Goal: Task Accomplishment & Management: Manage account settings

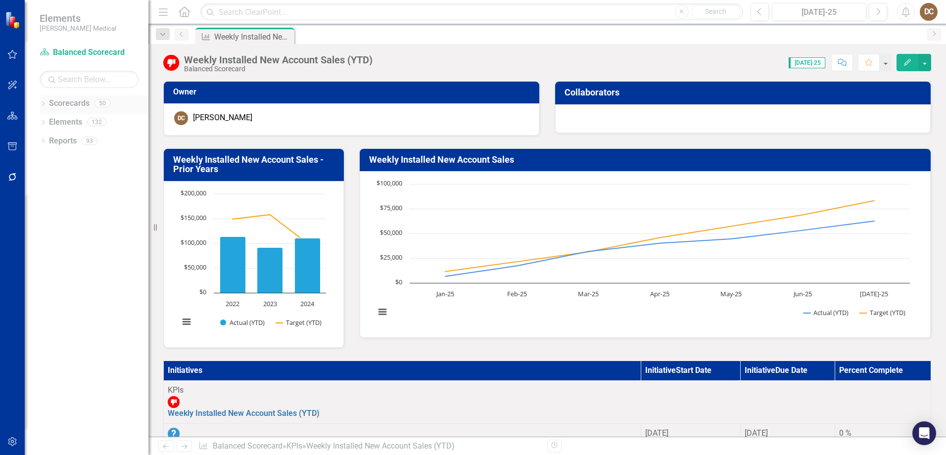
click at [43, 101] on div "Dropdown" at bounding box center [43, 104] width 7 height 8
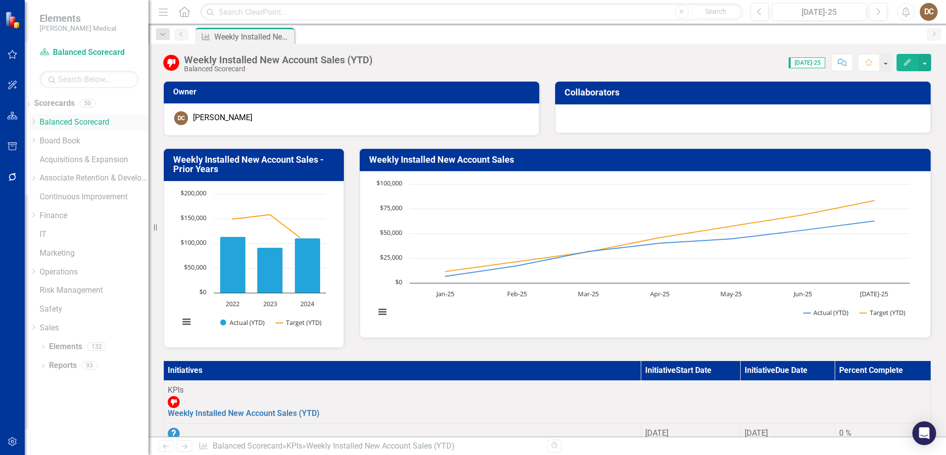
click at [68, 118] on link "Balanced Scorecard" at bounding box center [94, 122] width 109 height 11
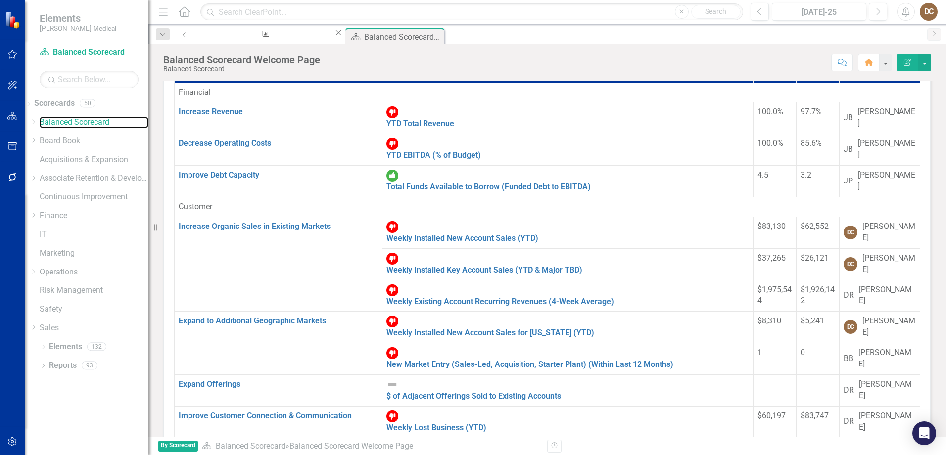
scroll to position [99, 0]
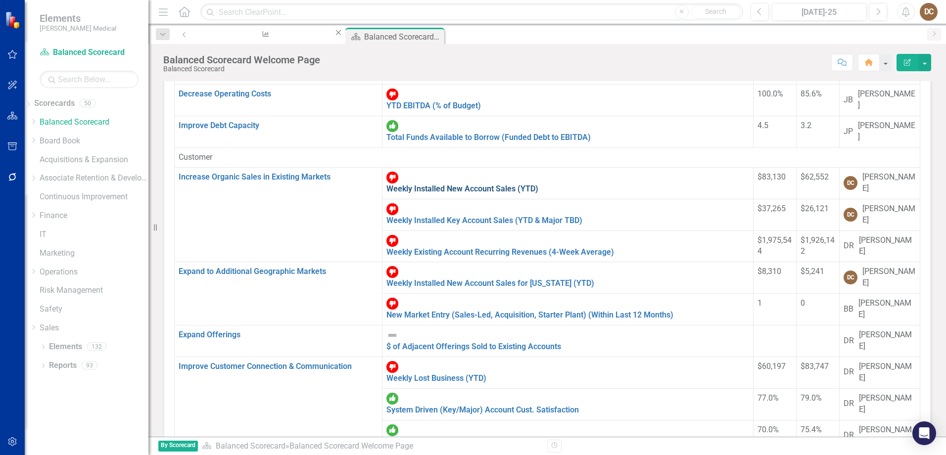
click at [408, 184] on link "Weekly Installed New Account Sales (YTD)" at bounding box center [463, 188] width 152 height 9
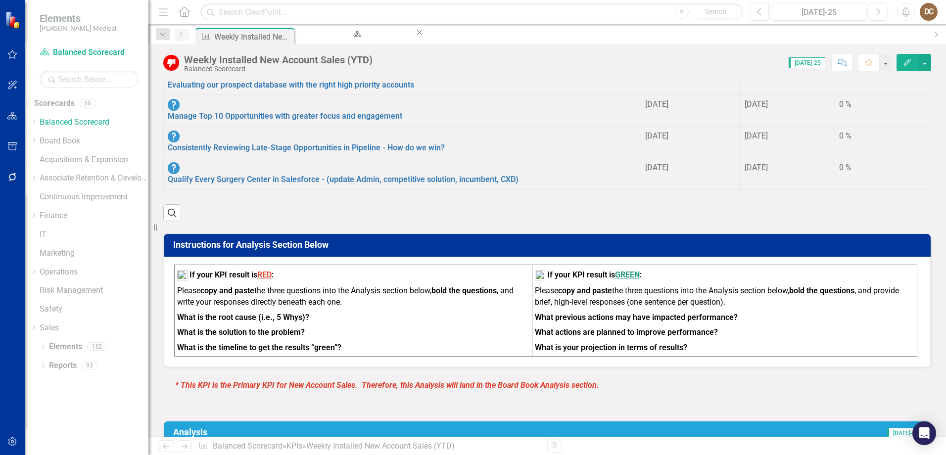
scroll to position [445, 0]
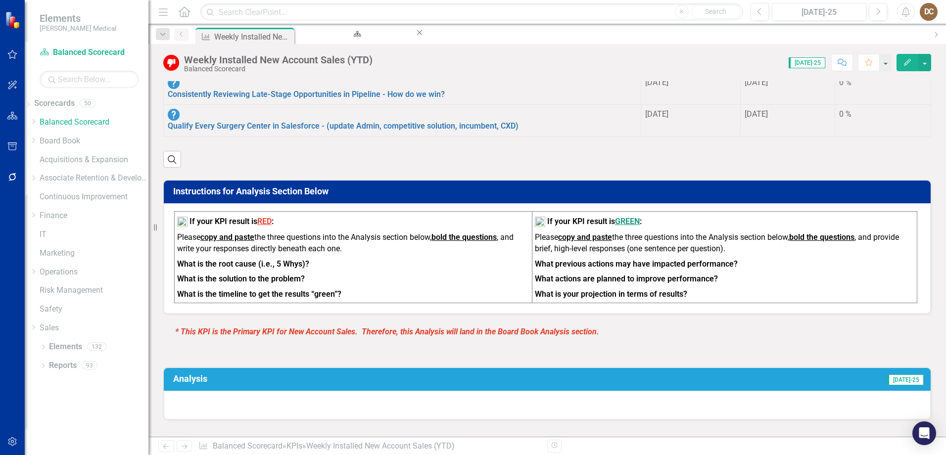
click at [546, 391] on div at bounding box center [547, 405] width 767 height 29
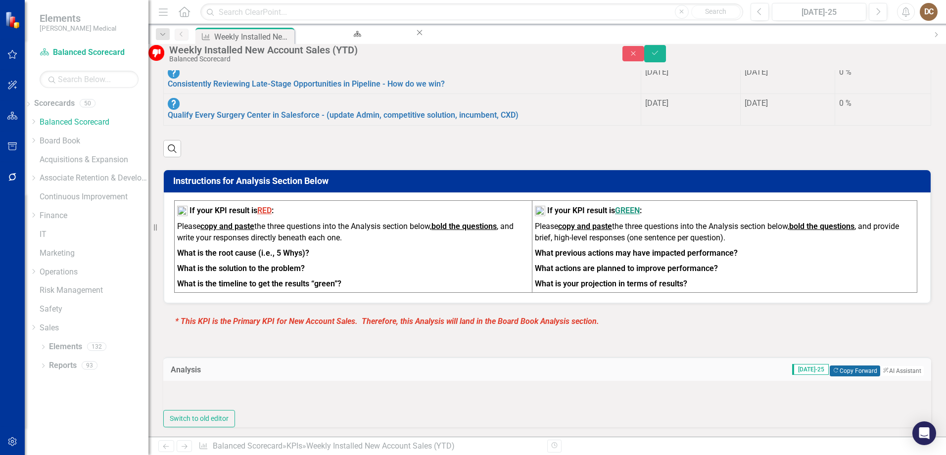
click at [830, 366] on button "Copy Forward Copy Forward" at bounding box center [855, 371] width 50 height 11
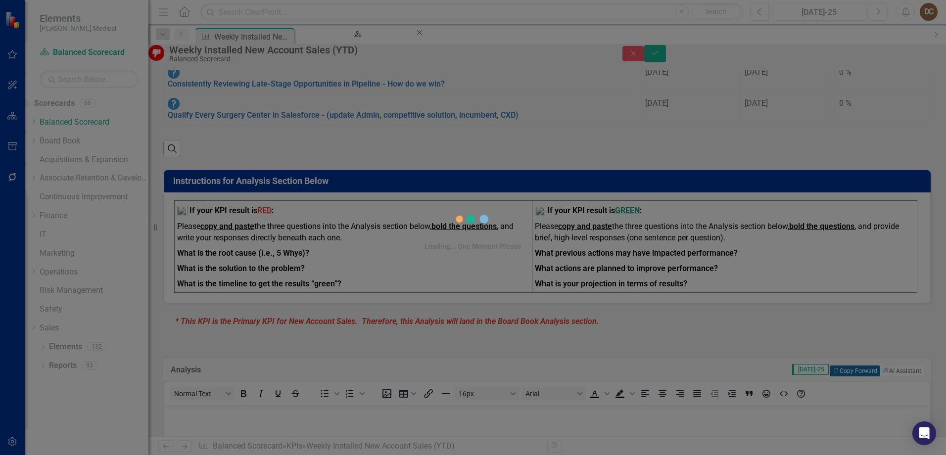
scroll to position [0, 0]
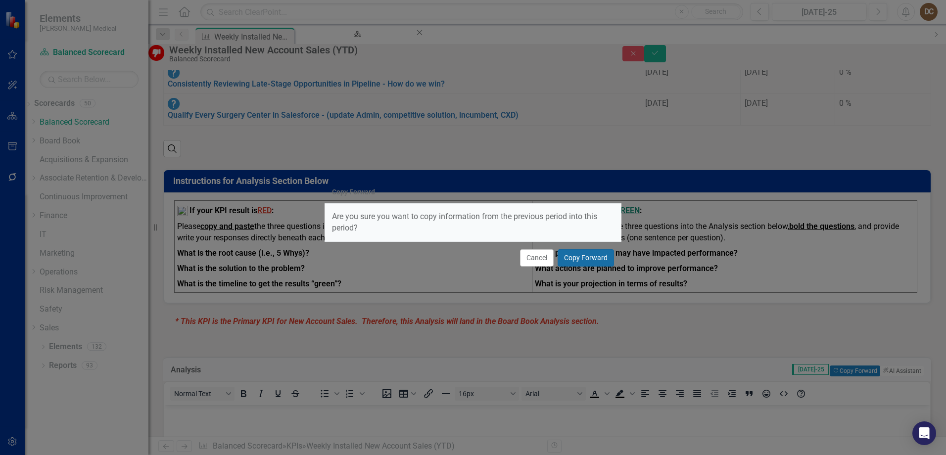
click at [602, 258] on button "Copy Forward" at bounding box center [586, 257] width 56 height 17
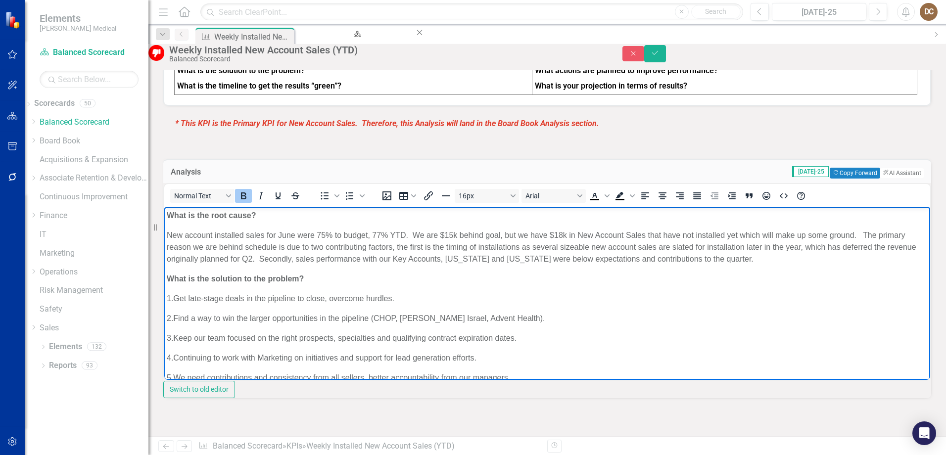
click at [795, 261] on p "New account installed sales for June were 75% to budget, 77% YTD. We are $15k b…" at bounding box center [547, 248] width 761 height 36
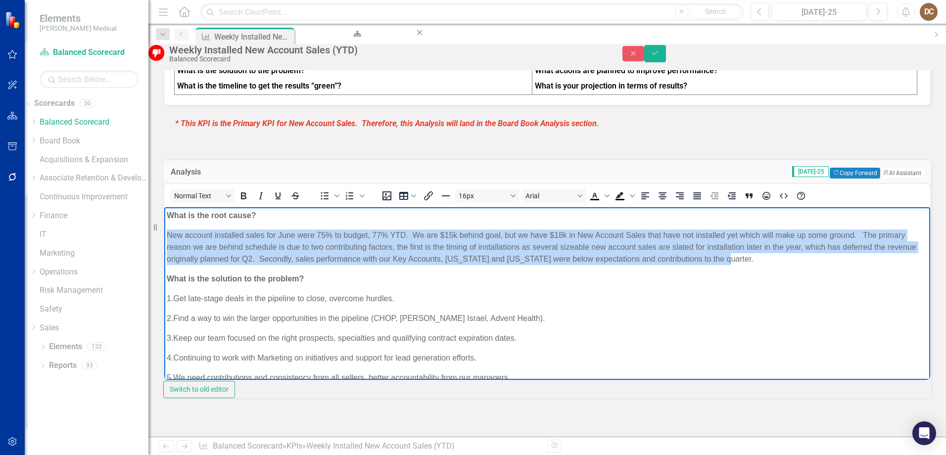
drag, startPoint x: 796, startPoint y: 259, endPoint x: 165, endPoint y: 233, distance: 631.6
click at [164, 233] on body "What is the root cause? New account installed sales for June were 75% to budget…" at bounding box center [547, 320] width 766 height 227
paste body "Rich Text Area. Press ALT-0 for help."
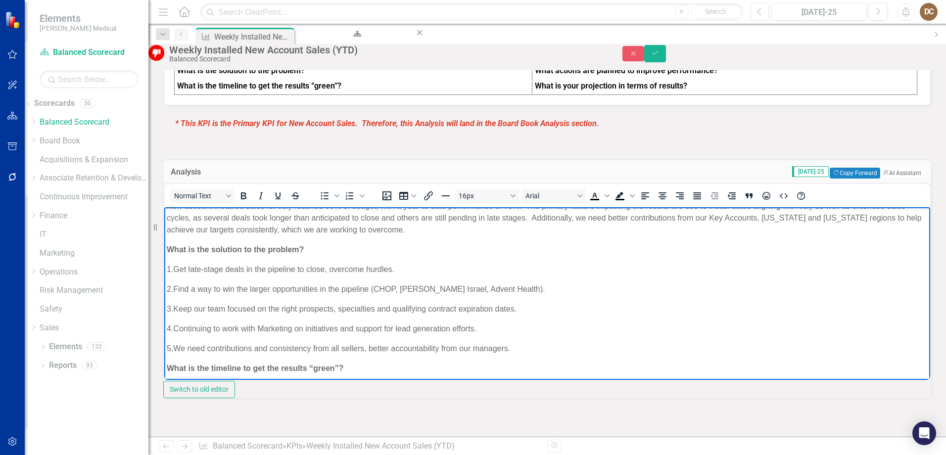
scroll to position [54, 0]
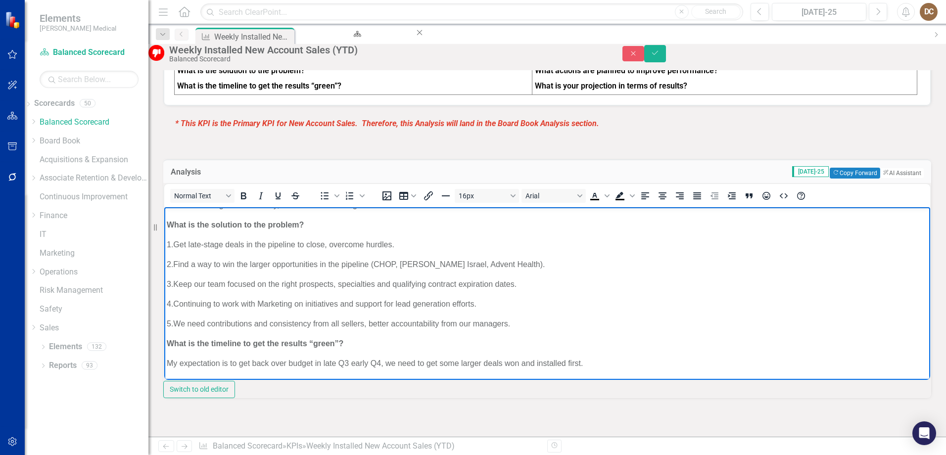
click at [535, 329] on p "5. We need contributions and consistency from all sellers, better accountabilit…" at bounding box center [547, 324] width 761 height 12
drag, startPoint x: 536, startPoint y: 325, endPoint x: 166, endPoint y: 235, distance: 381.5
click at [166, 235] on body "What is the root cause? New account installed sales for July reached 65% of bud…" at bounding box center [547, 266] width 766 height 227
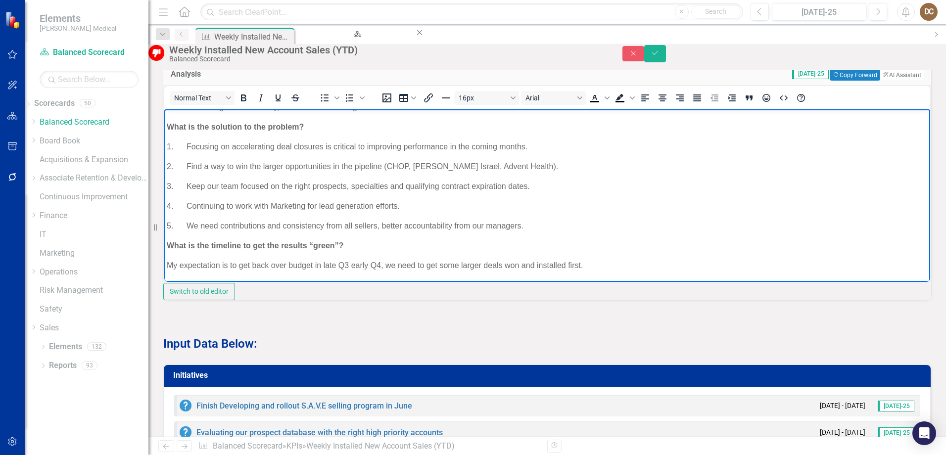
scroll to position [742, 0]
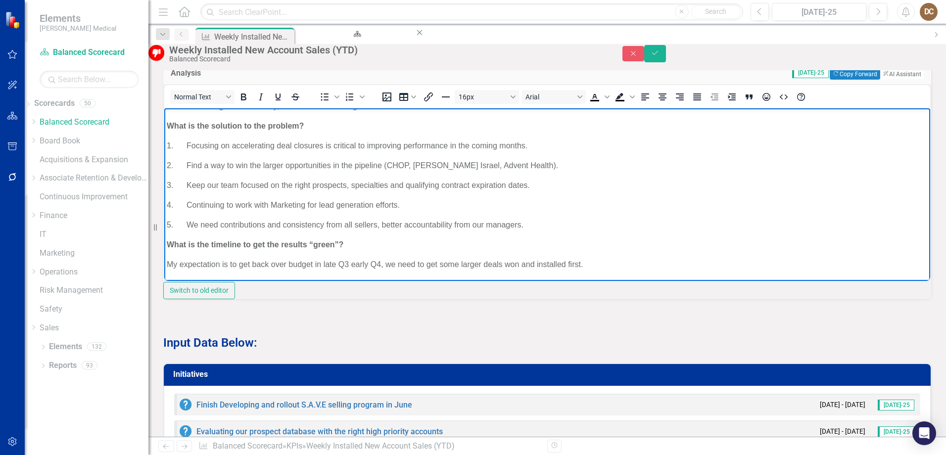
click at [600, 266] on p "My expectation is to get back over budget in late Q3 early Q4, we need to get s…" at bounding box center [547, 265] width 761 height 12
drag, startPoint x: 602, startPoint y: 263, endPoint x: 168, endPoint y: 266, distance: 433.5
click at [168, 266] on p "My expectation is to get back over budget in late Q3 early Q4, we need to get s…" at bounding box center [547, 265] width 761 height 12
click at [660, 56] on icon "Save" at bounding box center [655, 52] width 9 height 7
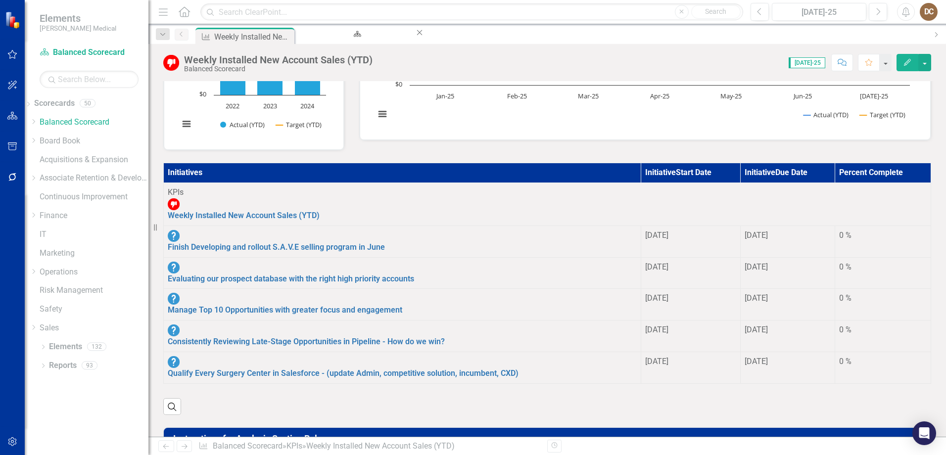
scroll to position [297, 0]
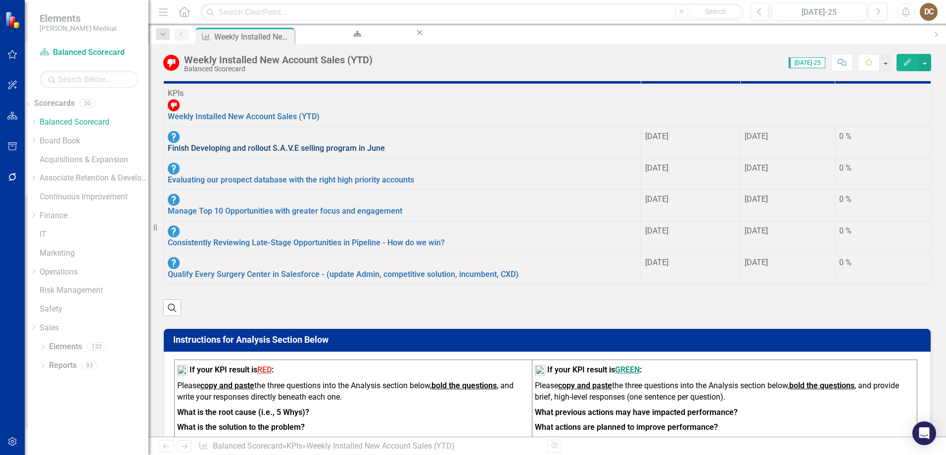
click at [288, 144] on link "Finish Developing and rollout S.A.V.E selling program in June" at bounding box center [276, 148] width 217 height 9
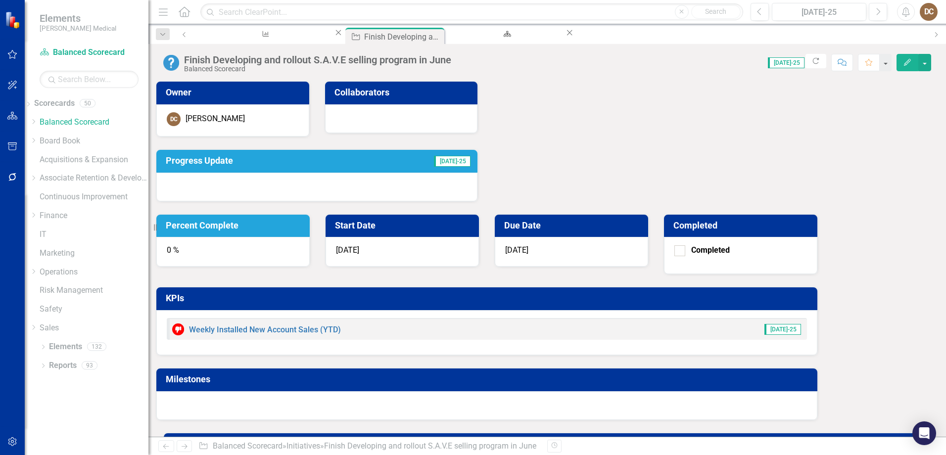
click at [310, 237] on div "0 %" at bounding box center [232, 252] width 153 height 30
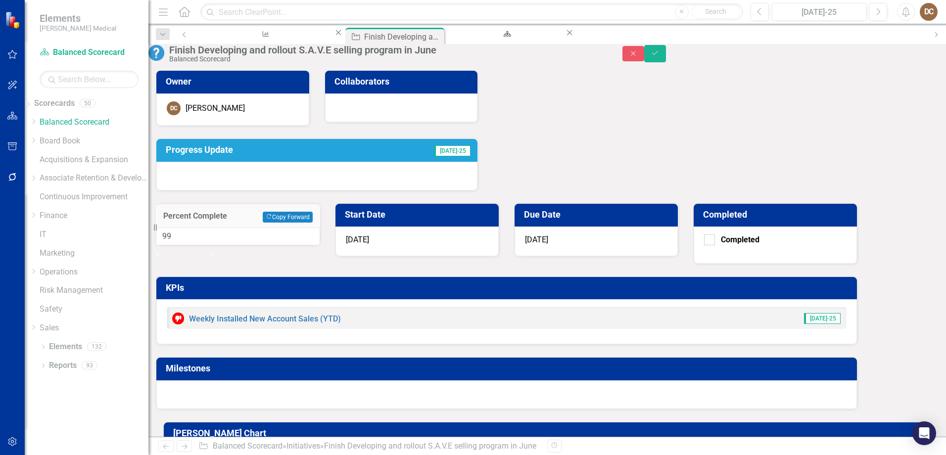
type input "100"
drag, startPoint x: 566, startPoint y: 158, endPoint x: 627, endPoint y: 168, distance: 62.2
click at [320, 228] on div "100" at bounding box center [238, 237] width 164 height 18
click at [660, 55] on icon "Save" at bounding box center [655, 52] width 9 height 7
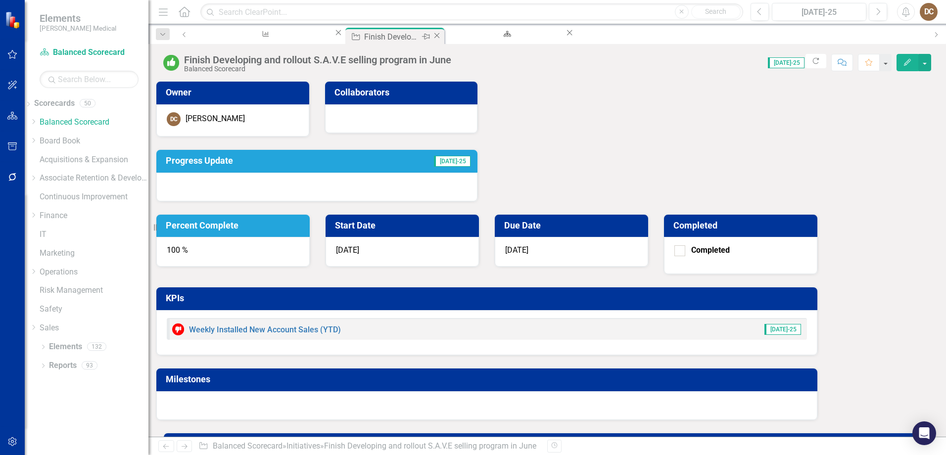
click at [432, 36] on icon "Close" at bounding box center [437, 36] width 10 height 8
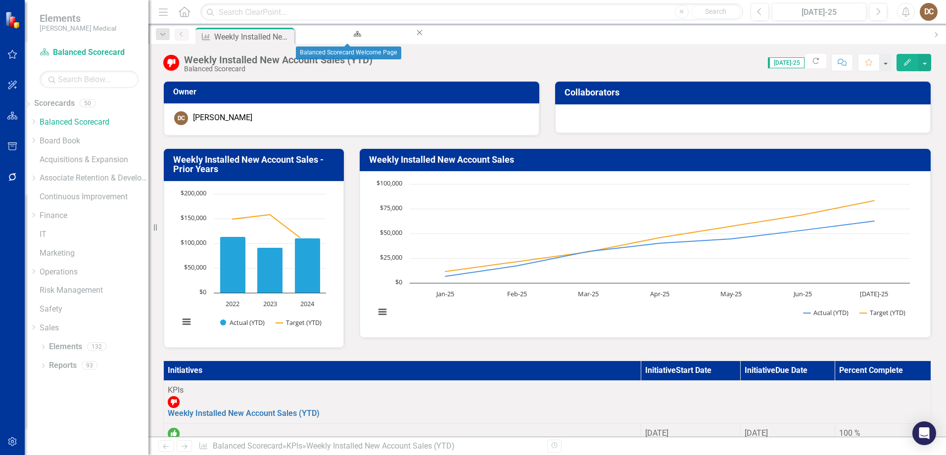
scroll to position [247, 0]
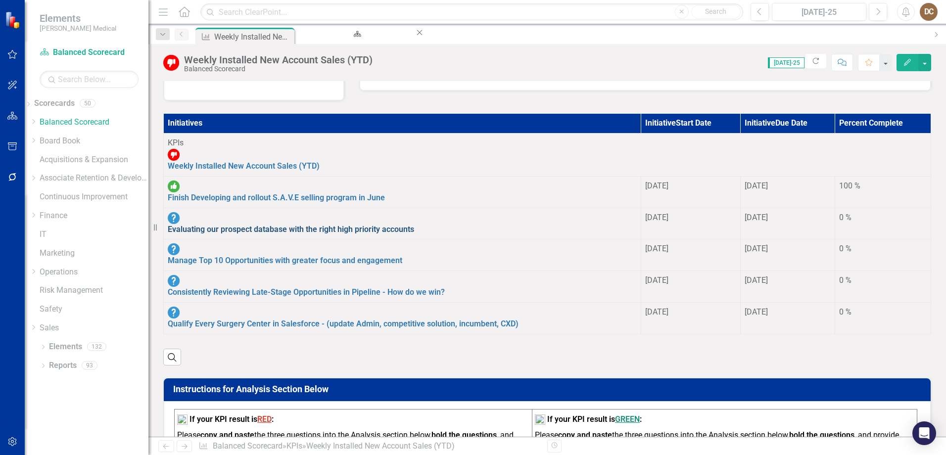
click at [252, 225] on link "Evaluating our prospect database with the right high priority accounts" at bounding box center [291, 229] width 246 height 9
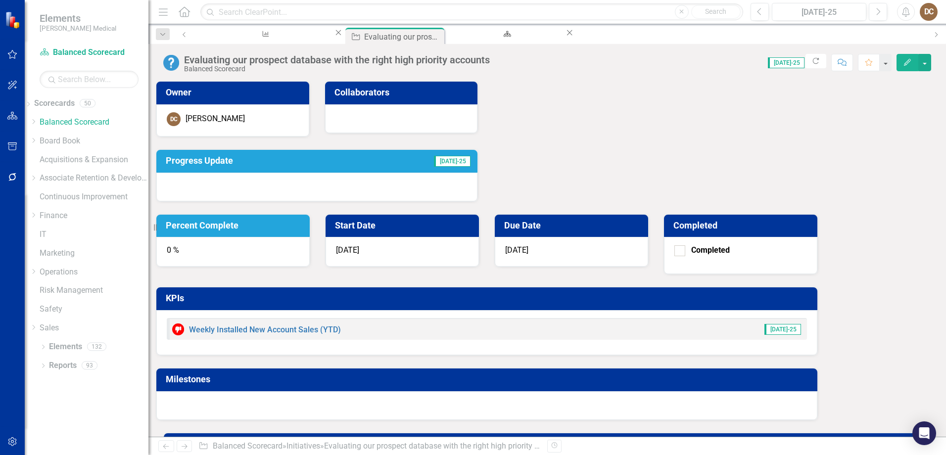
click at [310, 237] on div "0 %" at bounding box center [232, 252] width 153 height 30
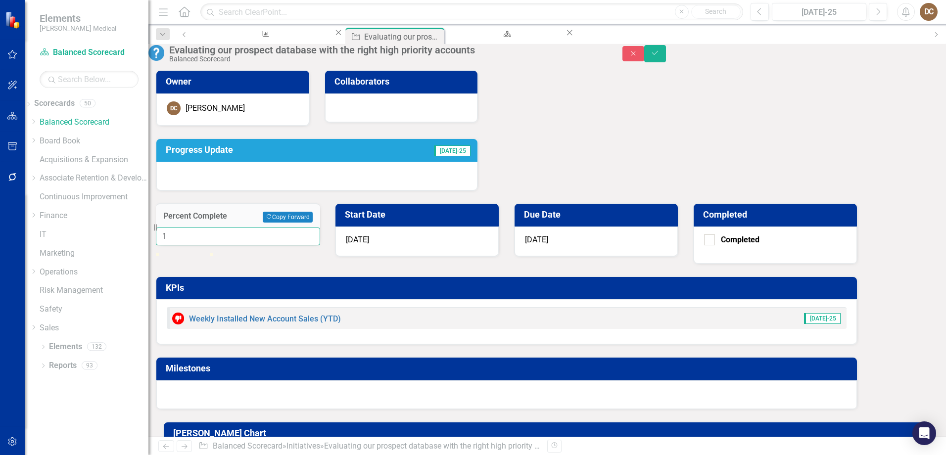
click at [320, 228] on input "1" at bounding box center [238, 237] width 164 height 18
click at [320, 228] on input "2" at bounding box center [238, 237] width 164 height 18
click at [320, 228] on input "3" at bounding box center [238, 237] width 164 height 18
click at [320, 228] on input "4" at bounding box center [238, 237] width 164 height 18
click at [320, 228] on input "5" at bounding box center [238, 237] width 164 height 18
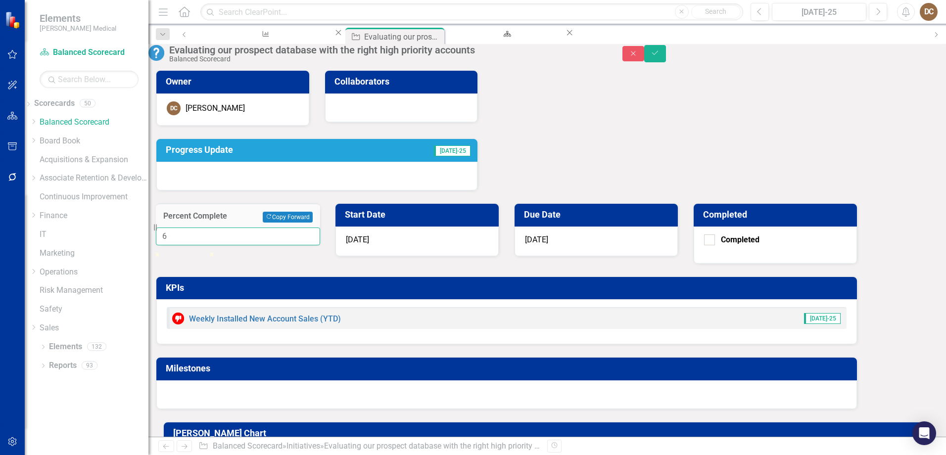
click at [320, 228] on input "6" at bounding box center [238, 237] width 164 height 18
click at [320, 228] on input "7" at bounding box center [238, 237] width 164 height 18
click at [320, 228] on input "8" at bounding box center [238, 237] width 164 height 18
click at [320, 228] on input "9" at bounding box center [238, 237] width 164 height 18
click at [320, 228] on input "10" at bounding box center [238, 237] width 164 height 18
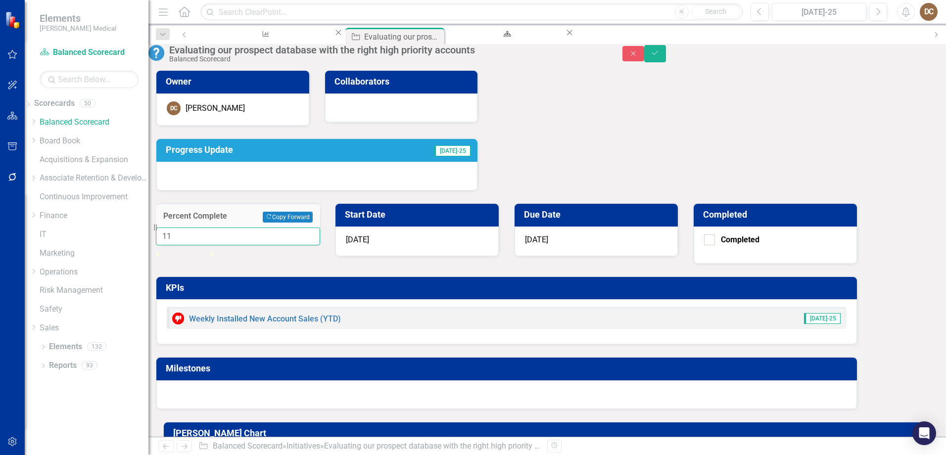
click at [320, 228] on input "11" at bounding box center [238, 237] width 164 height 18
click at [320, 228] on input "12" at bounding box center [238, 237] width 164 height 18
click at [320, 228] on input "13" at bounding box center [238, 237] width 164 height 18
click at [320, 228] on input "14" at bounding box center [238, 237] width 164 height 18
type input "15"
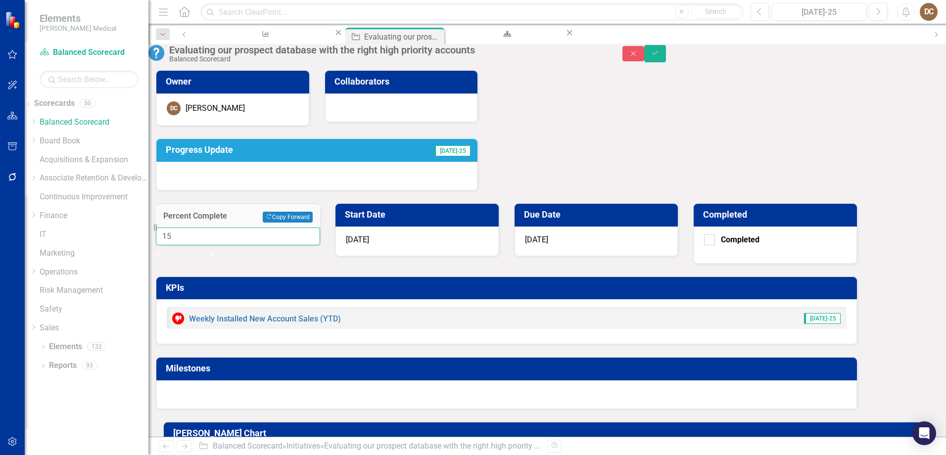
click at [320, 228] on input "15" at bounding box center [238, 237] width 164 height 18
click at [362, 189] on div at bounding box center [316, 176] width 321 height 29
click at [345, 175] on div at bounding box center [316, 176] width 321 height 29
click at [346, 160] on td "Progress Update" at bounding box center [264, 151] width 196 height 17
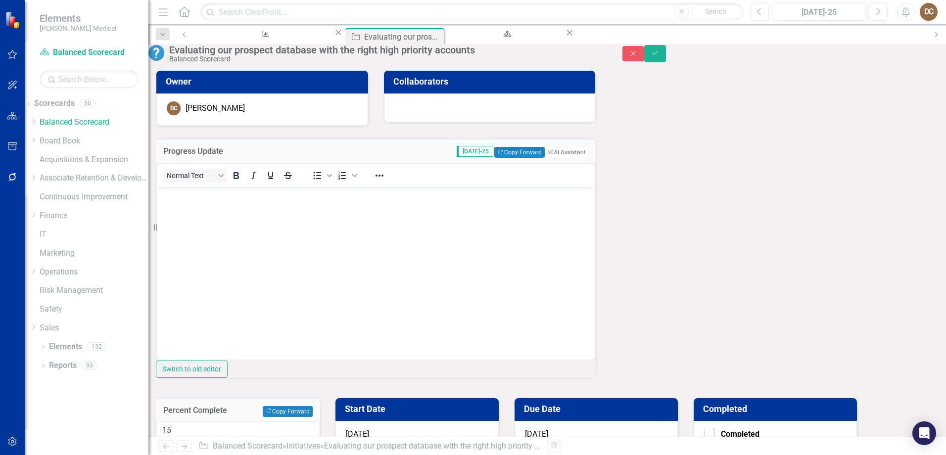
click at [277, 212] on body "Rich Text Area. Press ALT-0 for help." at bounding box center [376, 261] width 438 height 148
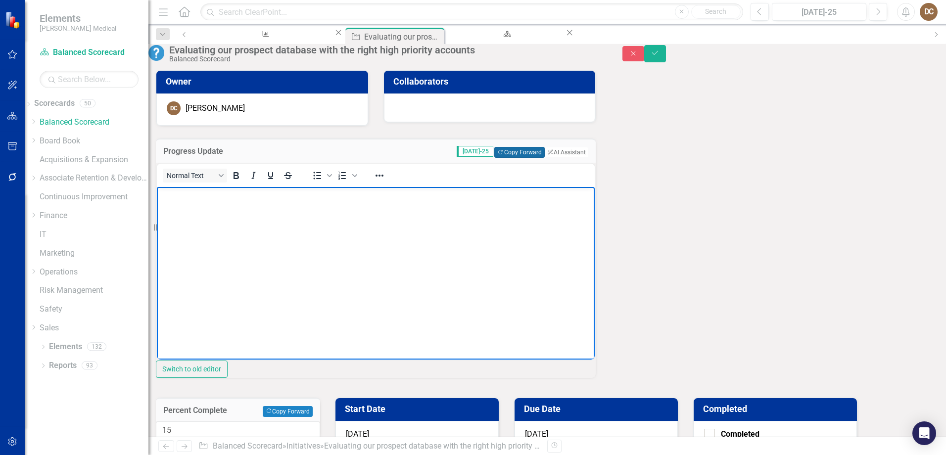
click at [494, 158] on button "Copy Forward Copy Forward" at bounding box center [519, 152] width 50 height 11
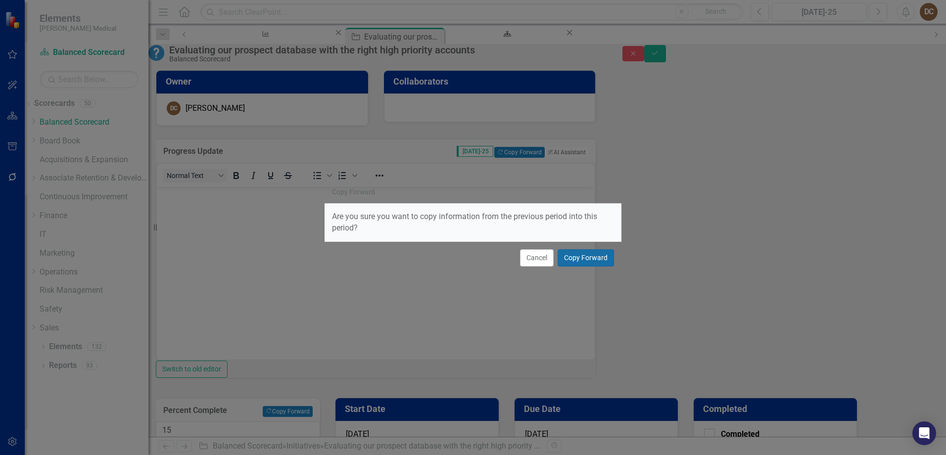
click at [592, 257] on button "Copy Forward" at bounding box center [586, 257] width 56 height 17
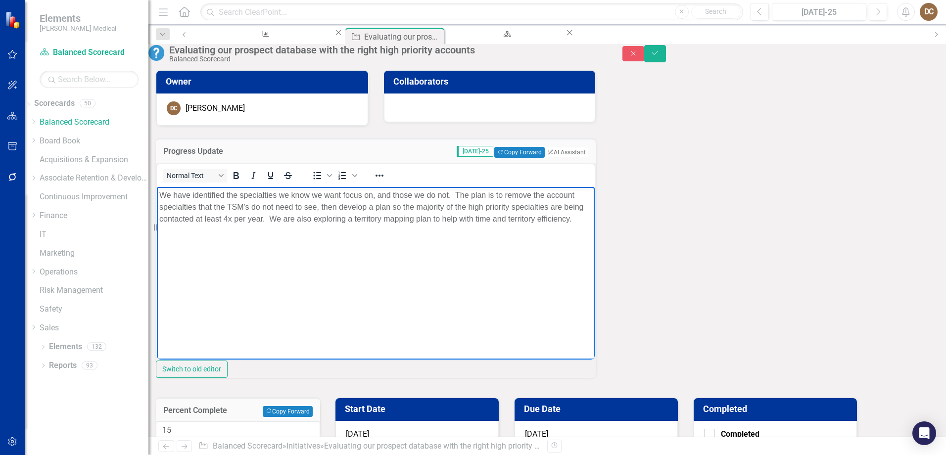
click at [442, 225] on p "We have identified the specialties we know we want focus on, and those we do no…" at bounding box center [375, 207] width 433 height 36
click at [660, 55] on icon "Save" at bounding box center [655, 52] width 9 height 7
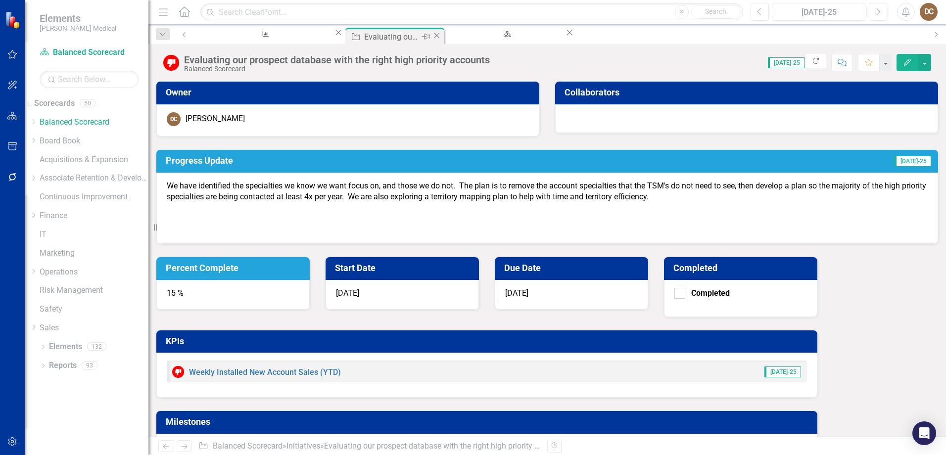
click at [432, 36] on icon "Close" at bounding box center [437, 36] width 10 height 8
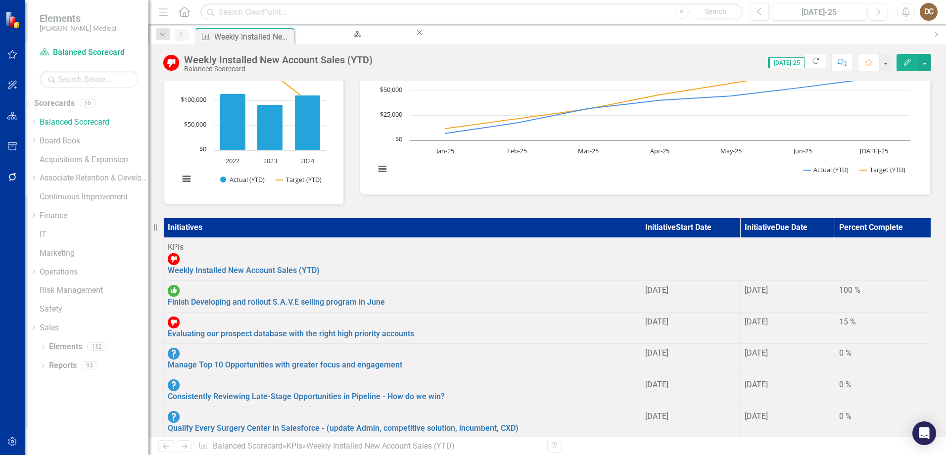
scroll to position [148, 0]
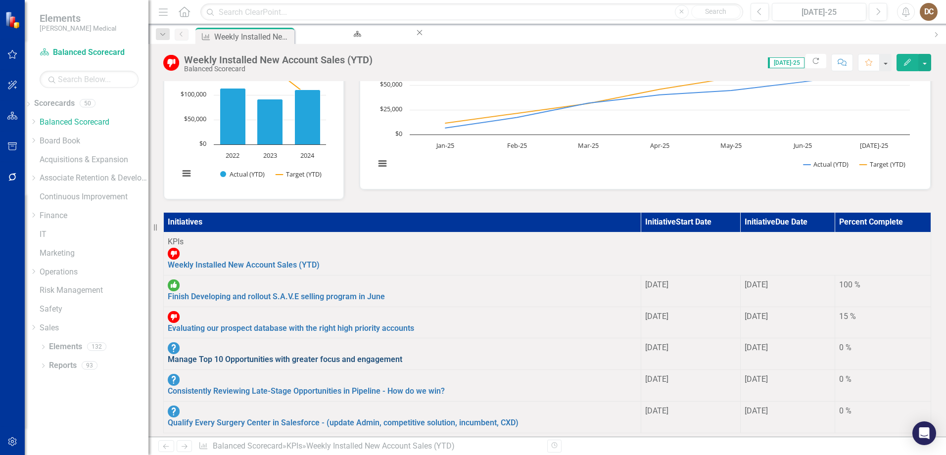
click at [289, 355] on link "Manage Top 10 Opportunities with greater focus and engagement" at bounding box center [285, 359] width 235 height 9
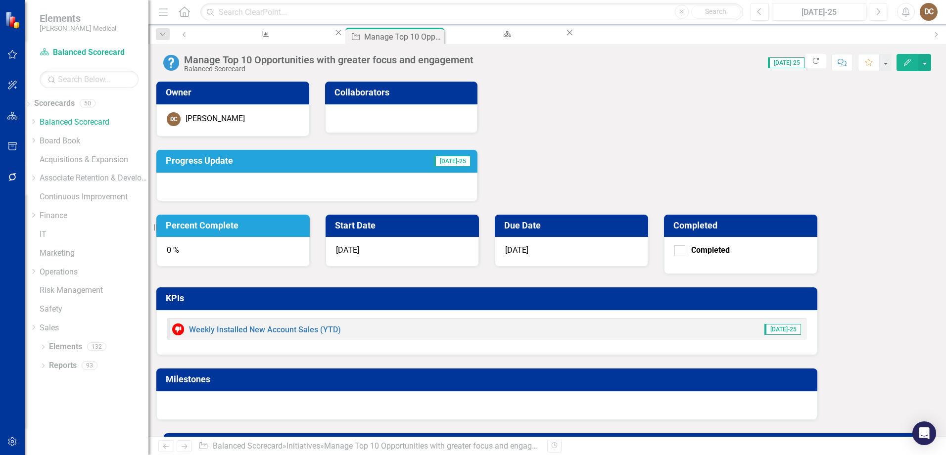
click at [310, 237] on div "0 %" at bounding box center [232, 252] width 153 height 30
click at [304, 221] on h3 "Percent Complete" at bounding box center [235, 226] width 138 height 10
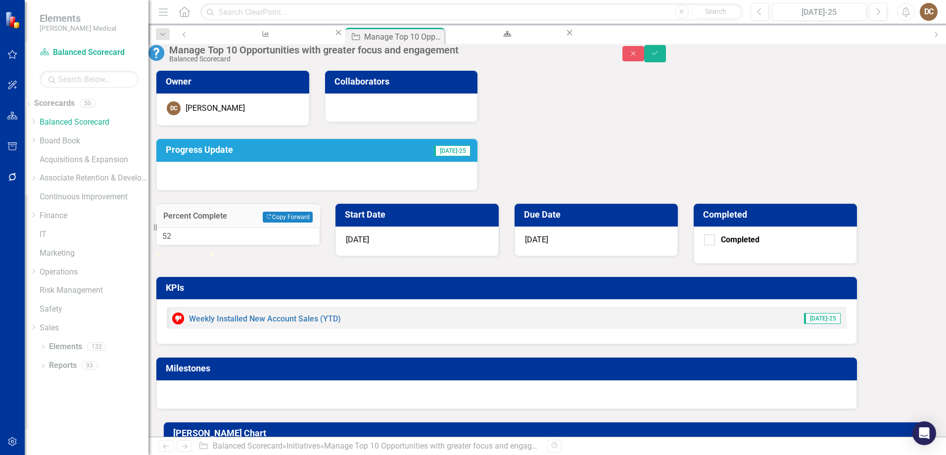
type input "50"
drag, startPoint x: 564, startPoint y: 159, endPoint x: 591, endPoint y: 160, distance: 27.3
click at [183, 253] on div at bounding box center [183, 253] width 0 height 0
click at [660, 56] on icon "Save" at bounding box center [655, 52] width 9 height 7
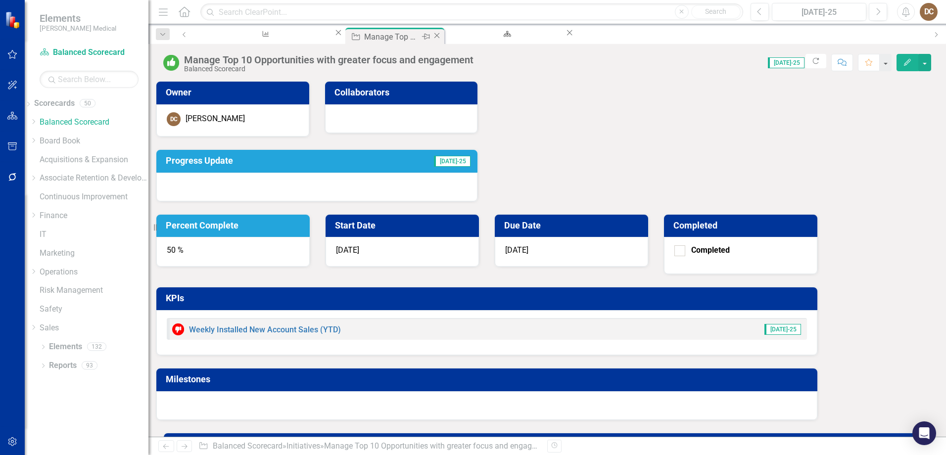
click at [432, 40] on icon "Close" at bounding box center [437, 36] width 10 height 8
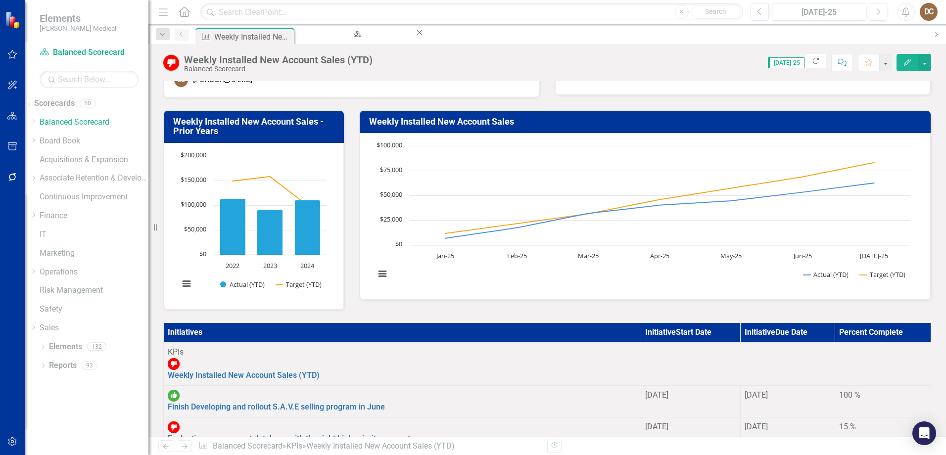
scroll to position [148, 0]
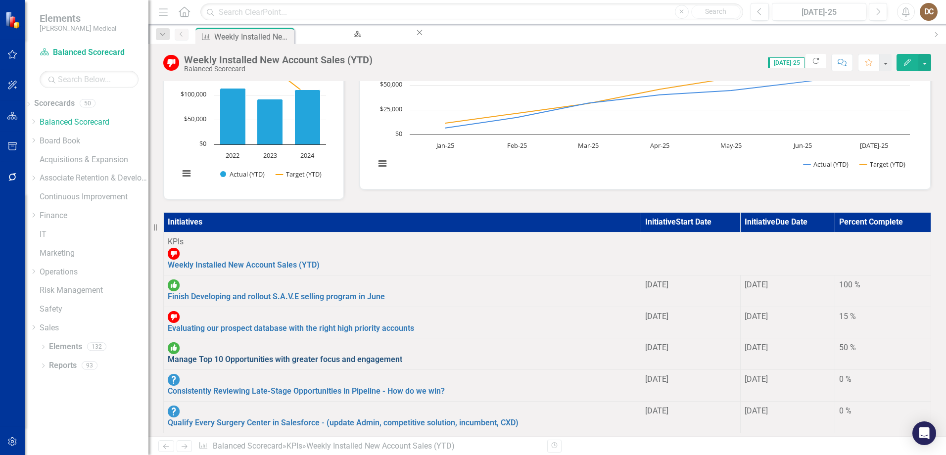
click at [296, 355] on link "Manage Top 10 Opportunities with greater focus and engagement" at bounding box center [285, 359] width 235 height 9
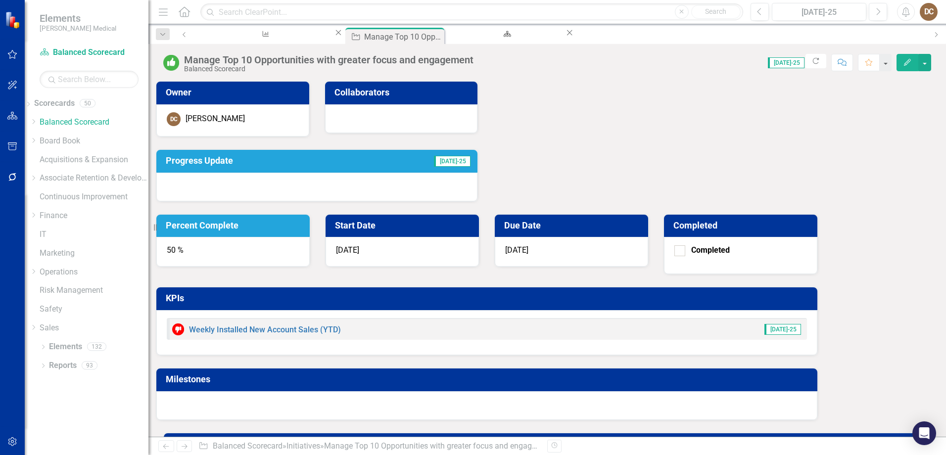
click at [351, 162] on h3 "Progress Update" at bounding box center [264, 161] width 196 height 10
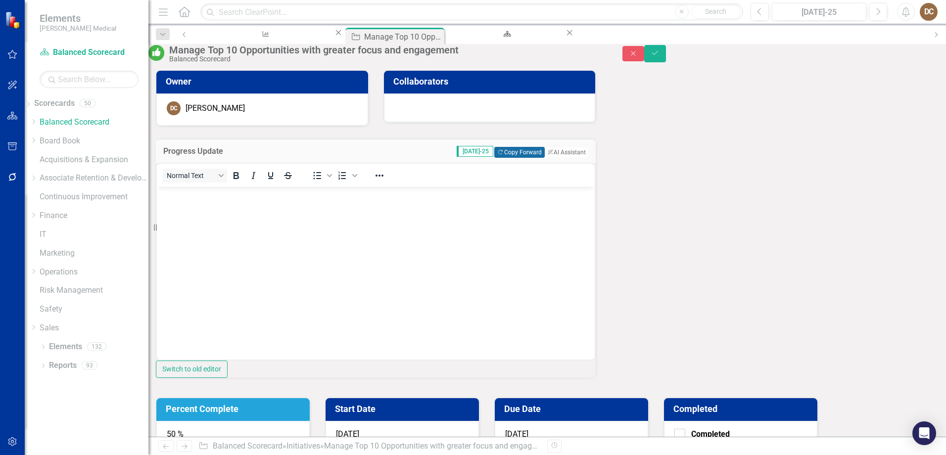
click at [494, 158] on button "Copy Forward Copy Forward" at bounding box center [519, 152] width 50 height 11
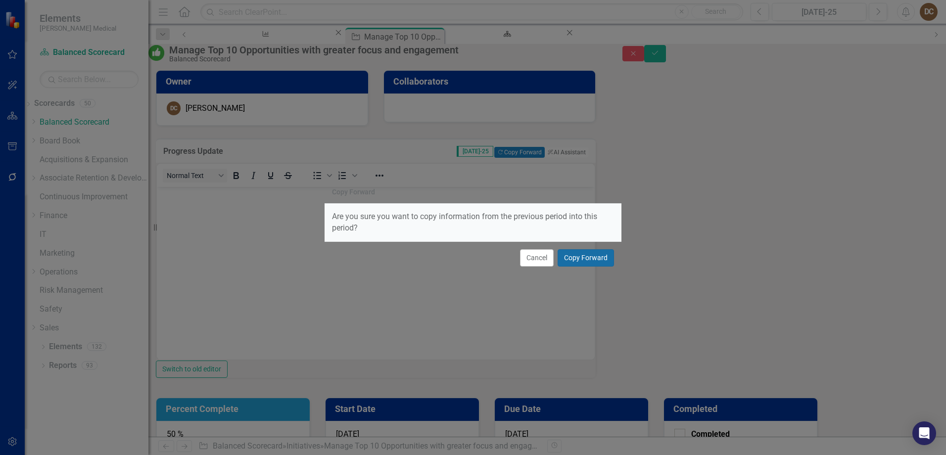
click at [584, 259] on button "Copy Forward" at bounding box center [586, 257] width 56 height 17
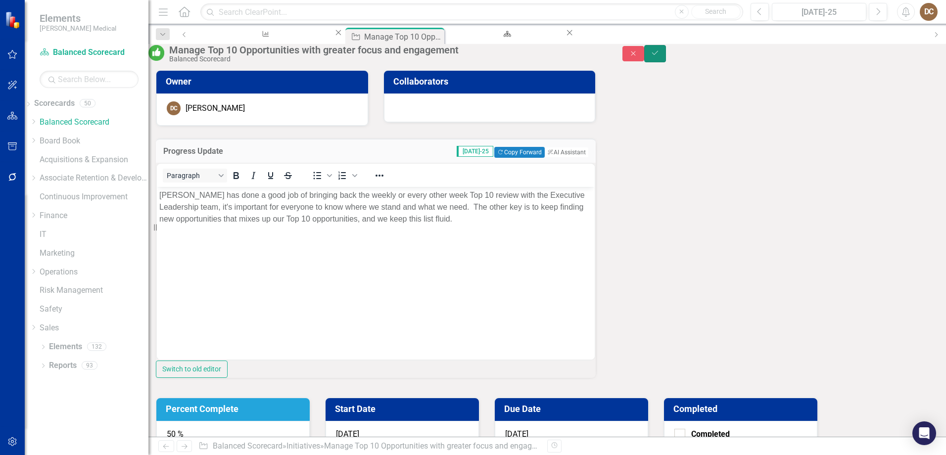
click at [660, 56] on icon "Save" at bounding box center [655, 52] width 9 height 7
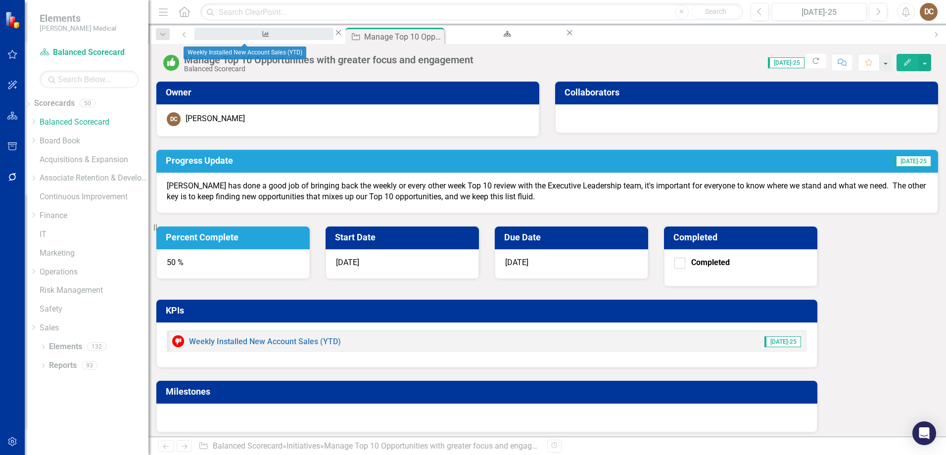
click at [230, 37] on div "Weekly Installed New Account Sales (YTD)" at bounding box center [263, 43] width 121 height 12
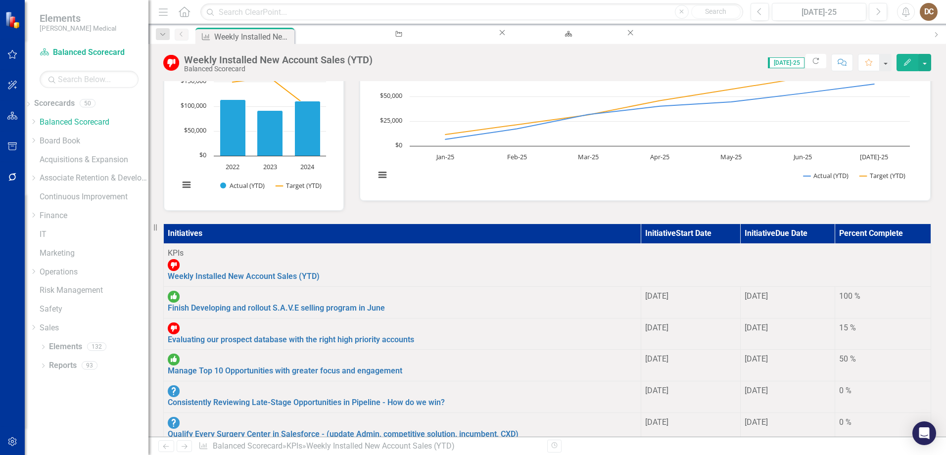
scroll to position [148, 0]
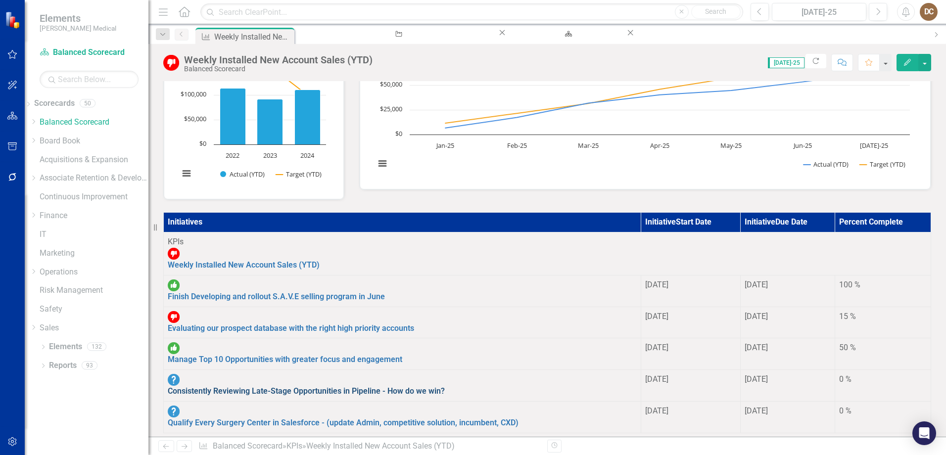
click at [289, 387] on link "Consistently Reviewing Late-Stage Opportunities in Pipeline - How do we win?" at bounding box center [306, 391] width 277 height 9
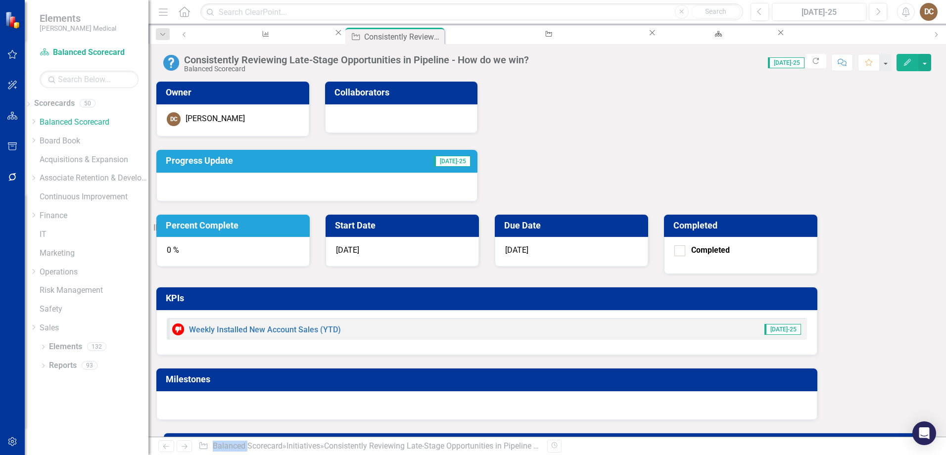
drag, startPoint x: 289, startPoint y: 324, endPoint x: 357, endPoint y: 193, distance: 147.9
click at [357, 193] on div at bounding box center [316, 187] width 321 height 29
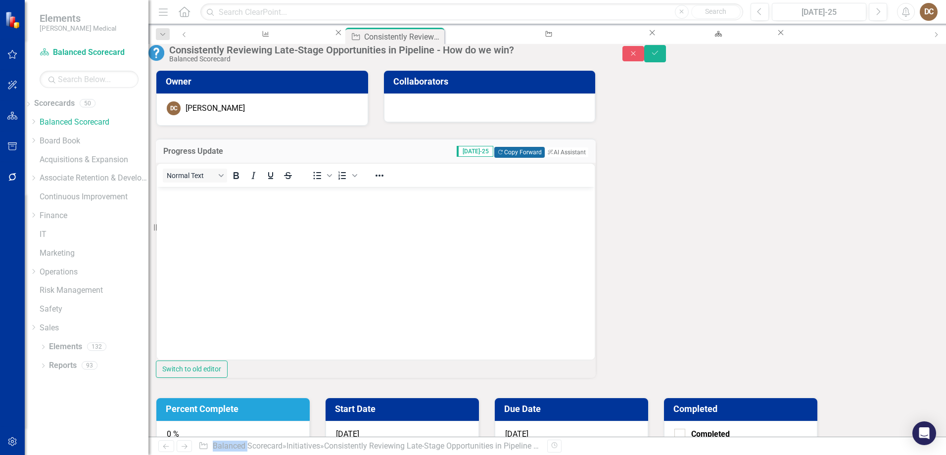
click at [494, 158] on button "Copy Forward Copy Forward" at bounding box center [519, 152] width 50 height 11
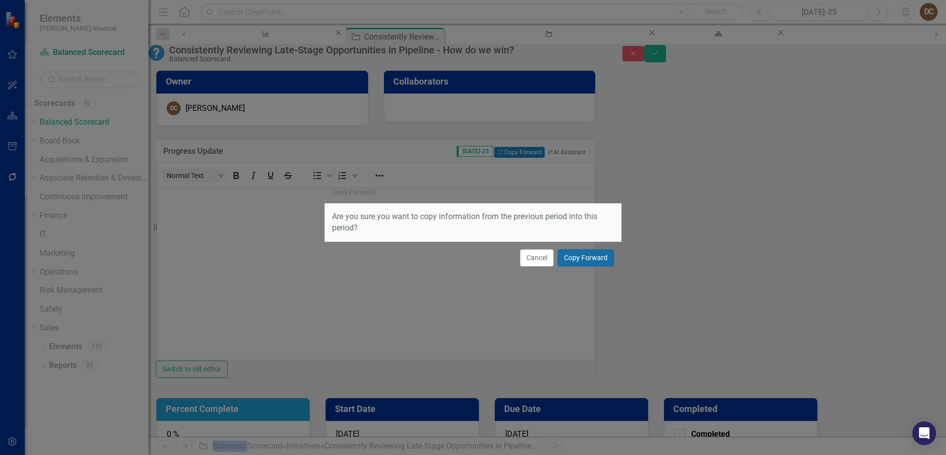
click at [592, 262] on button "Copy Forward" at bounding box center [586, 257] width 56 height 17
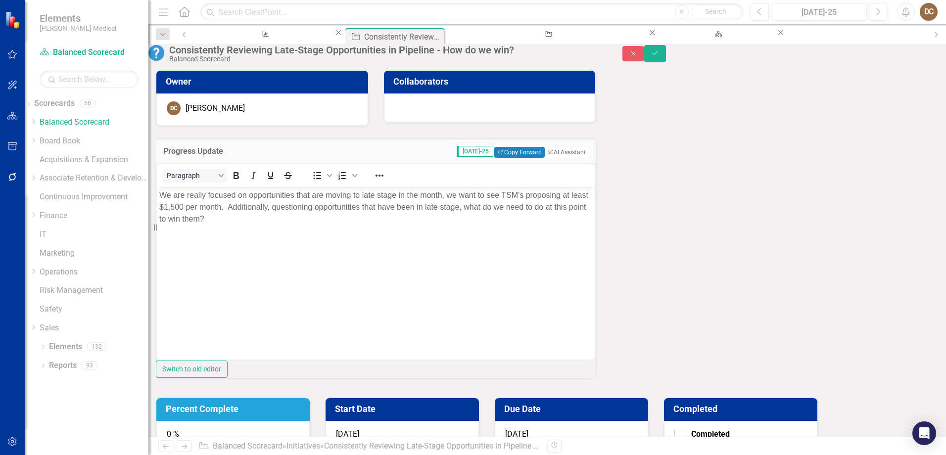
click at [304, 402] on td "Percent Complete" at bounding box center [235, 410] width 138 height 17
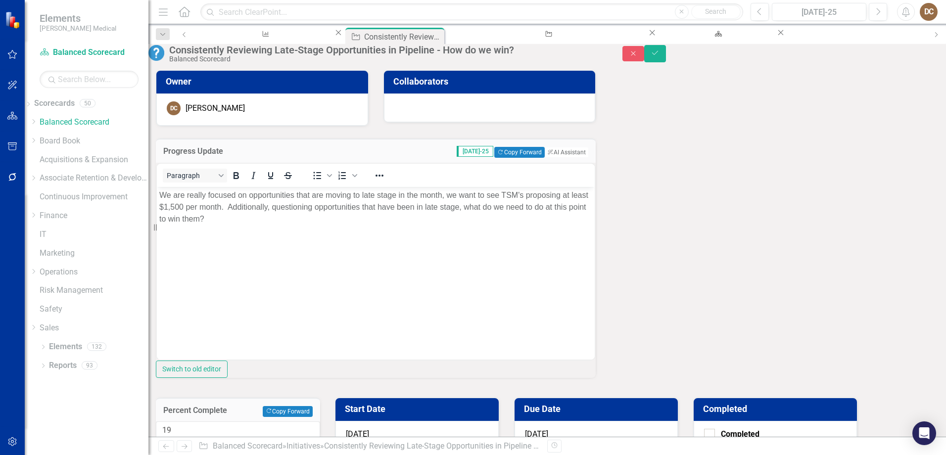
type input "20"
drag, startPoint x: 565, startPoint y: 157, endPoint x: 576, endPoint y: 161, distance: 11.6
click at [167, 447] on div at bounding box center [167, 447] width 0 height 0
click at [666, 54] on button "Save" at bounding box center [655, 53] width 22 height 17
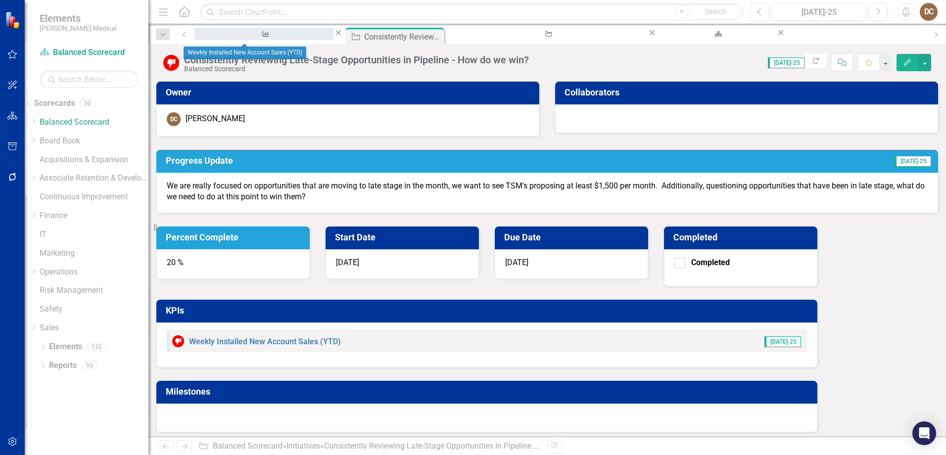
click at [242, 37] on div "Weekly Installed New Account Sales (YTD)" at bounding box center [263, 43] width 121 height 12
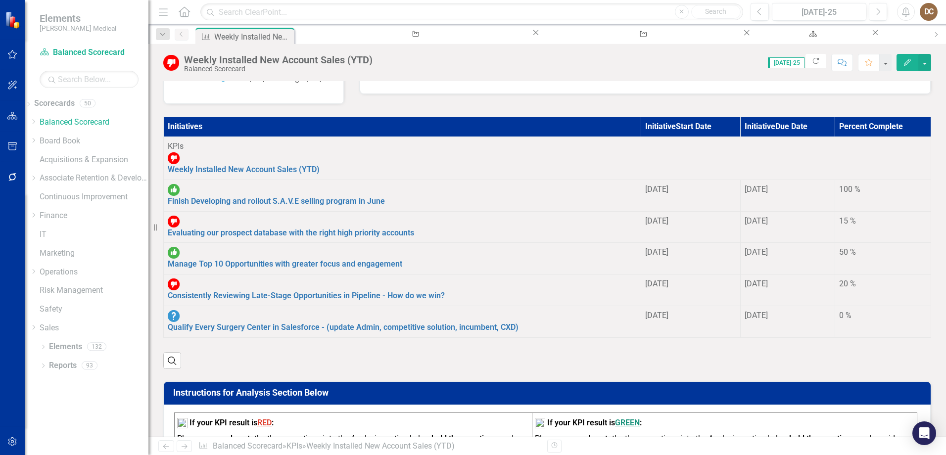
scroll to position [247, 0]
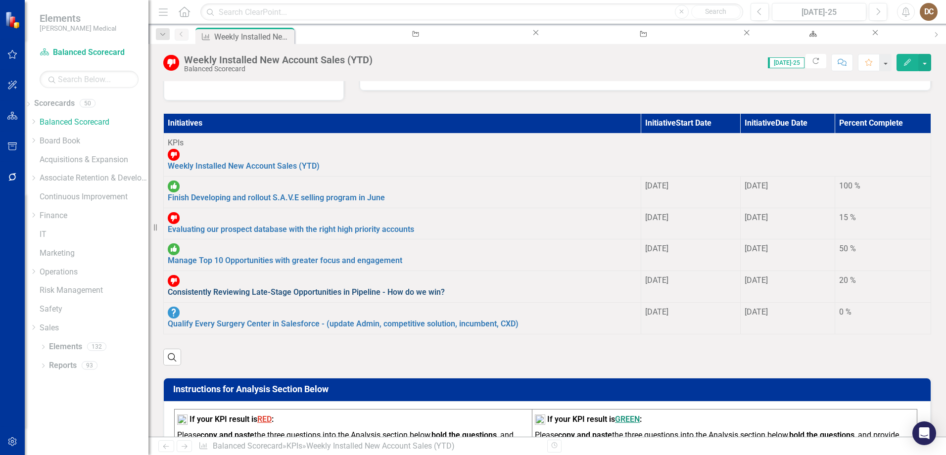
click at [289, 288] on link "Consistently Reviewing Late-Stage Opportunities in Pipeline - How do we win?" at bounding box center [306, 292] width 277 height 9
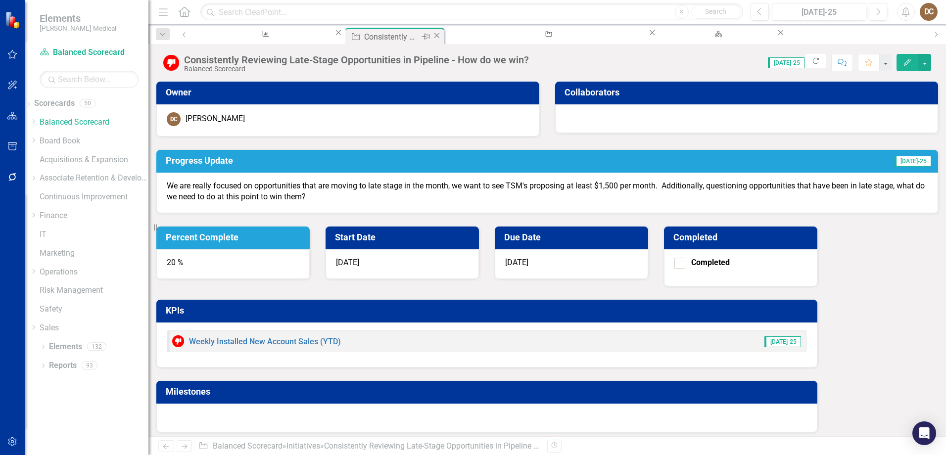
click at [432, 35] on icon "Close" at bounding box center [437, 36] width 10 height 8
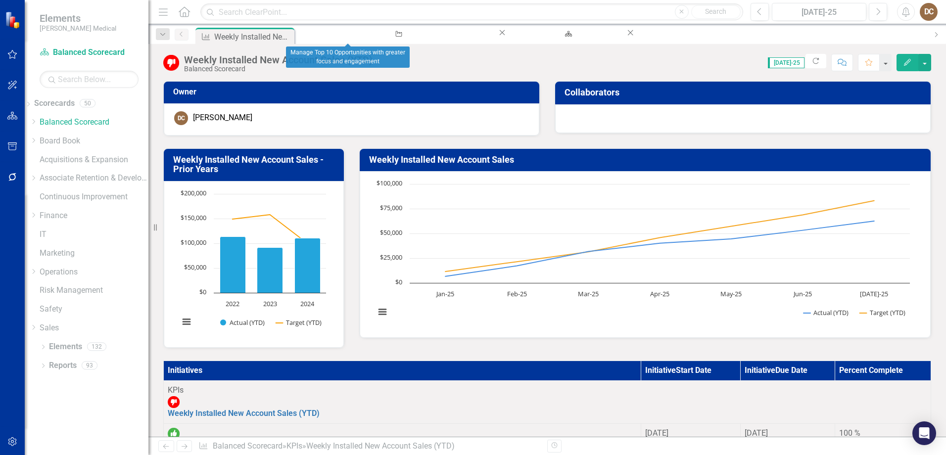
click at [497, 36] on icon "Close" at bounding box center [502, 33] width 10 height 8
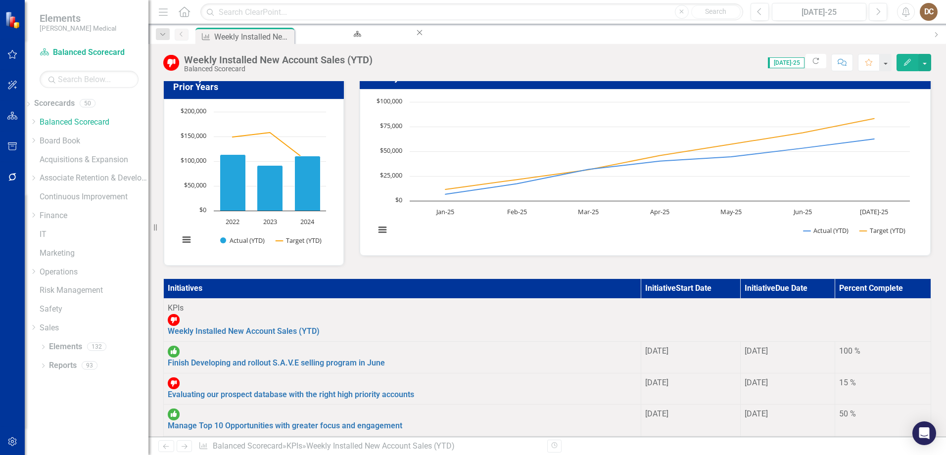
scroll to position [247, 0]
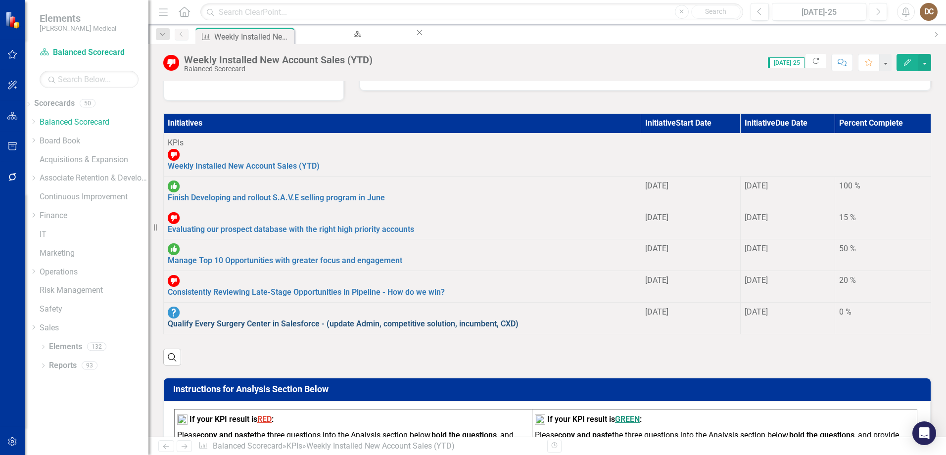
click at [261, 319] on link "Qualify Every Surgery Center in Salesforce - (update Admin, competitive solutio…" at bounding box center [343, 323] width 351 height 9
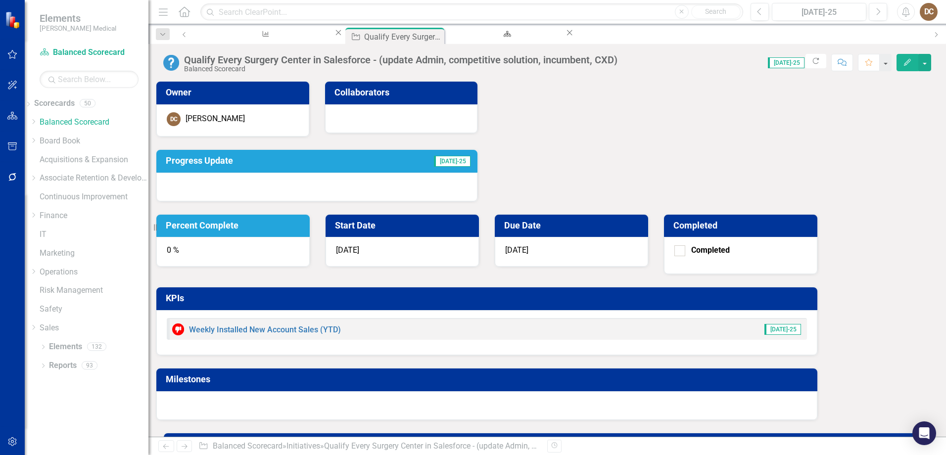
click at [336, 186] on div at bounding box center [316, 187] width 321 height 29
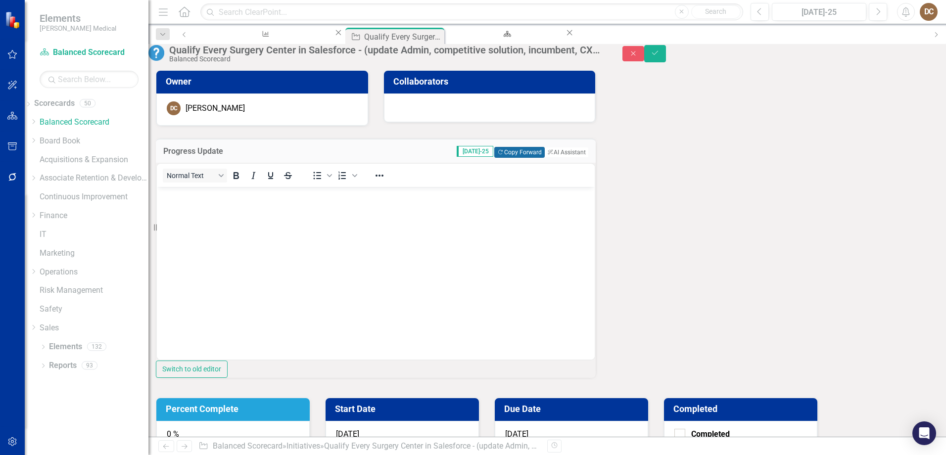
click at [494, 158] on button "Copy Forward Copy Forward" at bounding box center [519, 152] width 50 height 11
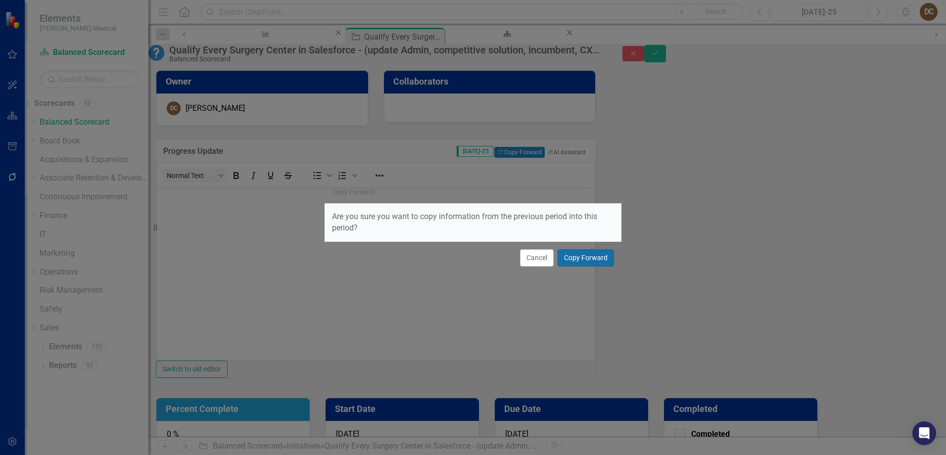
click at [596, 257] on button "Copy Forward" at bounding box center [586, 257] width 56 height 17
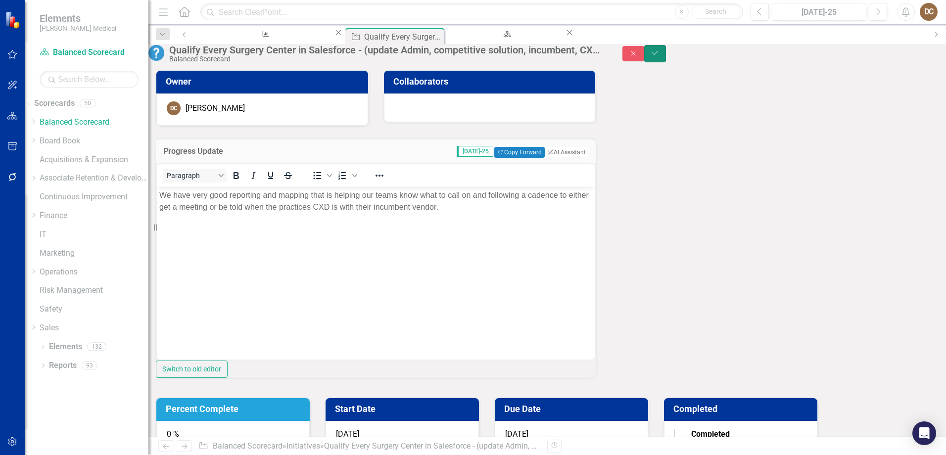
click at [660, 56] on icon "Save" at bounding box center [655, 52] width 9 height 7
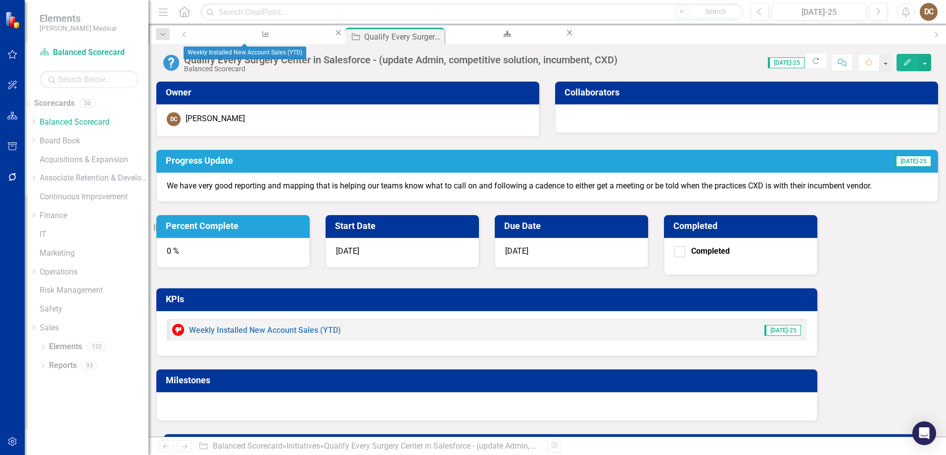
click at [225, 29] on div "KPI Weekly Installed New Account Sales (YTD) Close" at bounding box center [268, 34] width 149 height 12
click at [223, 37] on div "Weekly Installed New Account Sales (YTD)" at bounding box center [263, 43] width 121 height 12
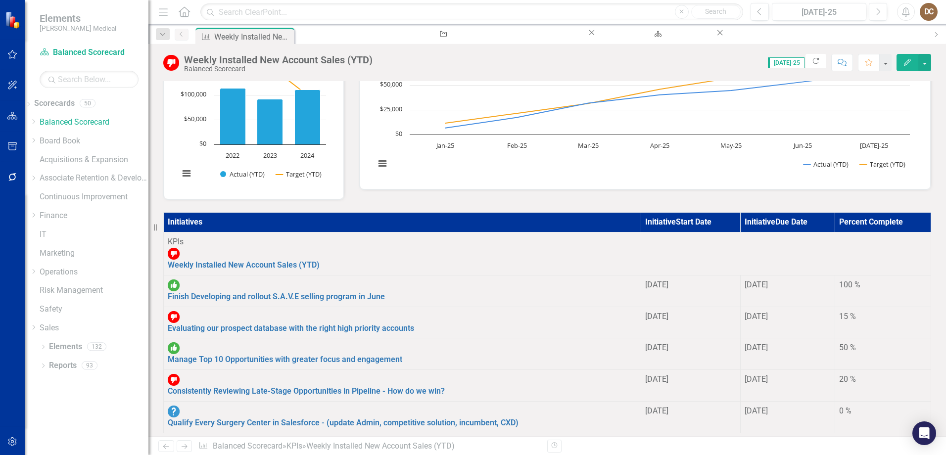
scroll to position [247, 0]
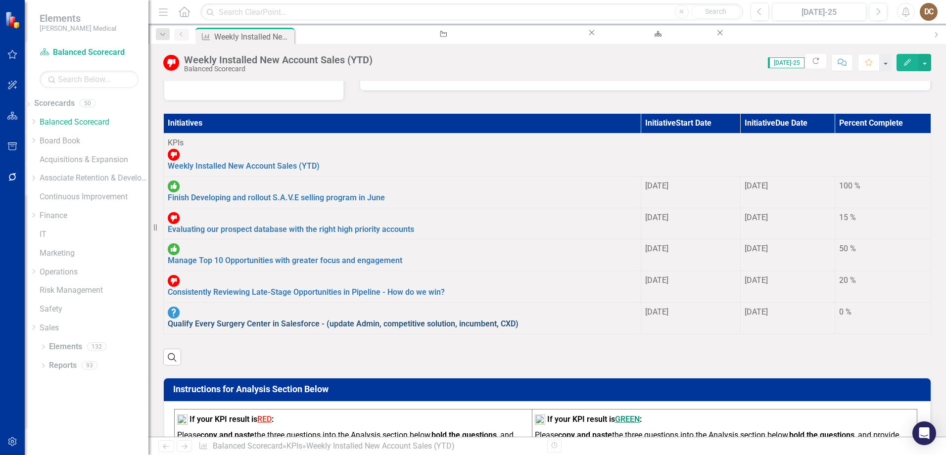
click at [305, 319] on link "Qualify Every Surgery Center in Salesforce - (update Admin, competitive solutio…" at bounding box center [343, 323] width 351 height 9
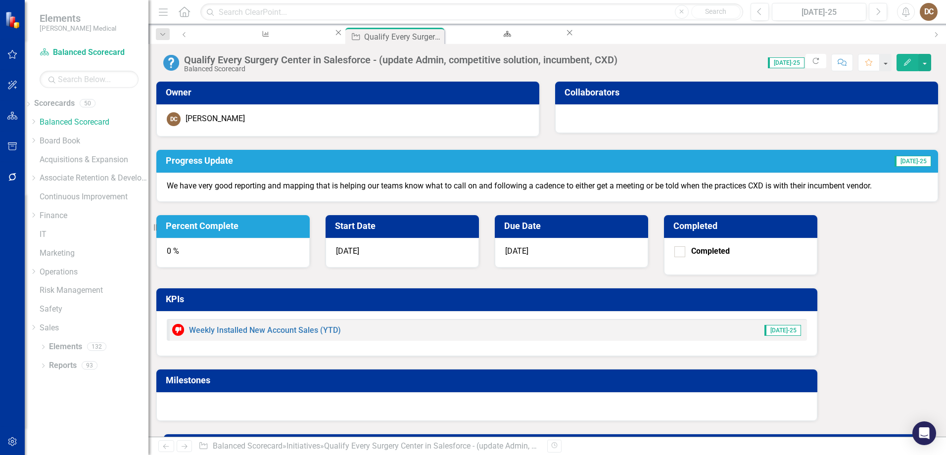
click at [310, 238] on div "0 %" at bounding box center [232, 253] width 153 height 30
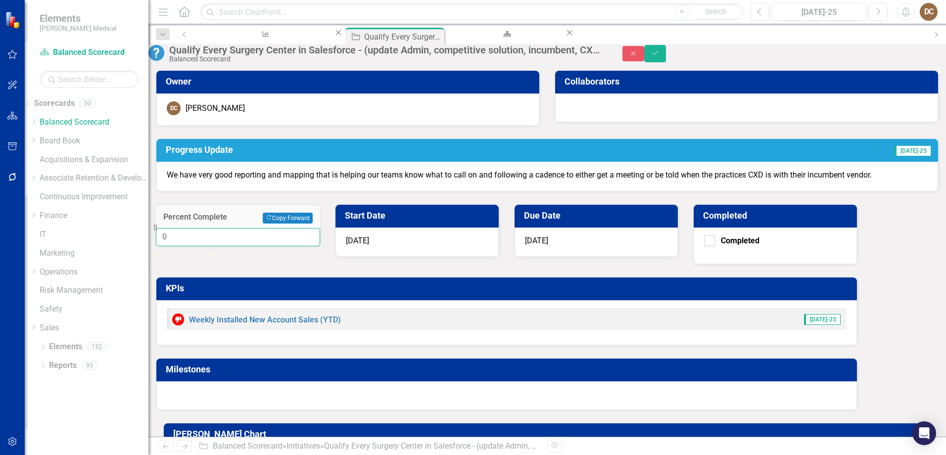
click at [320, 228] on input "0" at bounding box center [238, 237] width 164 height 18
type input "55"
click at [660, 192] on div "Percent Complete Copy Forward Copy Forward 55 Start Date 5/1/25 Due Date 12/31/…" at bounding box center [506, 301] width 717 height 219
click at [660, 56] on icon "Save" at bounding box center [655, 52] width 9 height 7
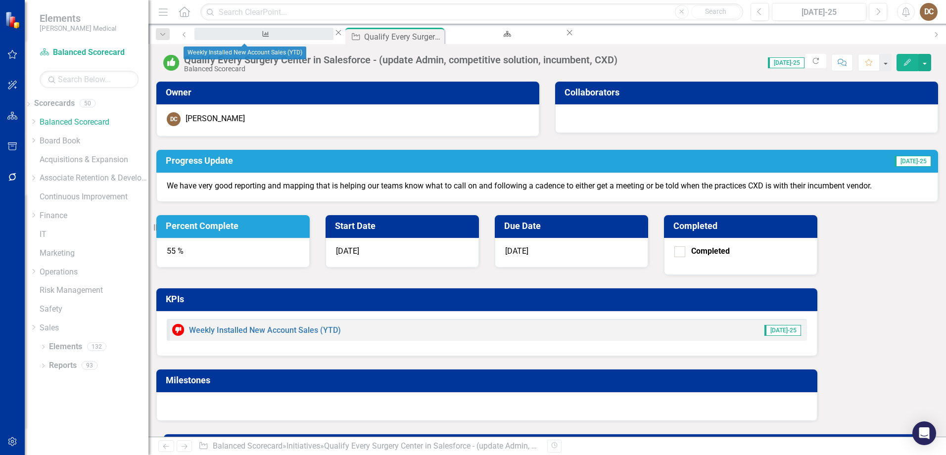
click at [226, 30] on div "KPI Weekly Installed New Account Sales (YTD) Close" at bounding box center [268, 34] width 149 height 12
click at [226, 38] on div "Weekly Installed New Account Sales (YTD)" at bounding box center [263, 43] width 121 height 12
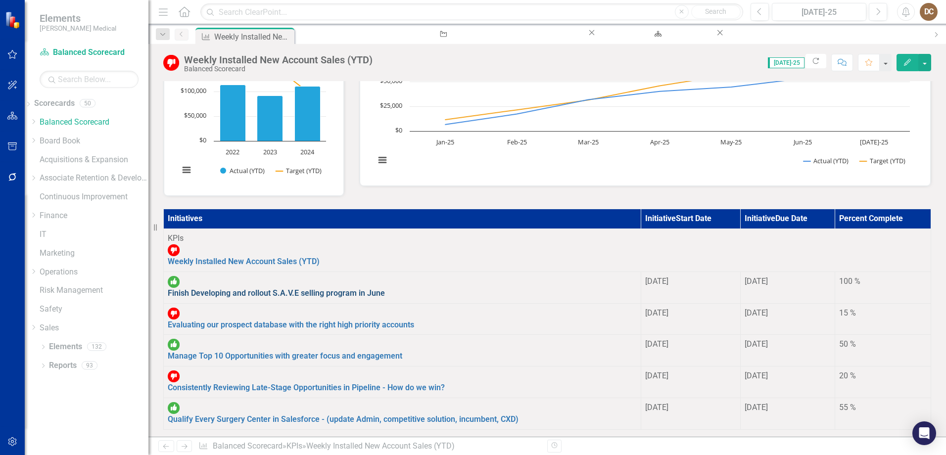
scroll to position [148, 0]
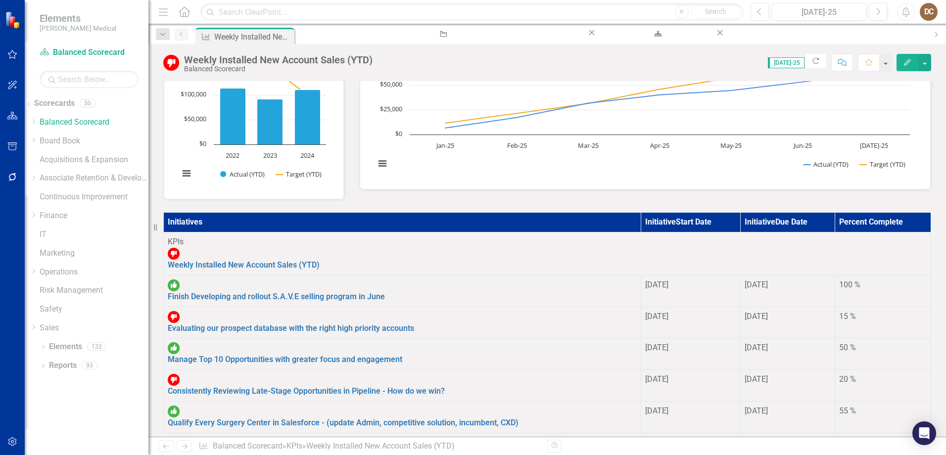
click at [181, 12] on icon "Home" at bounding box center [184, 11] width 13 height 10
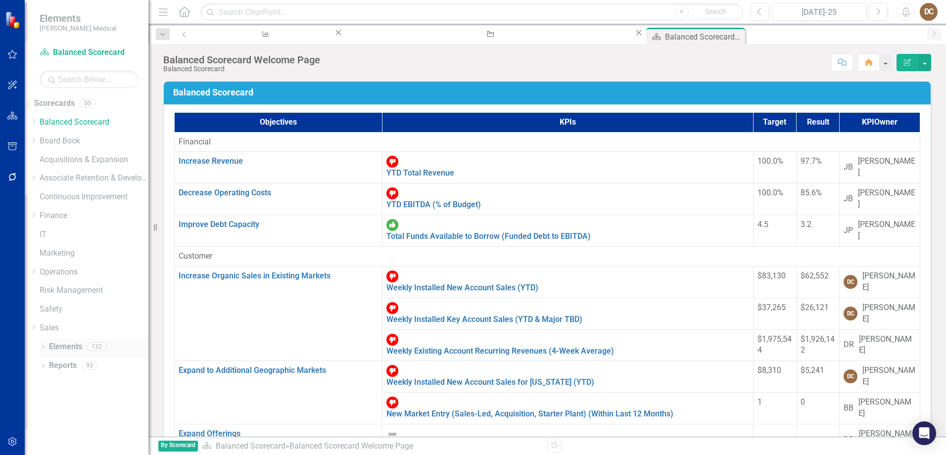
click at [47, 347] on div "Dropdown Elements 132" at bounding box center [94, 348] width 109 height 19
click at [44, 348] on icon at bounding box center [43, 347] width 2 height 4
click at [82, 409] on div "Initiative Initiatives" at bounding box center [63, 403] width 48 height 16
click at [79, 402] on link "Initiative Initiatives" at bounding box center [63, 403] width 48 height 11
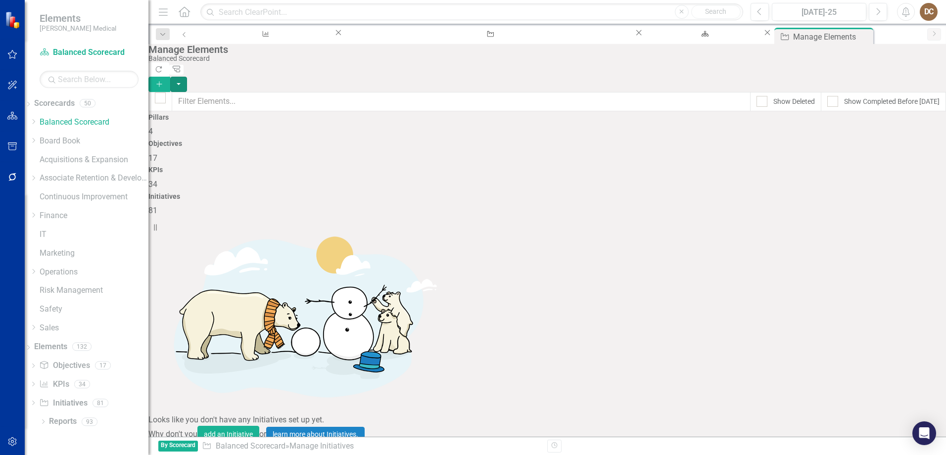
click at [187, 77] on button "button" at bounding box center [178, 84] width 17 height 15
click at [893, 80] on link "Initiative Add Initiative" at bounding box center [892, 80] width 78 height 18
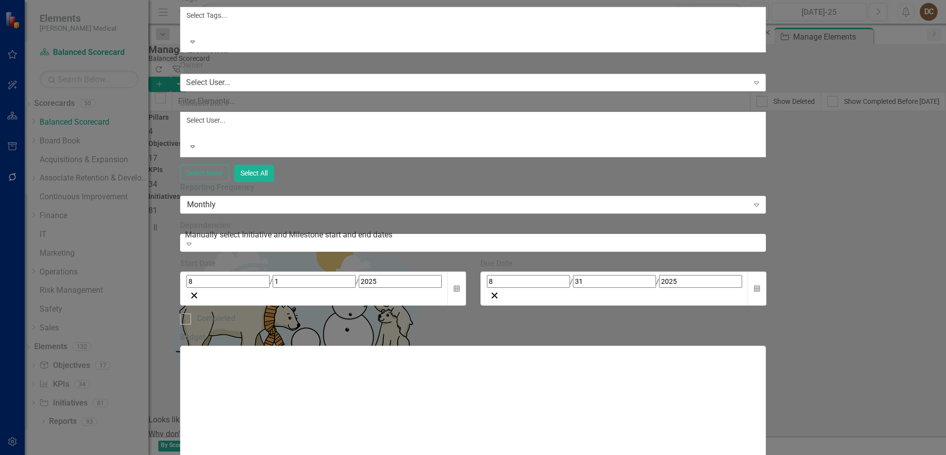
type input "Revamp Go To Market Strategy"
click at [230, 89] on div "Select User..." at bounding box center [208, 82] width 44 height 11
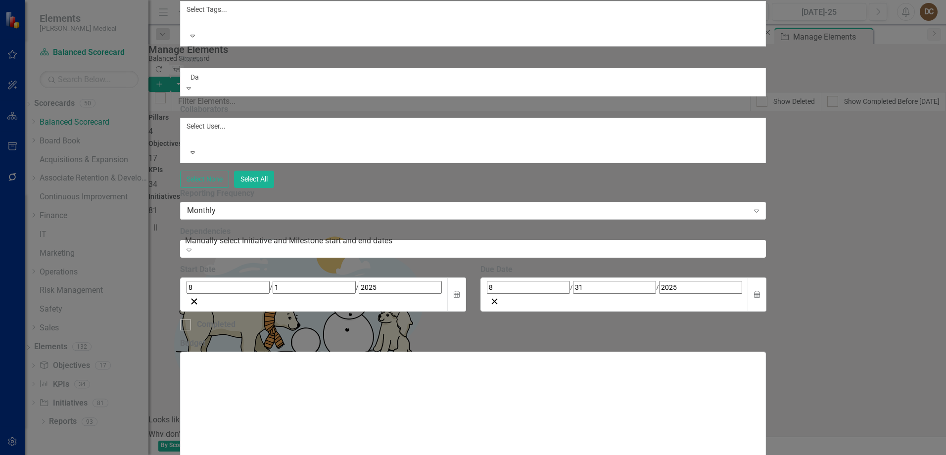
type input "Dar"
click at [354, 455] on div "Dar ren Clark" at bounding box center [473, 460] width 946 height 11
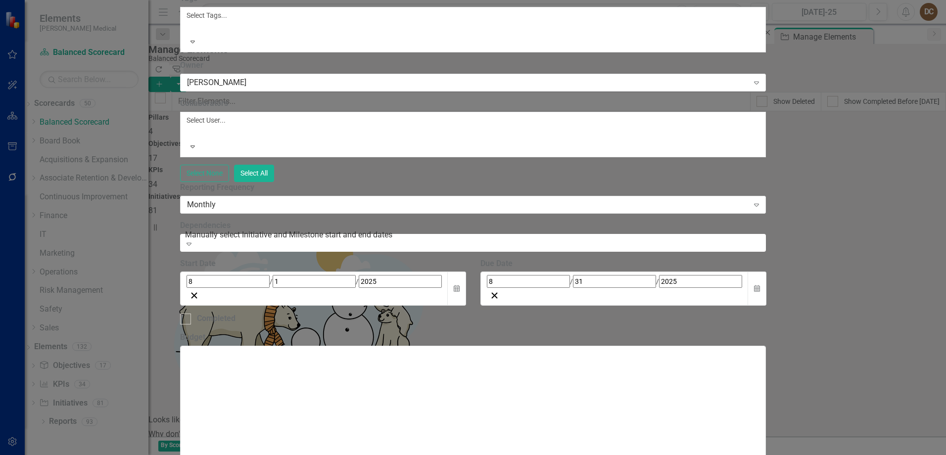
scroll to position [99, 0]
click at [767, 272] on button "Calendar" at bounding box center [757, 289] width 19 height 34
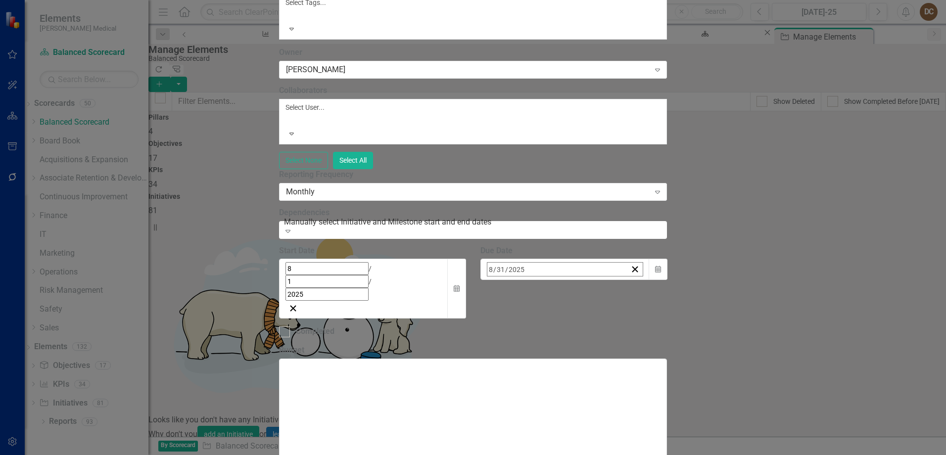
click at [632, 280] on button "›" at bounding box center [621, 291] width 22 height 22
click at [525, 280] on button "‹" at bounding box center [514, 291] width 22 height 22
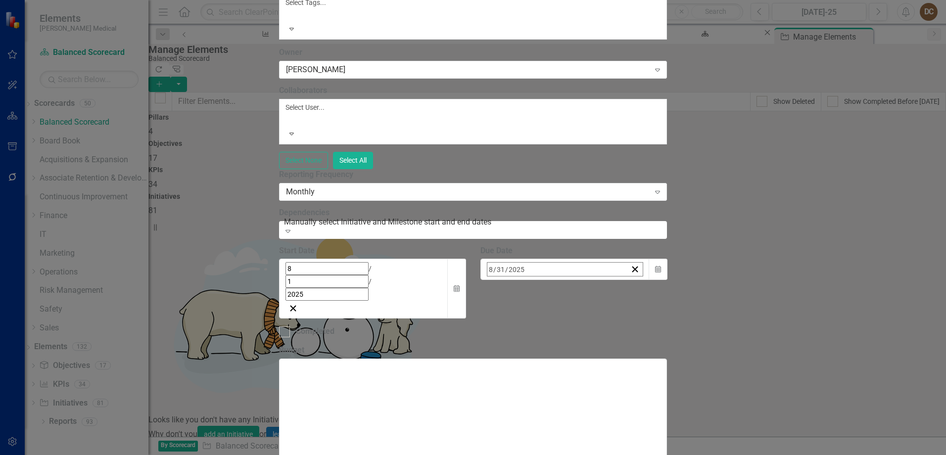
click at [498, 416] on abbr "30" at bounding box center [494, 420] width 8 height 8
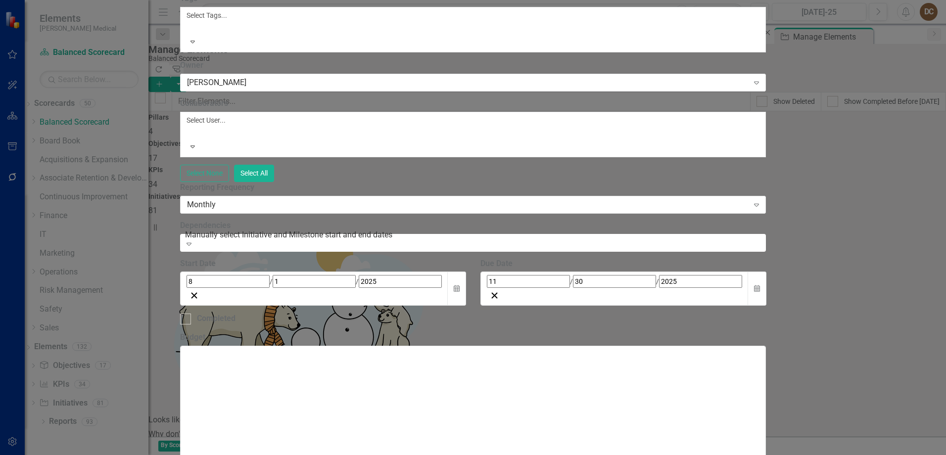
scroll to position [337, 0]
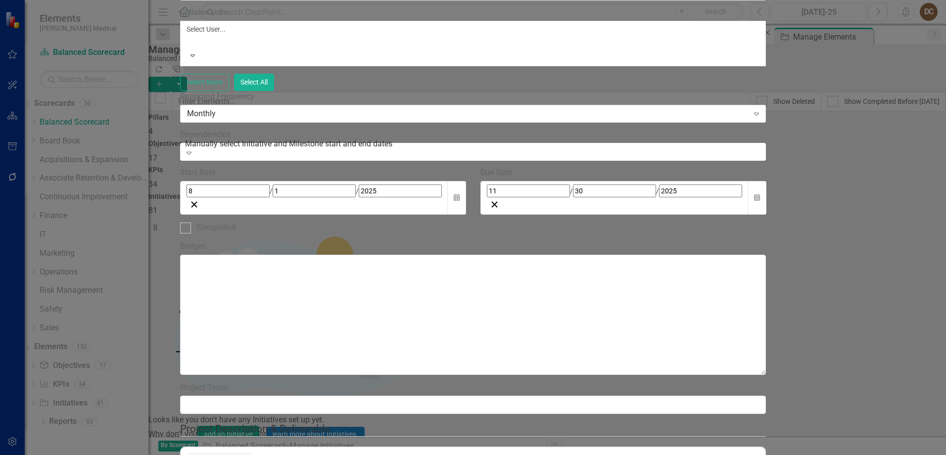
scroll to position [0, 0]
click at [347, 454] on icon "Bullet list" at bounding box center [342, 460] width 12 height 12
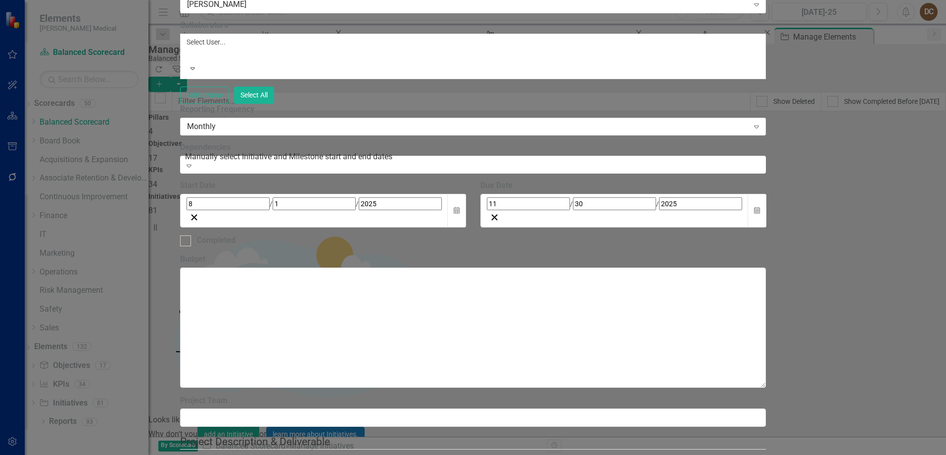
scroll to position [14, 0]
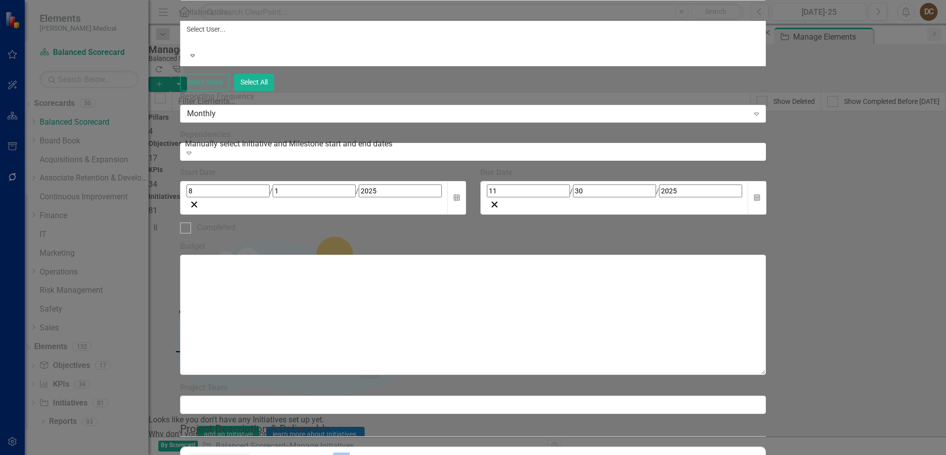
scroll to position [0, 0]
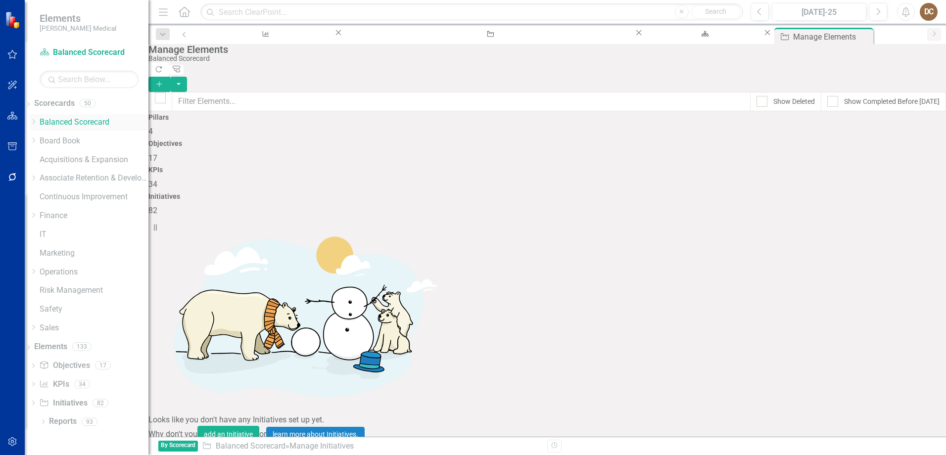
click at [40, 119] on div "Dropdown" at bounding box center [35, 122] width 10 height 8
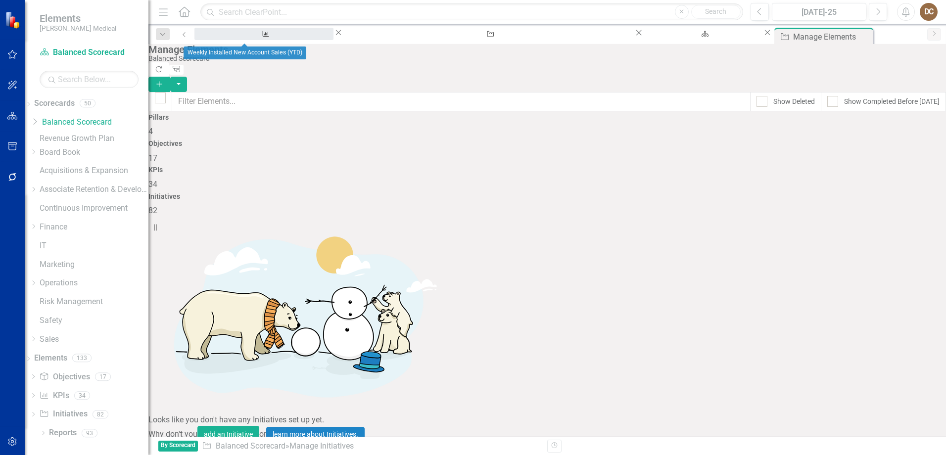
click at [239, 37] on div "Weekly Installed New Account Sales (YTD)" at bounding box center [263, 43] width 121 height 12
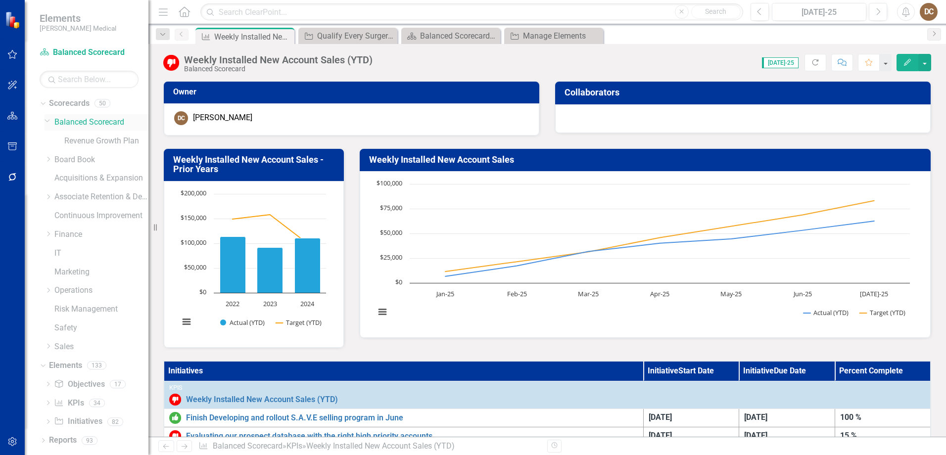
click at [70, 122] on link "Balanced Scorecard" at bounding box center [101, 122] width 94 height 11
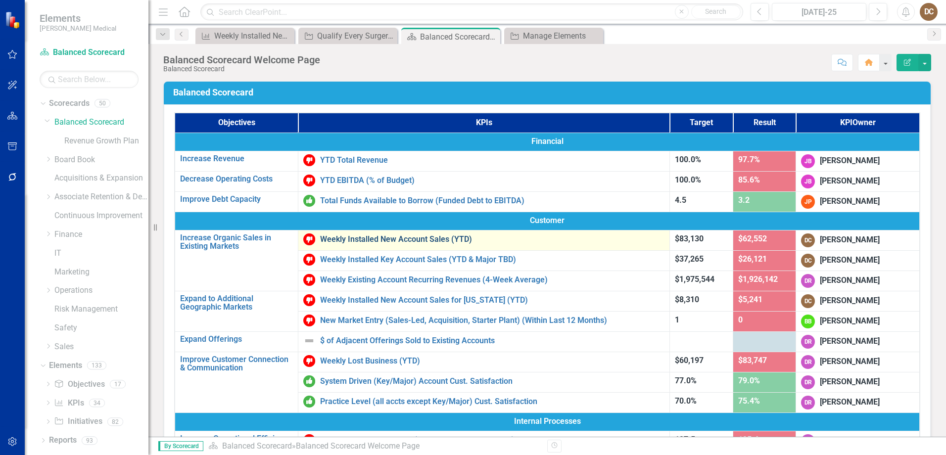
click at [402, 239] on link "Weekly Installed New Account Sales (YTD)" at bounding box center [492, 239] width 344 height 9
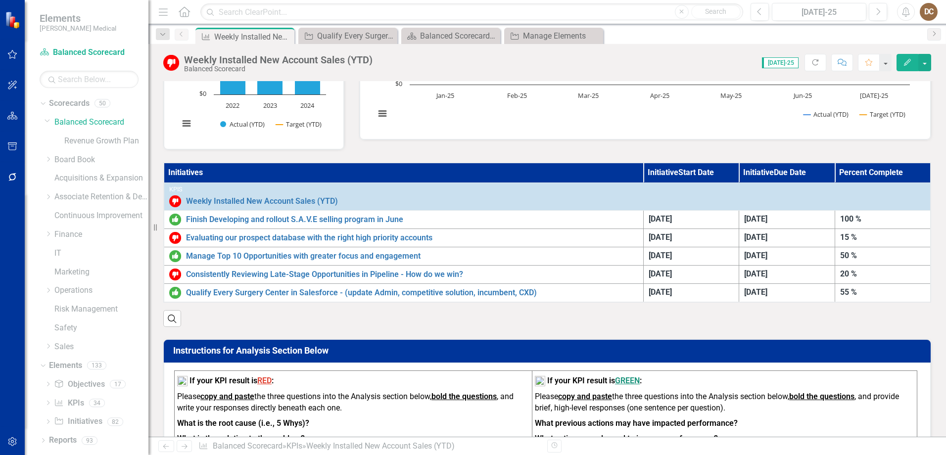
scroll to position [198, 0]
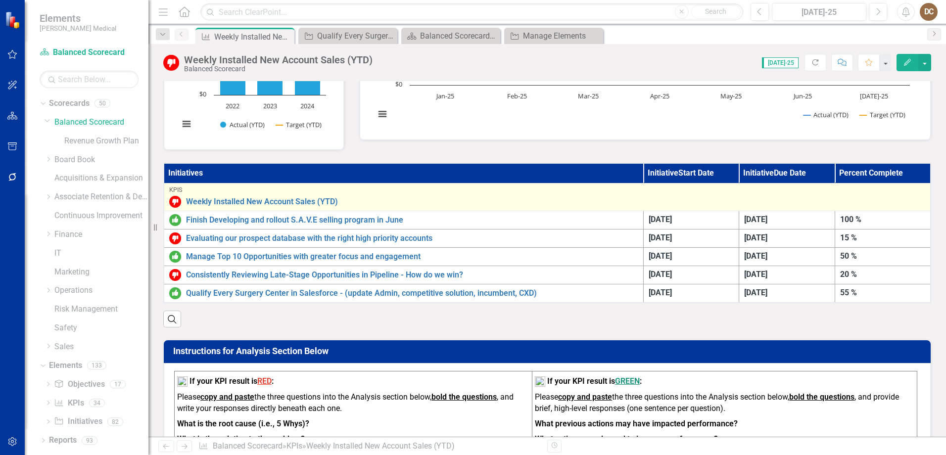
click at [589, 194] on div "KPIs Weekly Installed New Account Sales (YTD) Edit Edit KPI Link Open Element" at bounding box center [547, 197] width 756 height 21
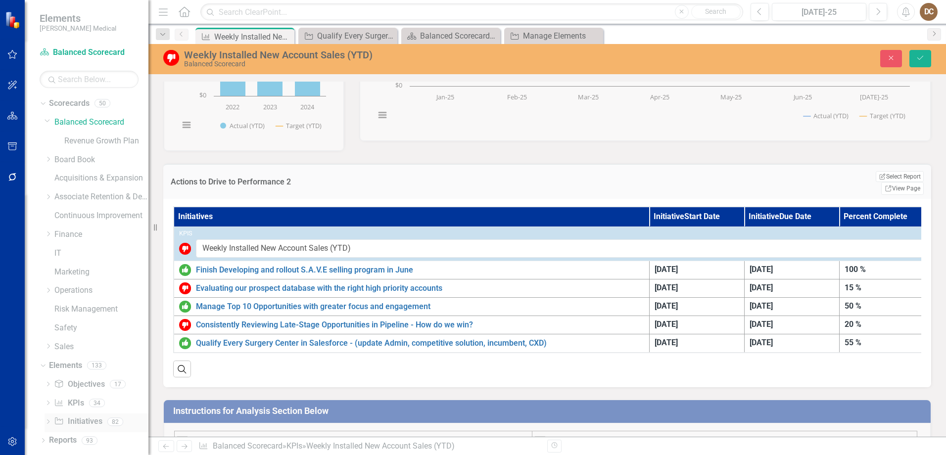
click at [74, 416] on link "Initiative Initiatives" at bounding box center [78, 421] width 48 height 11
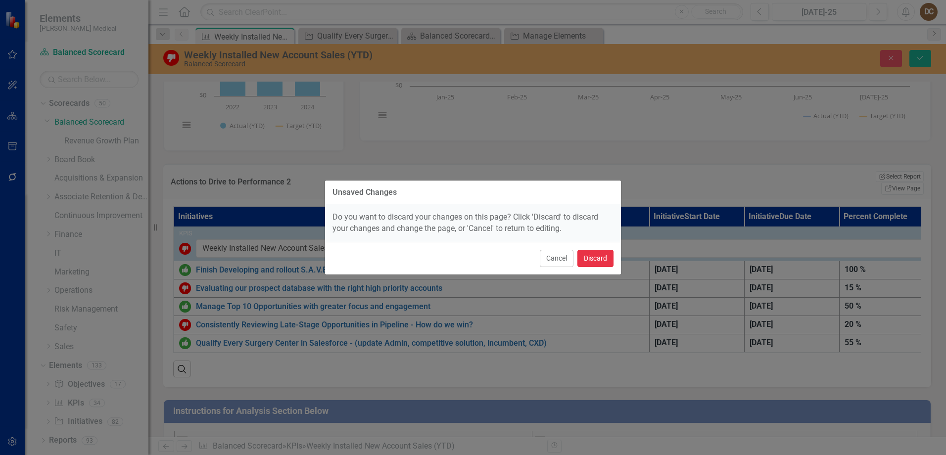
click at [585, 258] on button "Discard" at bounding box center [596, 258] width 36 height 17
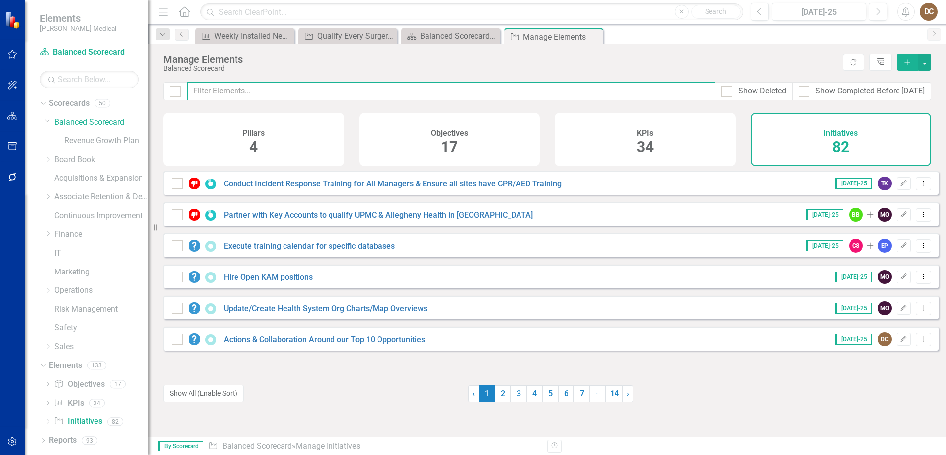
click at [352, 89] on input "text" at bounding box center [451, 91] width 529 height 18
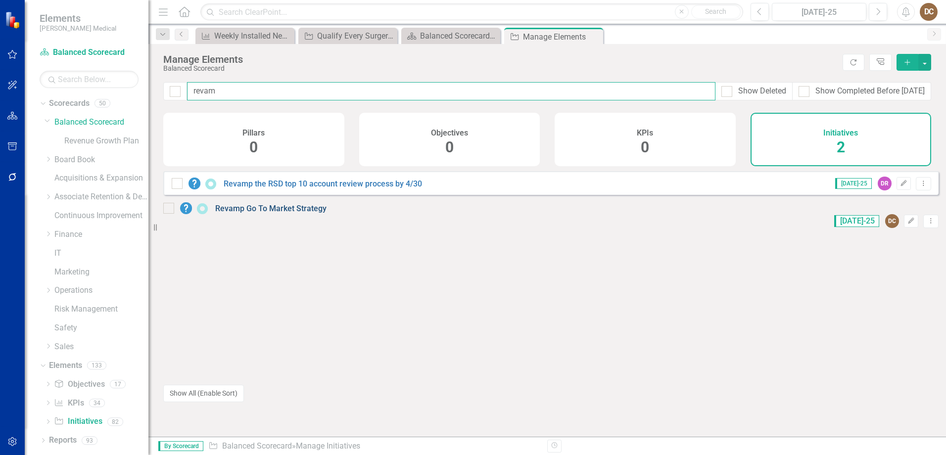
type input "revam"
click at [280, 213] on link "Revamp Go To Market Strategy" at bounding box center [270, 208] width 111 height 9
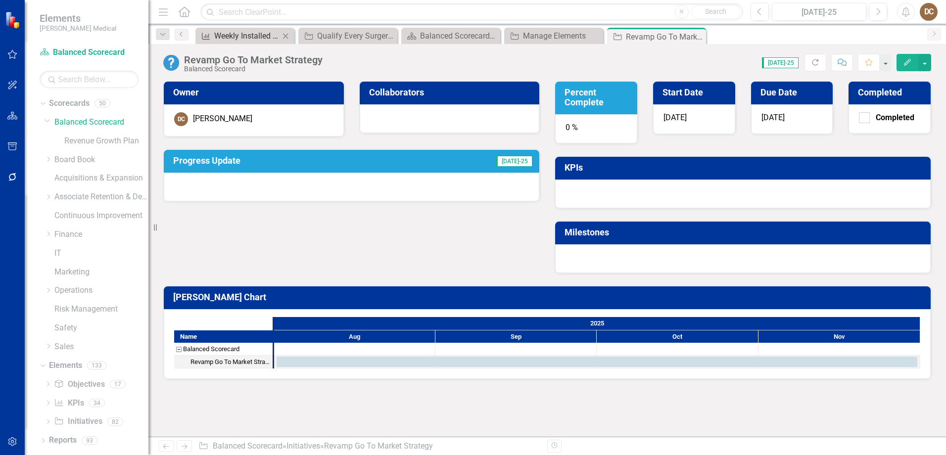
click at [245, 31] on div "Weekly Installed New Account Sales (YTD)" at bounding box center [246, 36] width 65 height 12
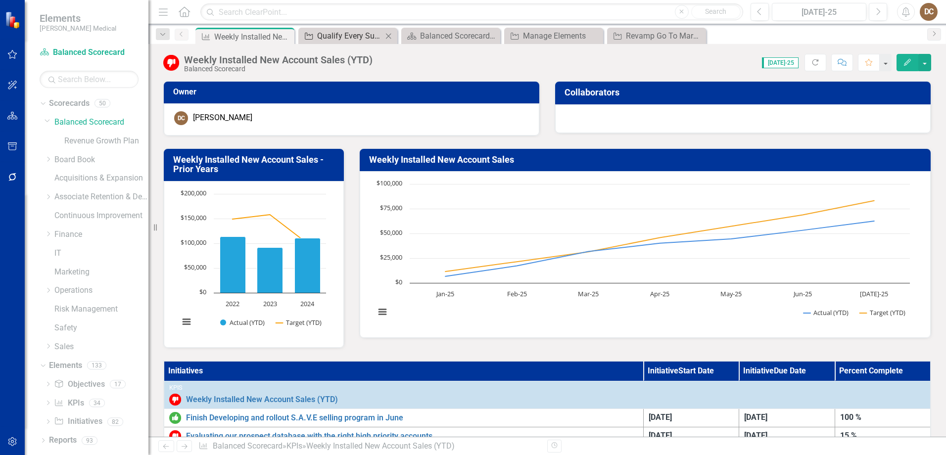
click at [338, 34] on div "Qualify Every Surgery Center in Salesforce - (update Admin, competitive solutio…" at bounding box center [349, 36] width 65 height 12
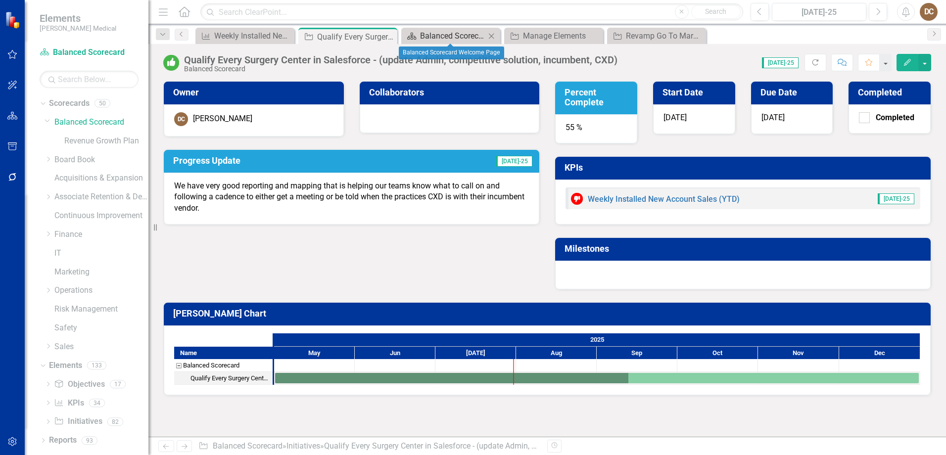
click at [449, 35] on div "Balanced Scorecard Welcome Page" at bounding box center [452, 36] width 65 height 12
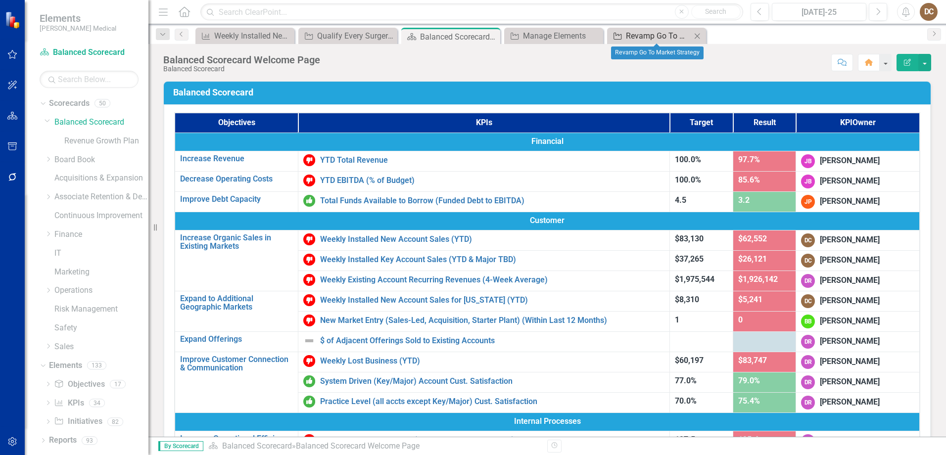
click at [634, 33] on div "Revamp Go To Market Strategy" at bounding box center [658, 36] width 65 height 12
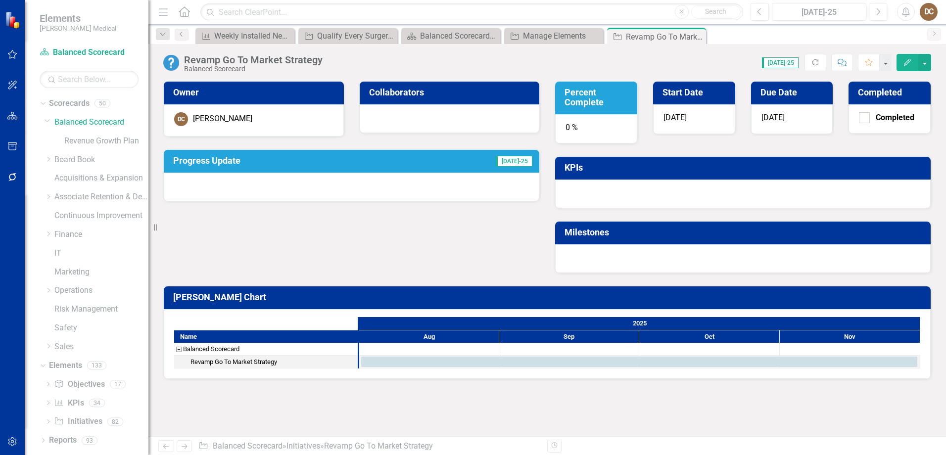
click at [429, 190] on div at bounding box center [352, 187] width 376 height 29
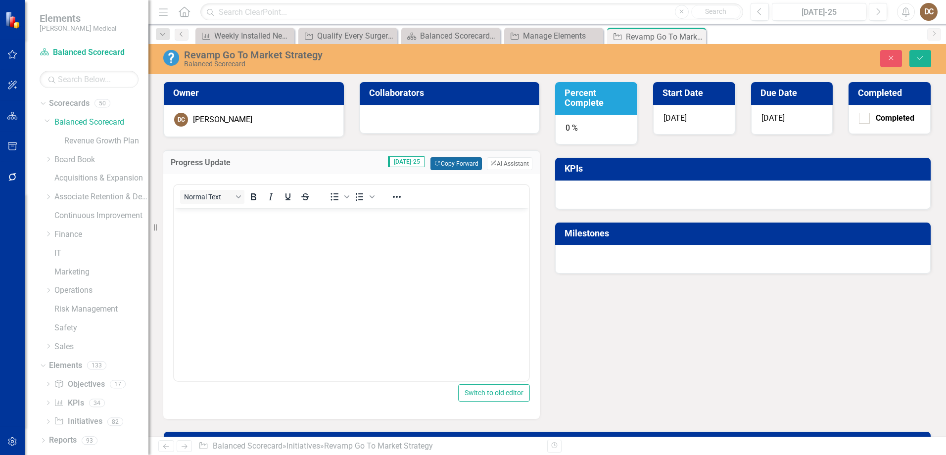
click at [445, 164] on button "Copy Forward Copy Forward" at bounding box center [456, 163] width 51 height 13
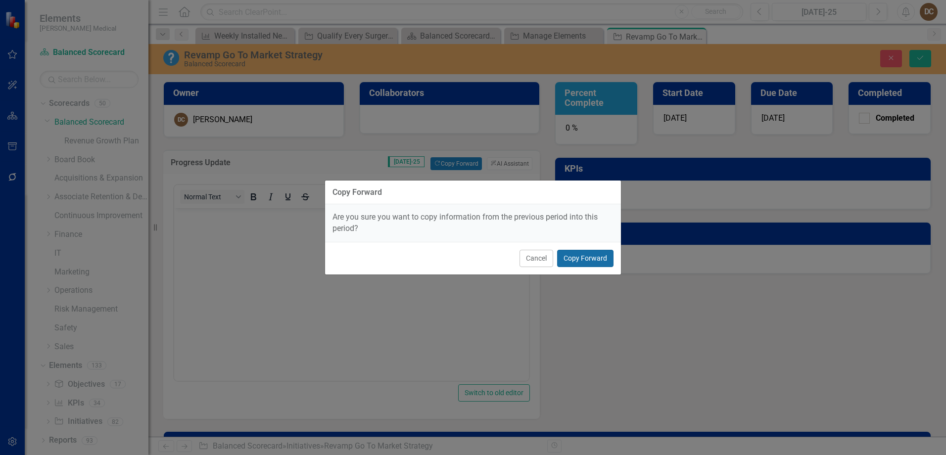
click at [579, 260] on button "Copy Forward" at bounding box center [585, 258] width 56 height 17
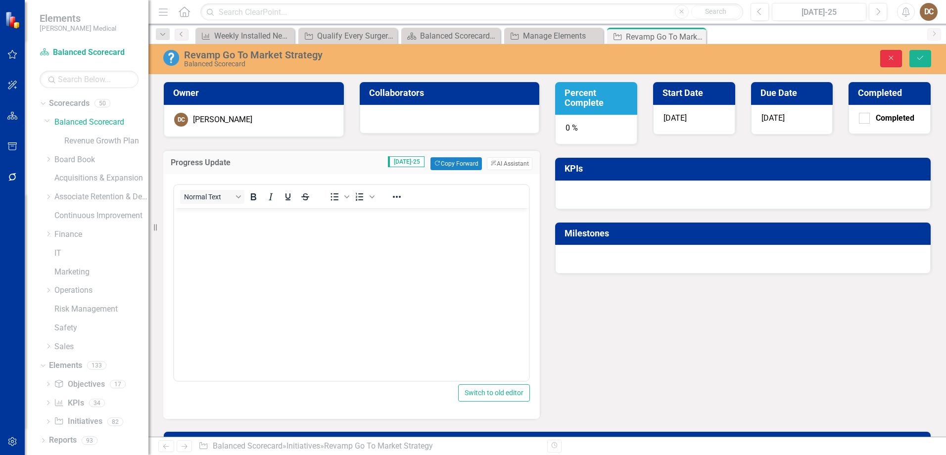
click at [893, 55] on icon "Close" at bounding box center [891, 57] width 9 height 7
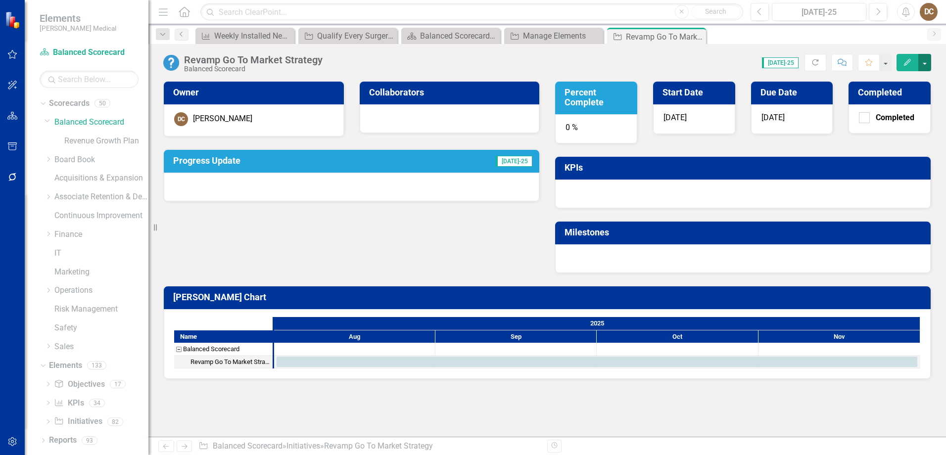
click at [926, 58] on button "button" at bounding box center [925, 62] width 13 height 17
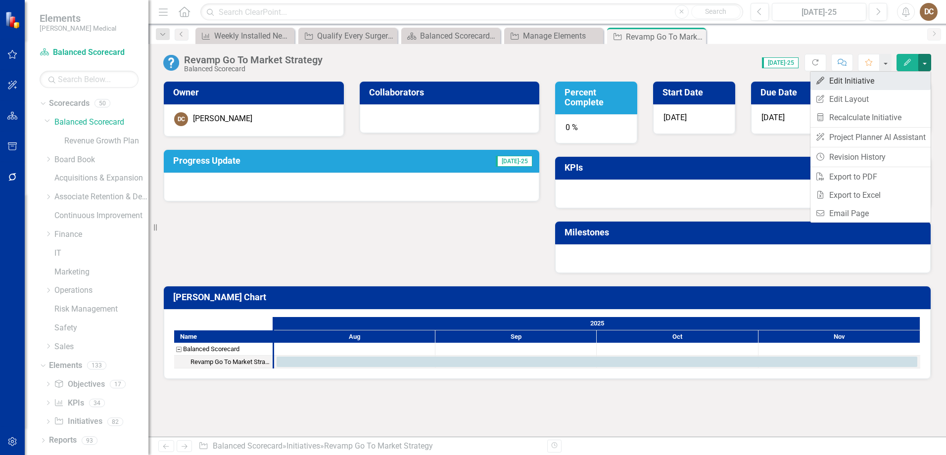
click at [836, 82] on link "Edit Edit Initiative" at bounding box center [871, 81] width 120 height 18
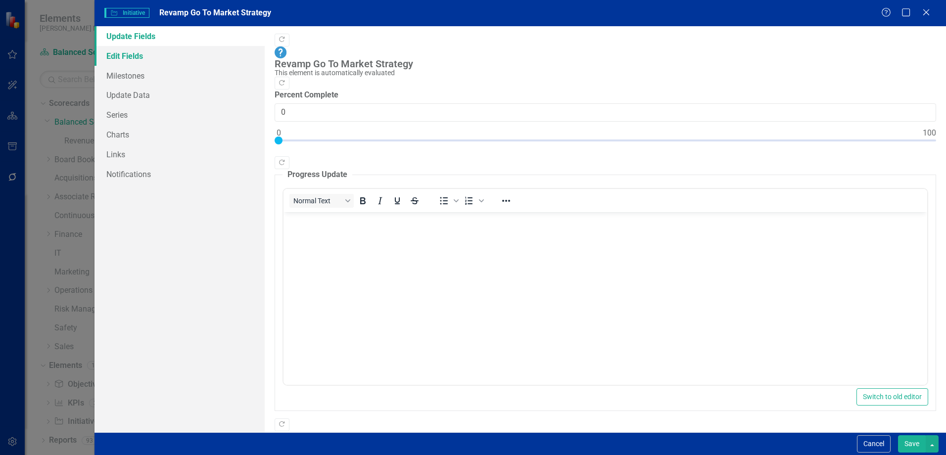
click at [130, 57] on link "Edit Fields" at bounding box center [180, 56] width 170 height 20
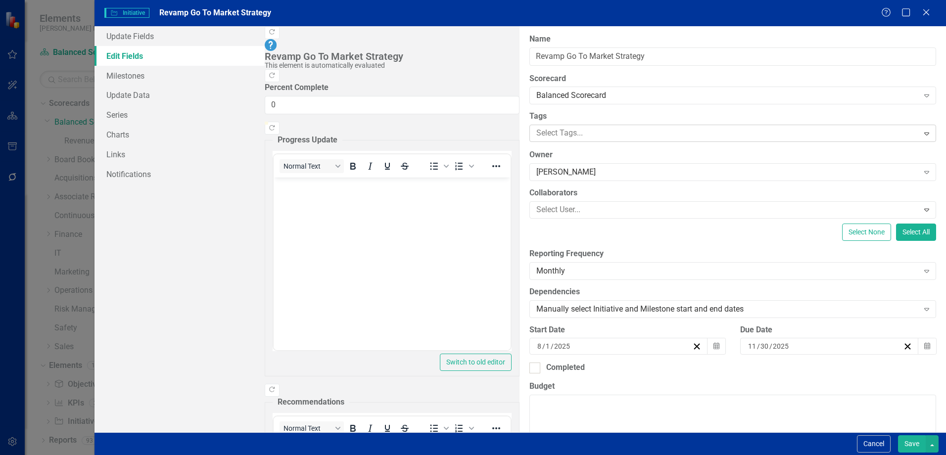
click at [533, 133] on div at bounding box center [726, 133] width 386 height 13
click at [520, 114] on div "ClearPoint Can Do More! How ClearPoint Can Help Close Enterprise plans can auto…" at bounding box center [733, 229] width 427 height 406
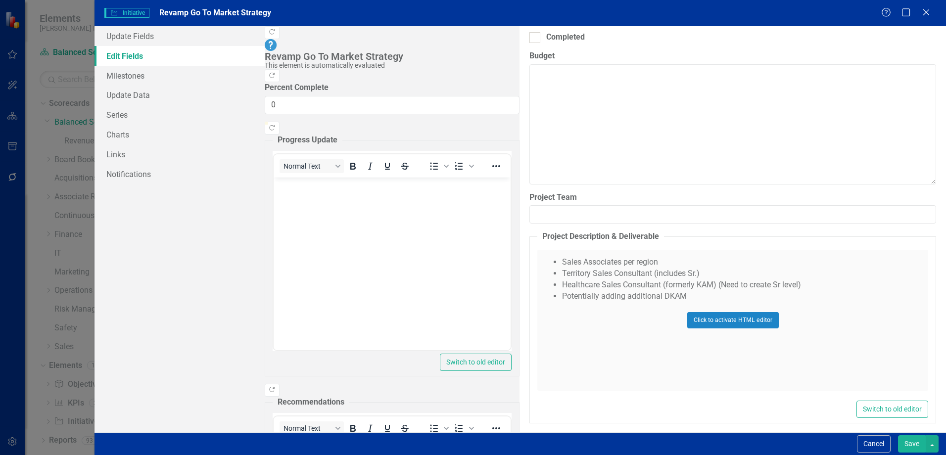
scroll to position [337, 0]
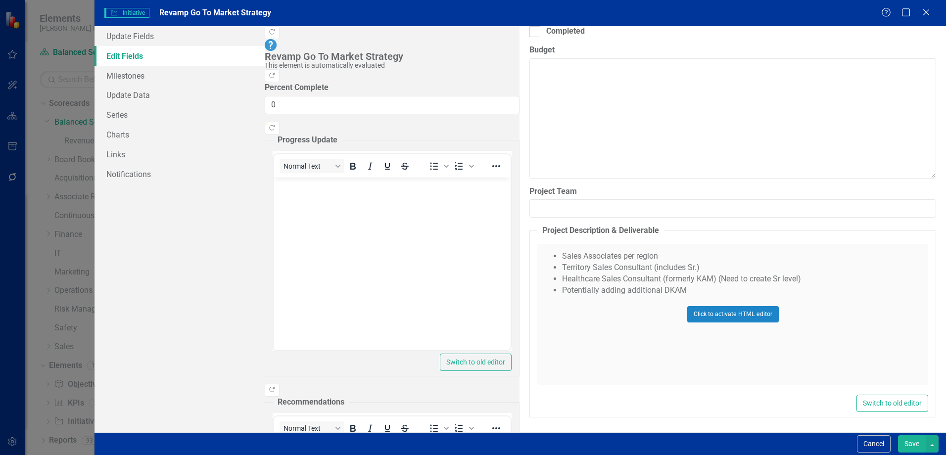
click at [537, 290] on div "Click to activate HTML editor" at bounding box center [732, 314] width 391 height 141
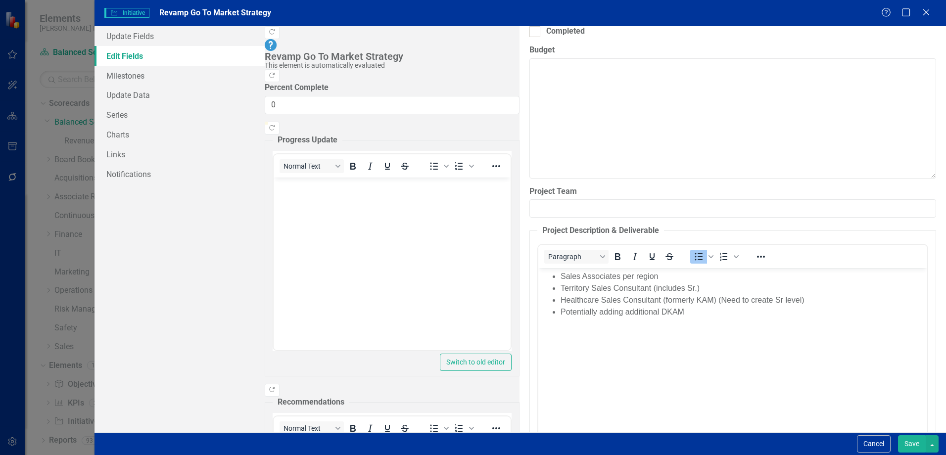
scroll to position [0, 0]
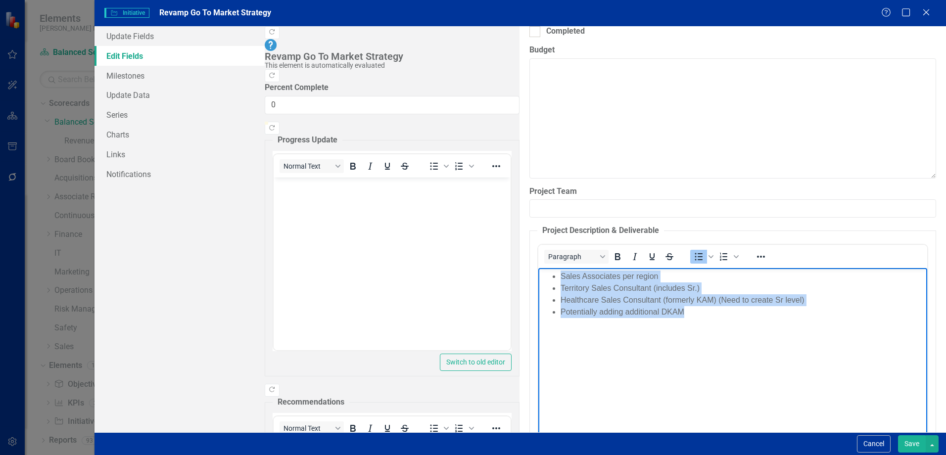
drag, startPoint x: 691, startPoint y: 313, endPoint x: 555, endPoint y: 276, distance: 141.5
click at [555, 276] on ul "Sales Associates per region Territory Sales Consultant (includes Sr.) Healthcar…" at bounding box center [733, 295] width 384 height 48
copy ul "Sales Associates per region Territory Sales Consultant (includes Sr.) Healthcar…"
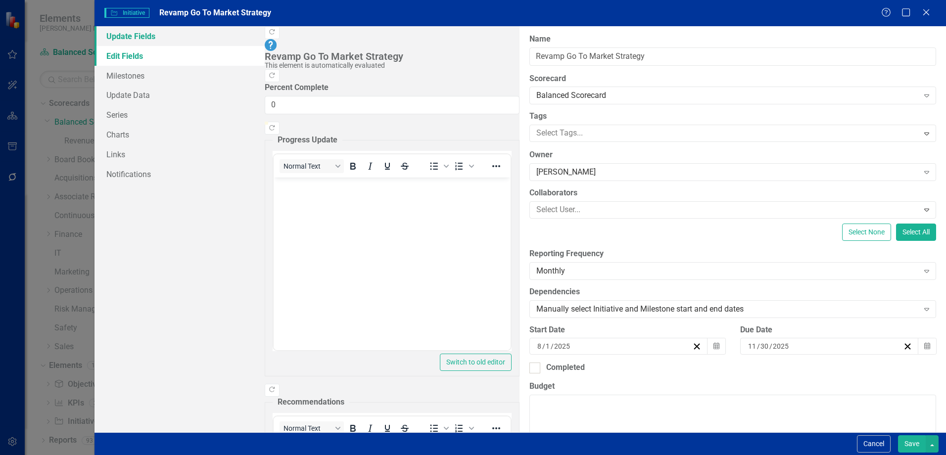
click at [125, 37] on link "Update Fields" at bounding box center [180, 36] width 170 height 20
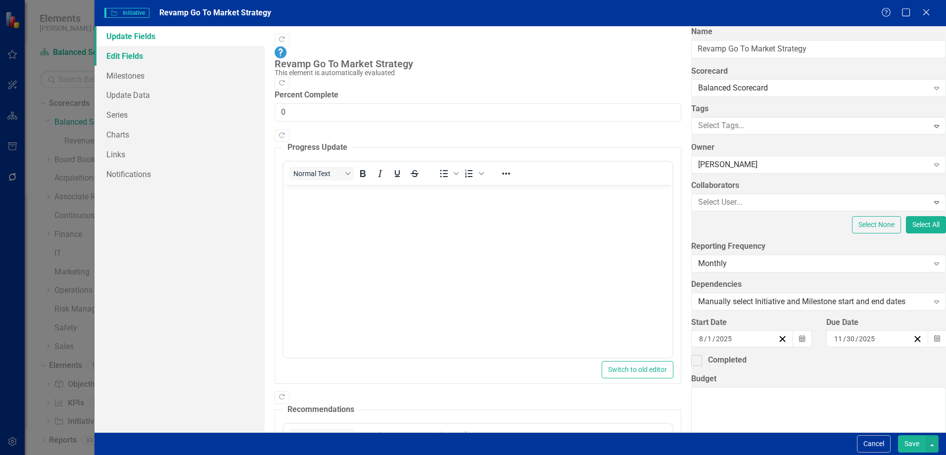
click at [137, 57] on link "Edit Fields" at bounding box center [180, 56] width 170 height 20
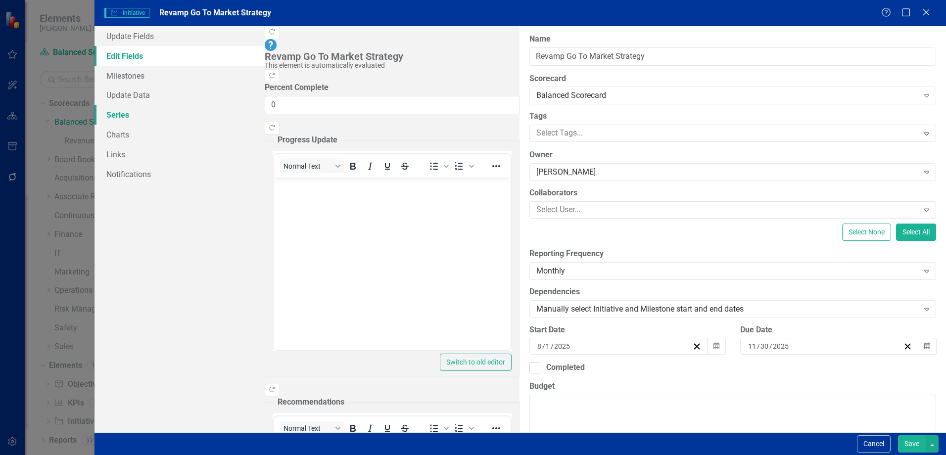
click at [117, 113] on link "Series" at bounding box center [180, 115] width 170 height 20
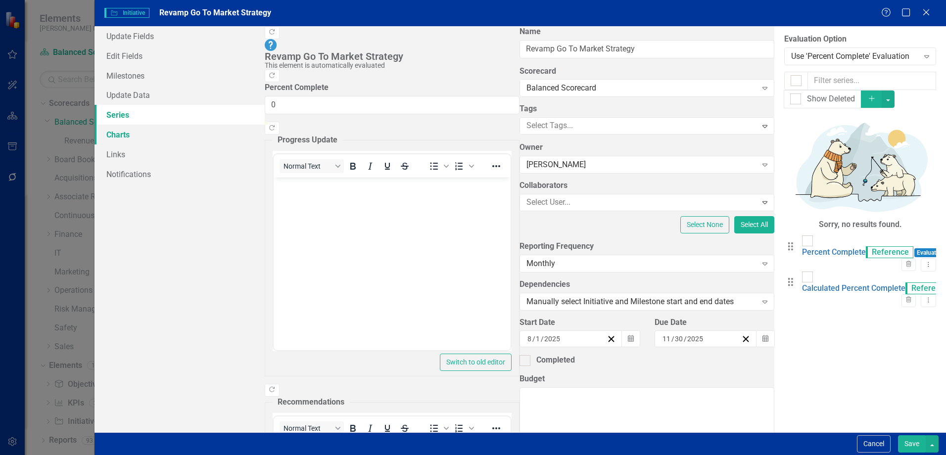
click at [117, 135] on link "Charts" at bounding box center [180, 135] width 170 height 20
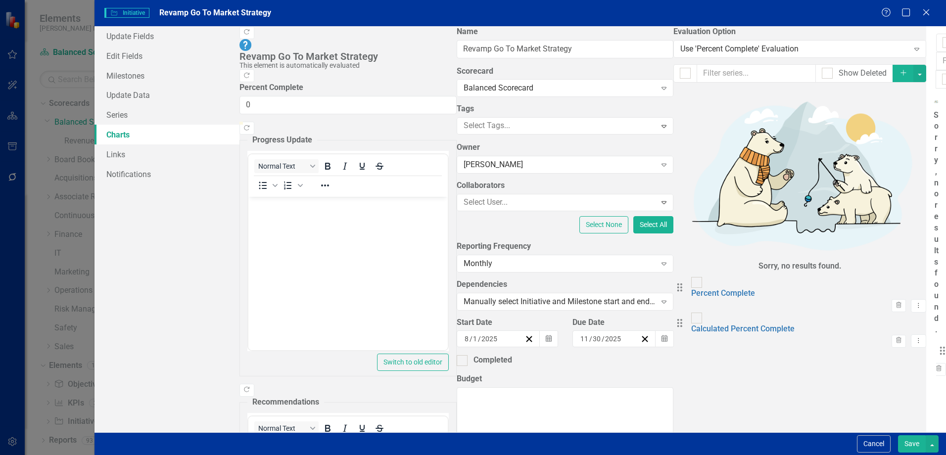
click at [128, 9] on span "Initiative Initiative" at bounding box center [126, 13] width 45 height 10
click at [128, 177] on link "Notifications" at bounding box center [167, 174] width 145 height 20
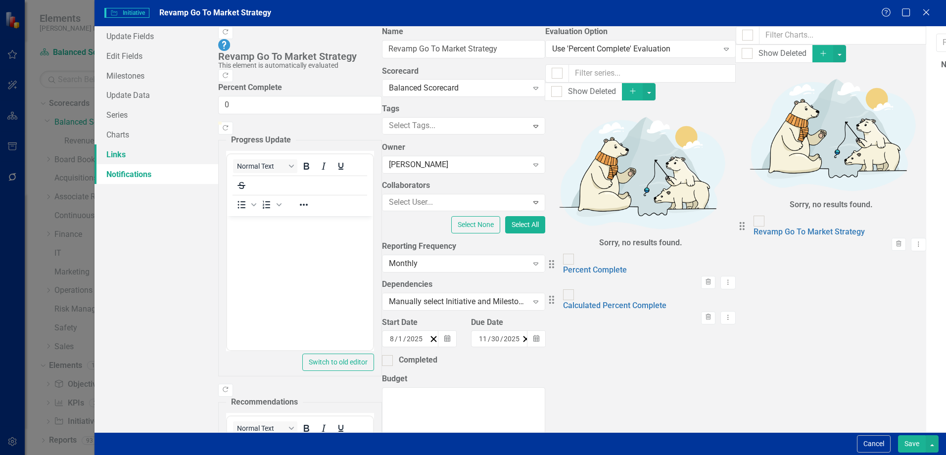
click at [118, 151] on link "Links" at bounding box center [157, 155] width 124 height 20
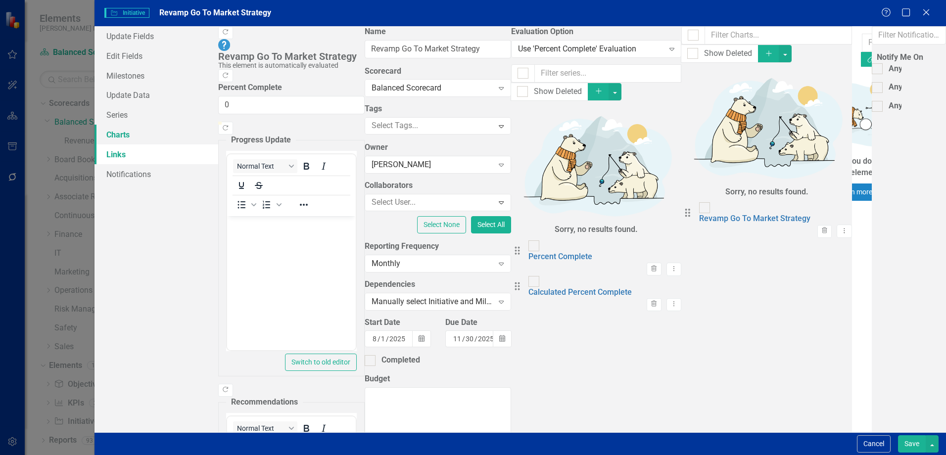
click at [117, 133] on link "Charts" at bounding box center [157, 135] width 124 height 20
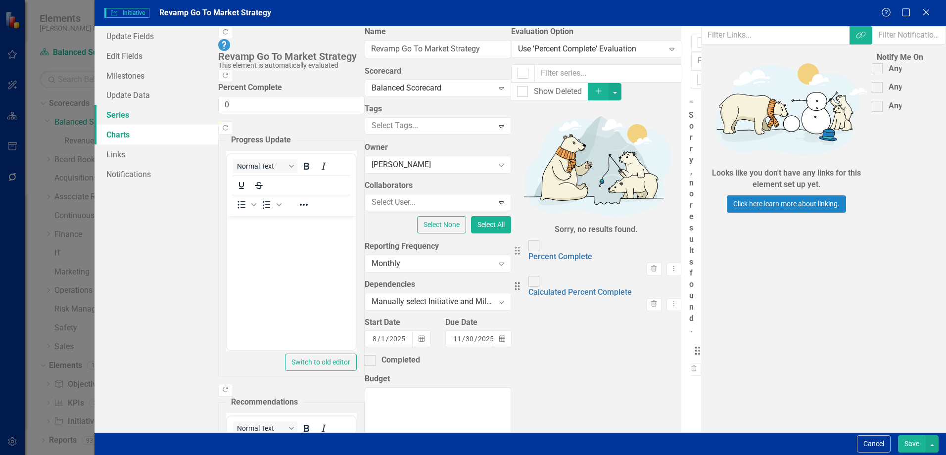
click at [115, 114] on link "Series" at bounding box center [157, 115] width 124 height 20
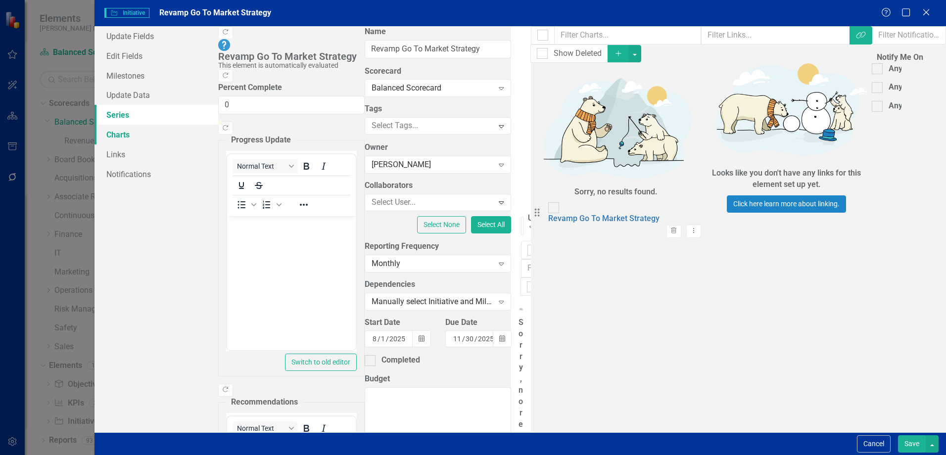
click at [115, 133] on link "Charts" at bounding box center [157, 135] width 124 height 20
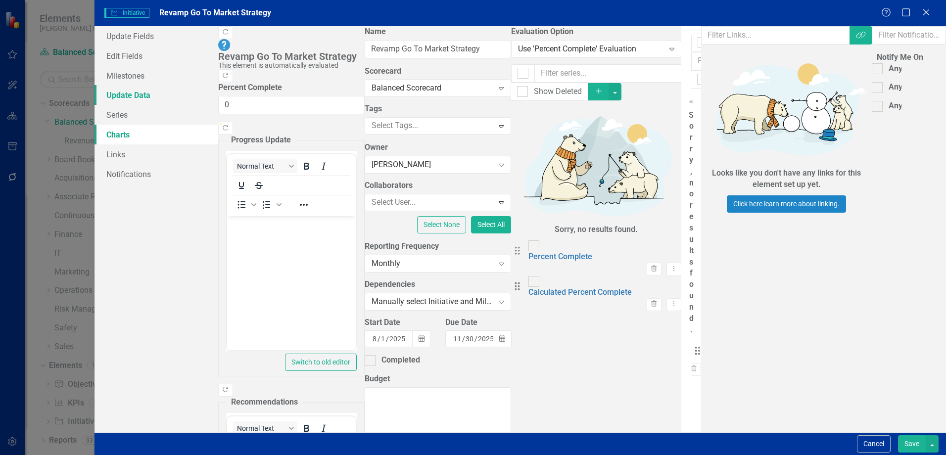
click at [127, 95] on link "Update Data" at bounding box center [157, 95] width 124 height 20
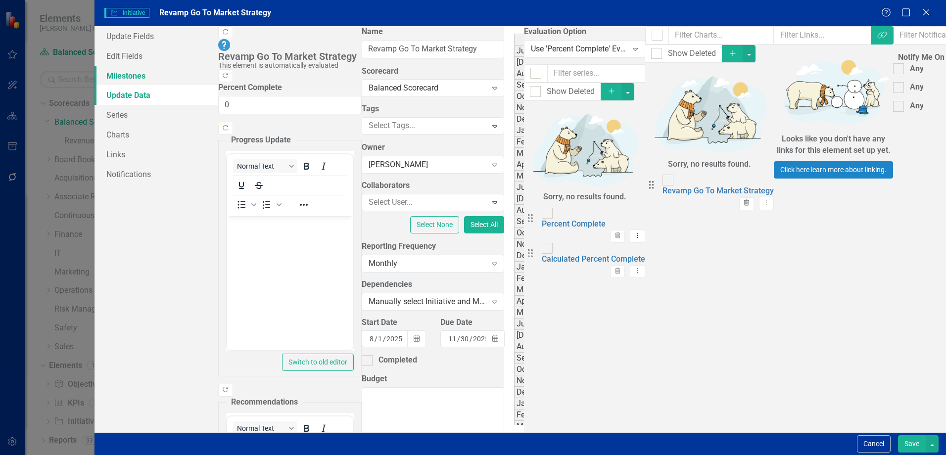
click at [124, 74] on link "Milestones" at bounding box center [157, 76] width 124 height 20
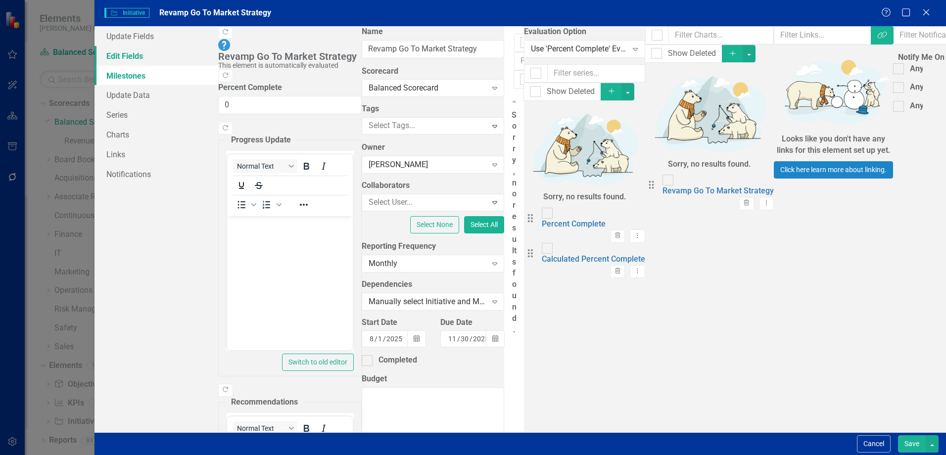
click at [127, 54] on link "Edit Fields" at bounding box center [157, 56] width 124 height 20
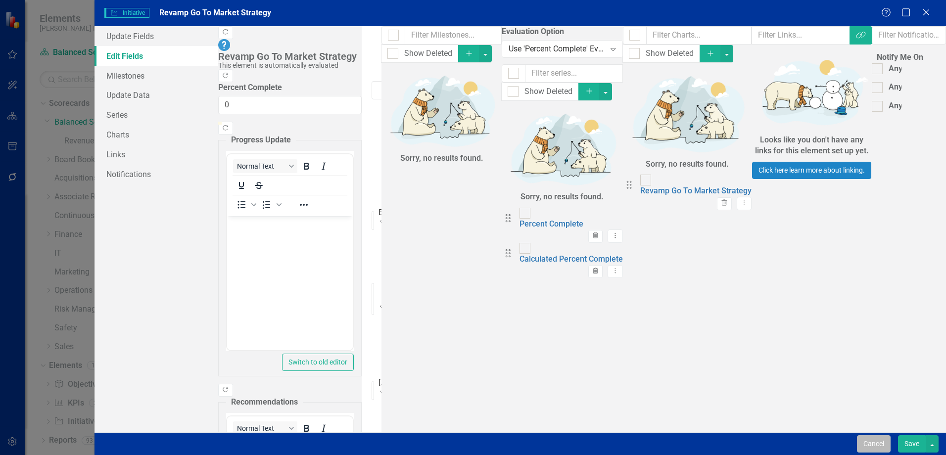
click at [874, 444] on button "Cancel" at bounding box center [874, 444] width 34 height 17
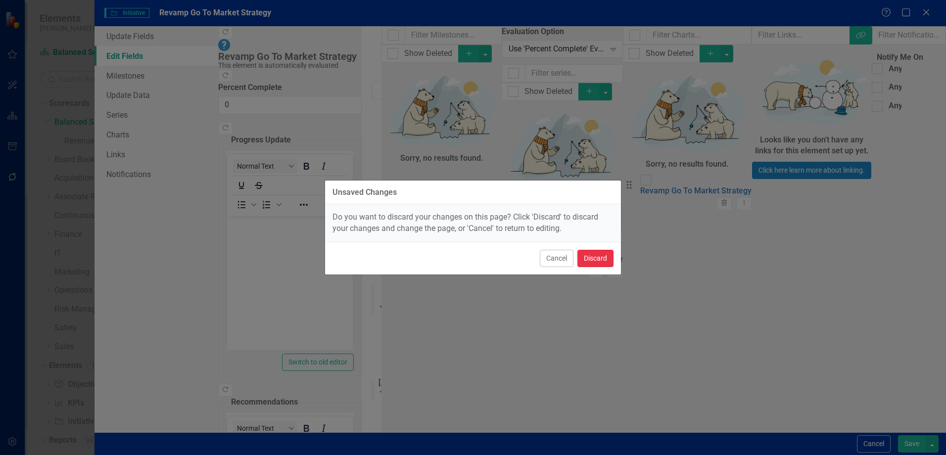
click at [601, 258] on button "Discard" at bounding box center [596, 258] width 36 height 17
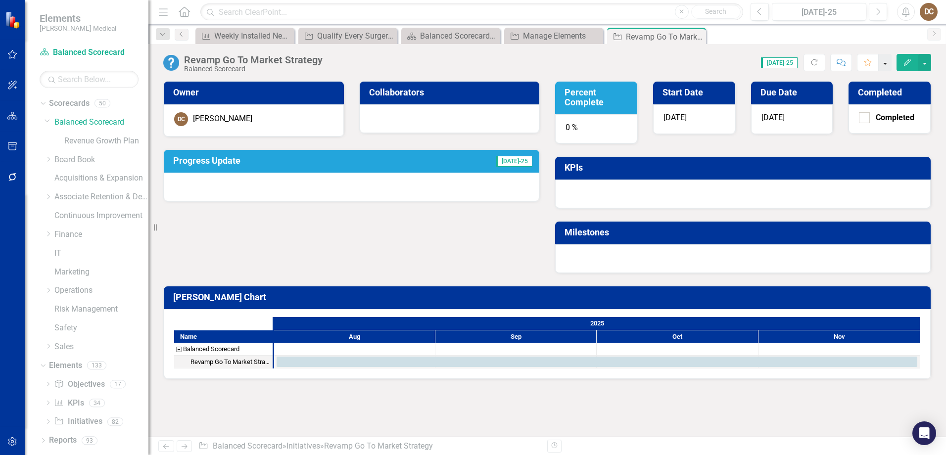
click at [886, 62] on button "button" at bounding box center [885, 62] width 13 height 17
click at [923, 61] on button "button" at bounding box center [925, 62] width 13 height 17
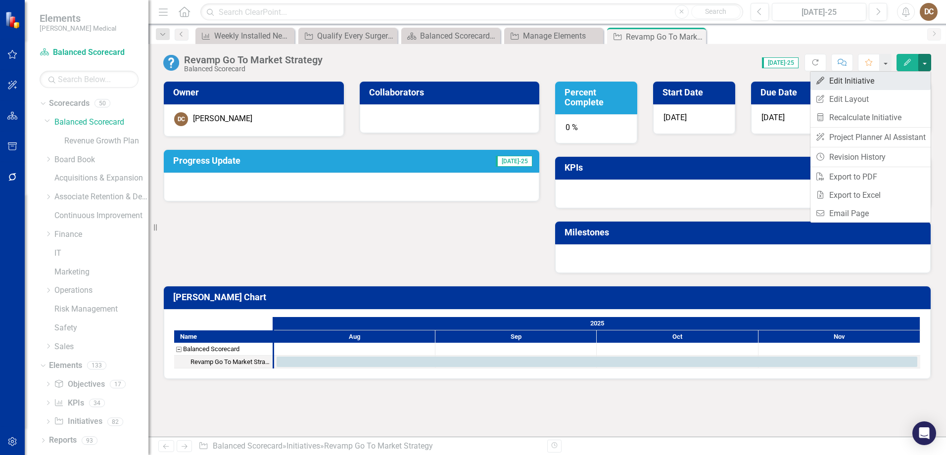
click at [844, 86] on link "Edit Edit Initiative" at bounding box center [871, 81] width 120 height 18
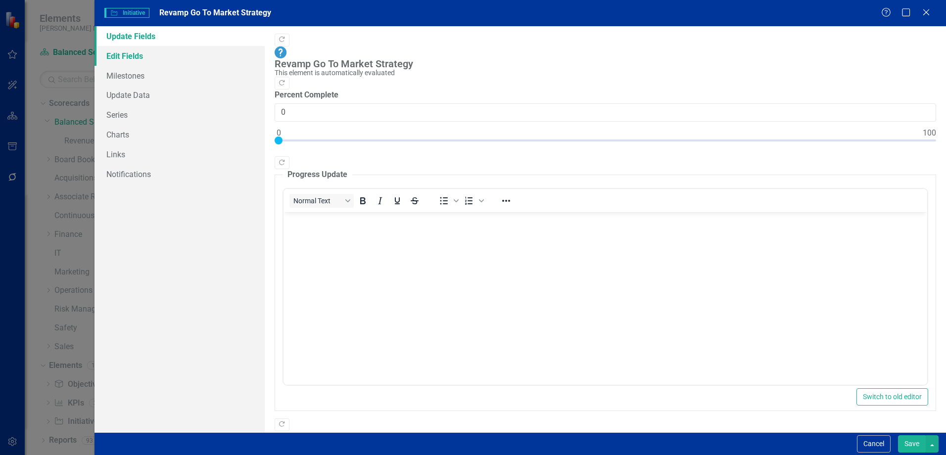
click at [127, 58] on link "Edit Fields" at bounding box center [180, 56] width 170 height 20
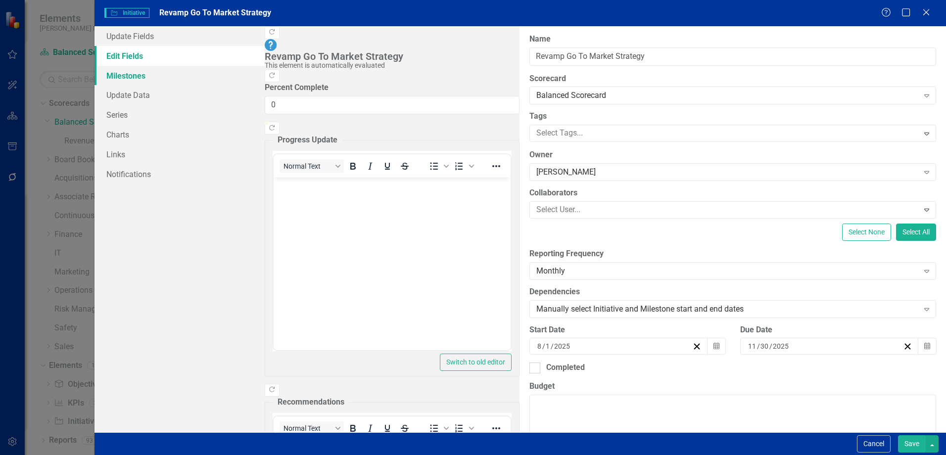
click at [123, 76] on link "Milestones" at bounding box center [180, 76] width 170 height 20
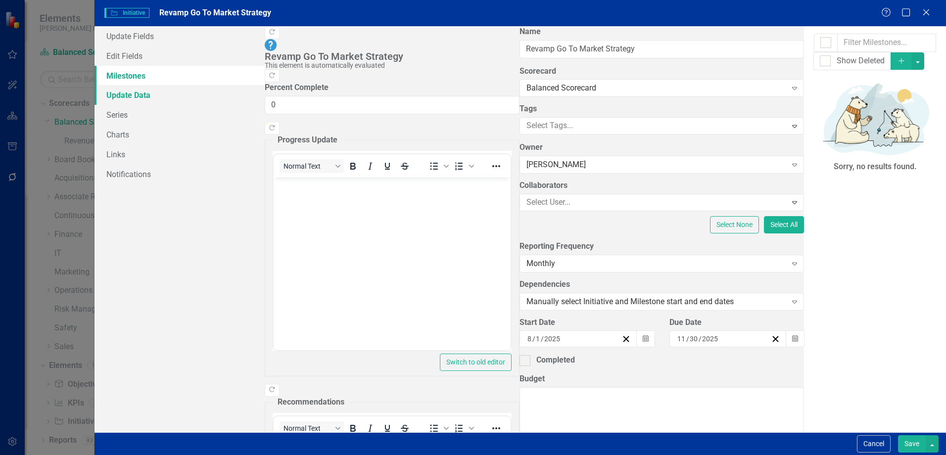
click at [118, 93] on link "Update Data" at bounding box center [180, 95] width 170 height 20
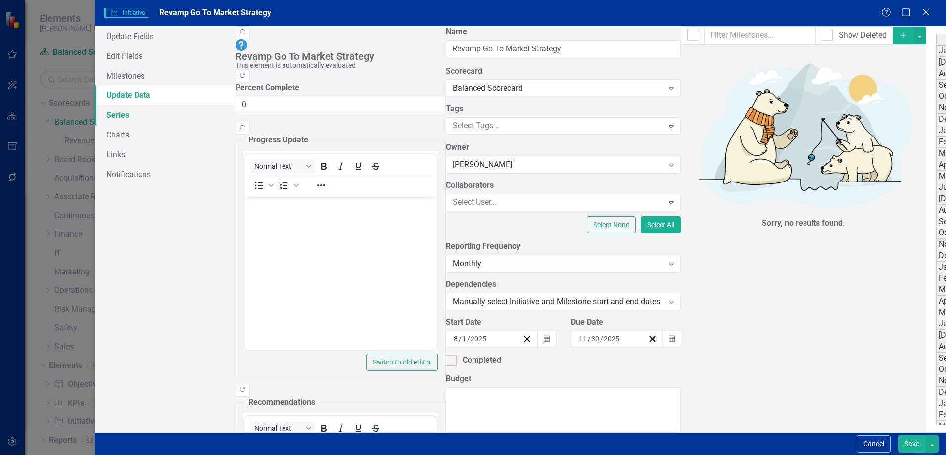
click at [119, 115] on link "Series" at bounding box center [165, 115] width 141 height 20
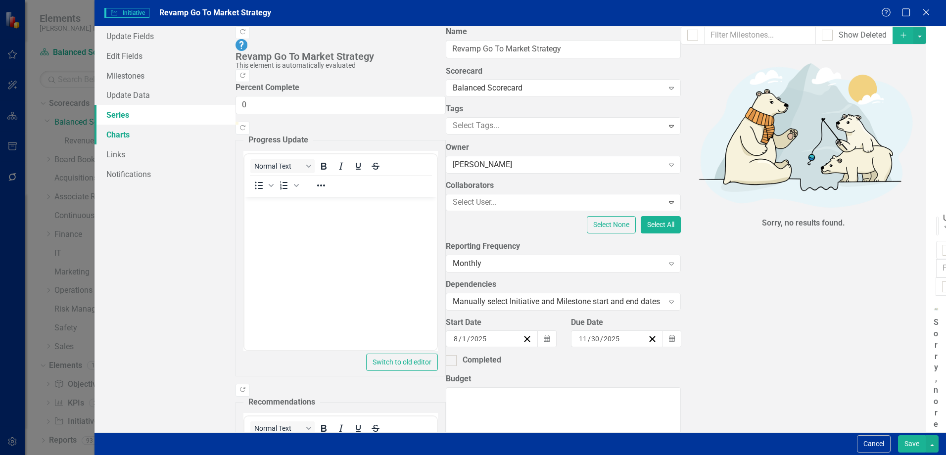
click at [115, 129] on link "Charts" at bounding box center [165, 135] width 141 height 20
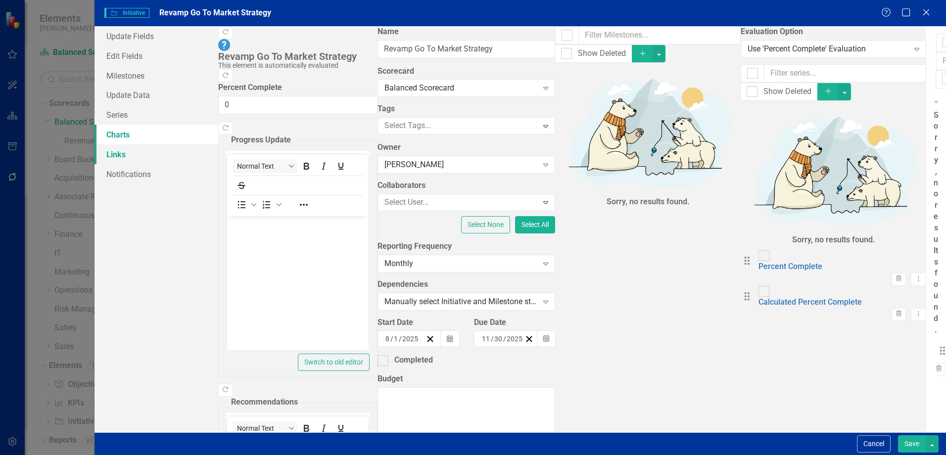
click at [116, 151] on link "Links" at bounding box center [157, 155] width 124 height 20
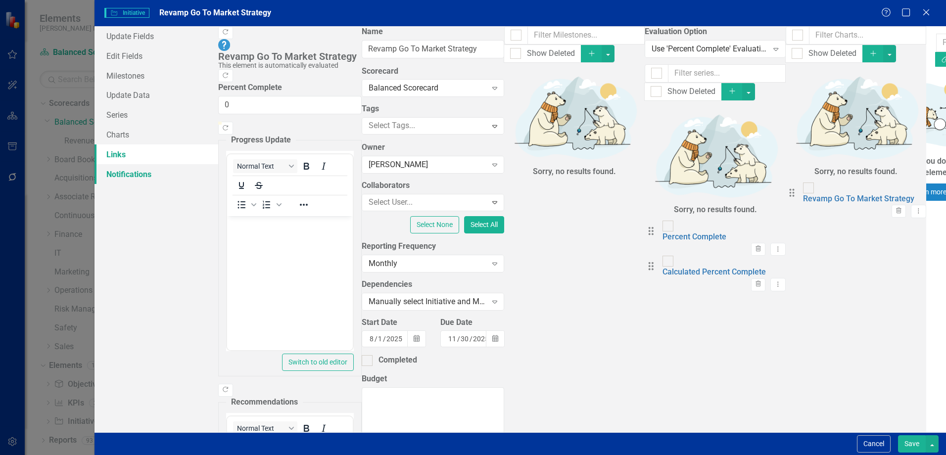
click at [115, 175] on link "Notifications" at bounding box center [157, 174] width 124 height 20
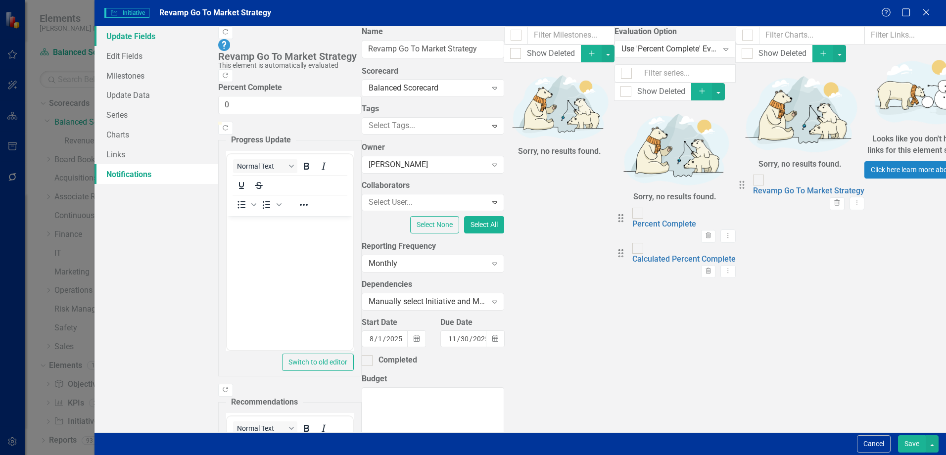
click at [138, 34] on link "Update Fields" at bounding box center [157, 36] width 124 height 20
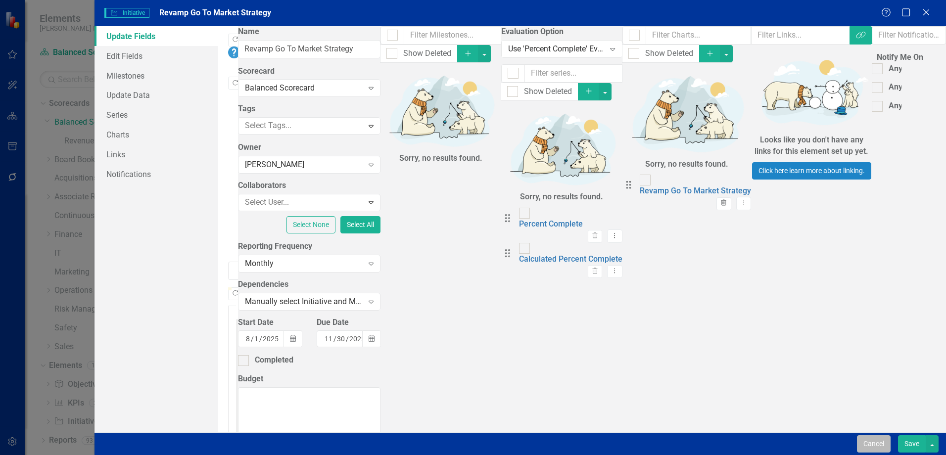
click at [874, 446] on button "Cancel" at bounding box center [874, 444] width 34 height 17
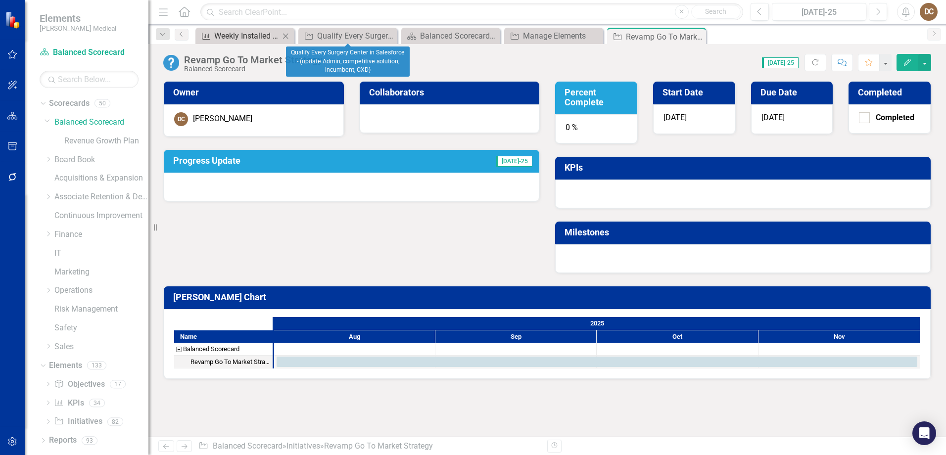
click at [242, 35] on div "Weekly Installed New Account Sales (YTD)" at bounding box center [246, 36] width 65 height 12
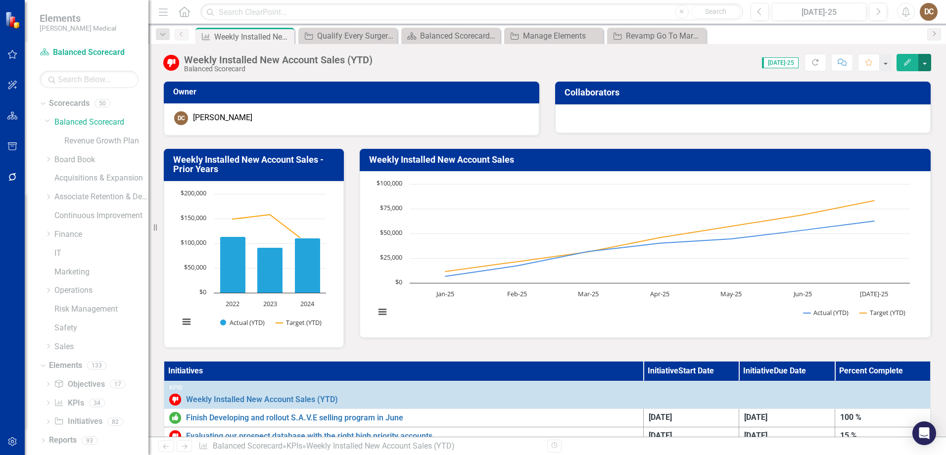
click at [923, 62] on button "button" at bounding box center [925, 62] width 13 height 17
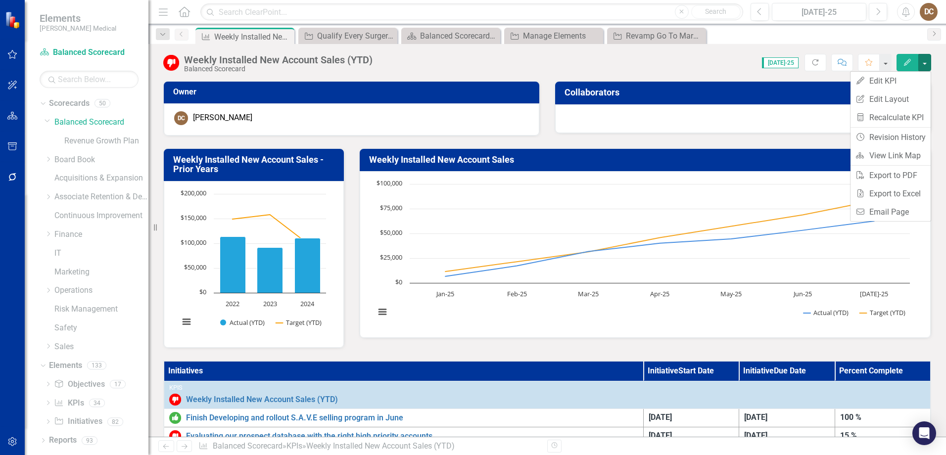
click at [790, 138] on div "Weekly Installed New Account Sales Chart Line chart with 2 lines. Weekly Instal…" at bounding box center [645, 237] width 587 height 203
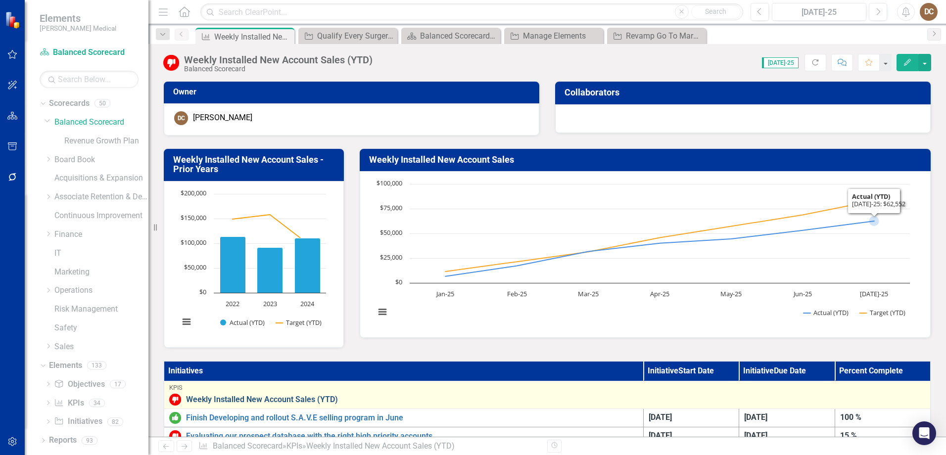
scroll to position [148, 0]
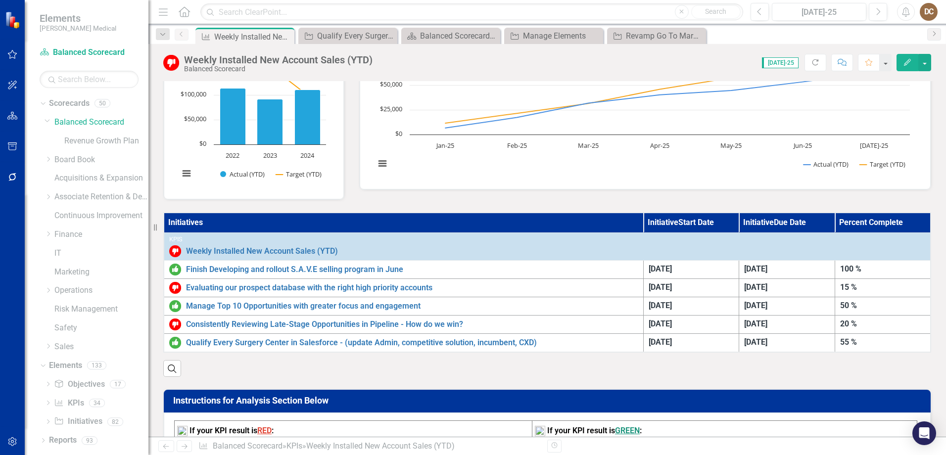
click at [541, 219] on th "Initiatives" at bounding box center [404, 223] width 480 height 20
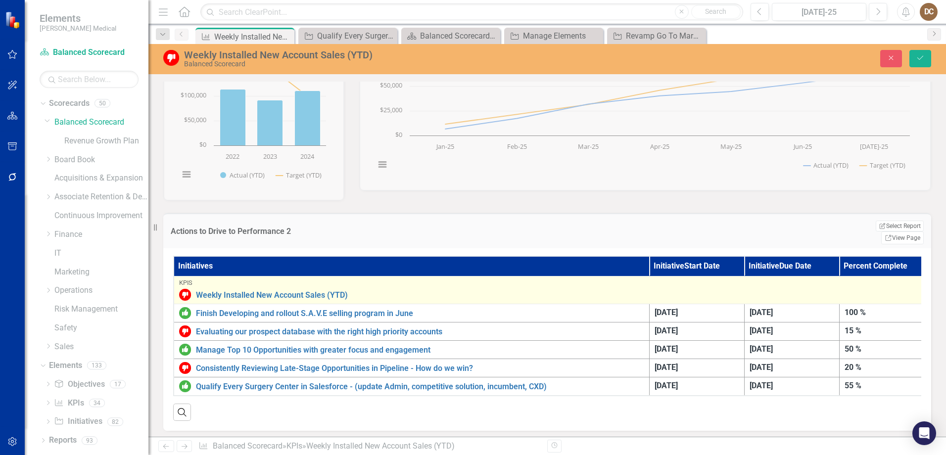
scroll to position [198, 0]
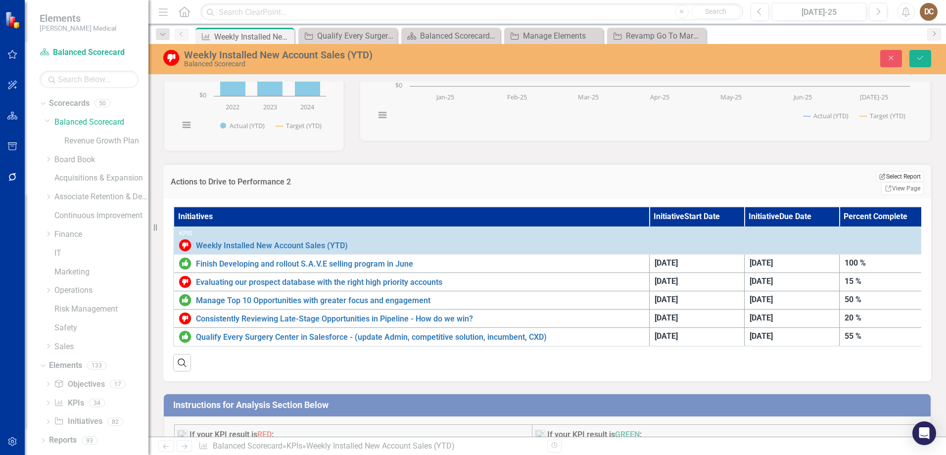
click at [876, 177] on button "Edit Report Select Report" at bounding box center [900, 176] width 48 height 11
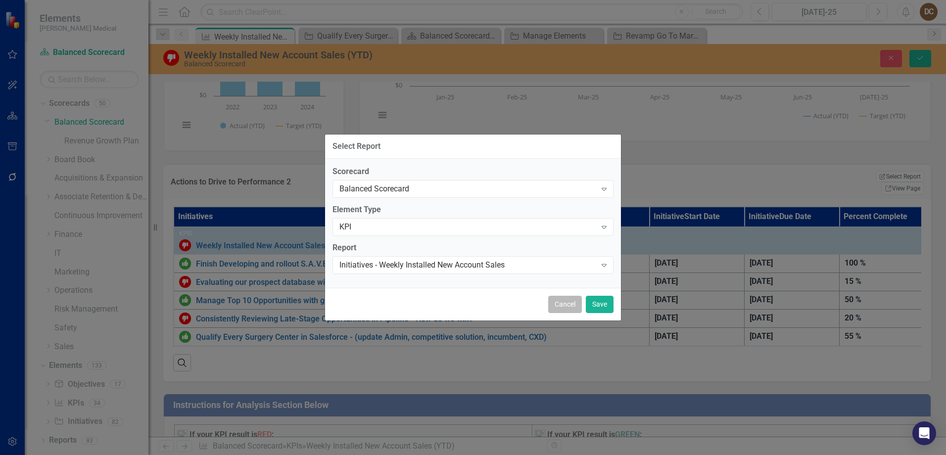
click at [566, 309] on button "Cancel" at bounding box center [565, 304] width 34 height 17
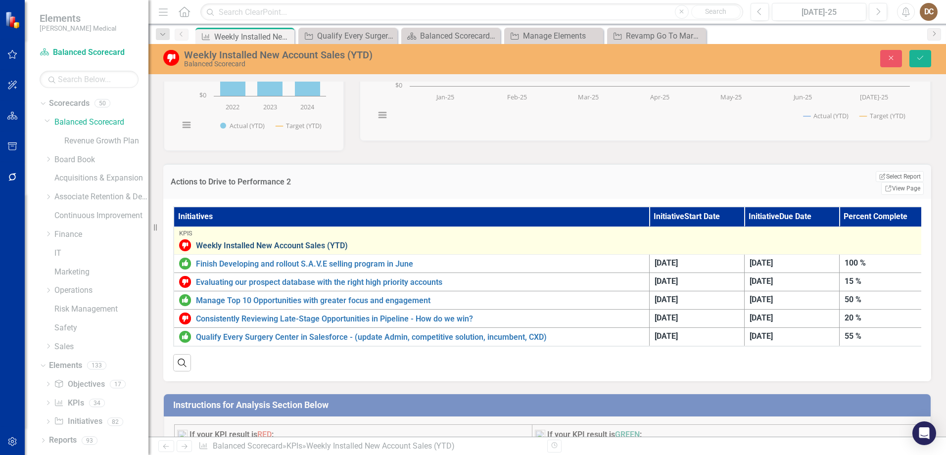
click at [601, 242] on link "Weekly Installed New Account Sales (YTD)" at bounding box center [562, 246] width 733 height 9
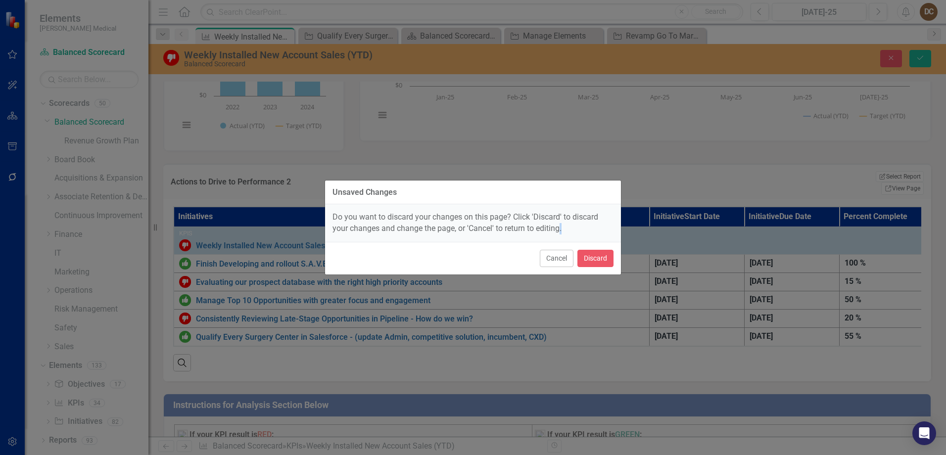
click at [601, 231] on div "Unsaved Changes Do you want to discard your changes on this page? Click 'Discar…" at bounding box center [473, 227] width 297 height 95
drag, startPoint x: 601, startPoint y: 231, endPoint x: 555, endPoint y: 264, distance: 56.6
click at [555, 264] on button "Cancel" at bounding box center [557, 258] width 34 height 17
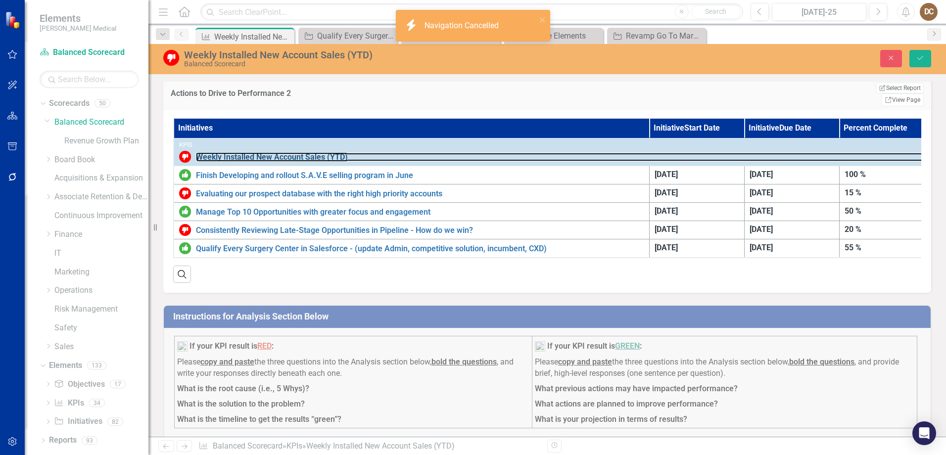
scroll to position [297, 0]
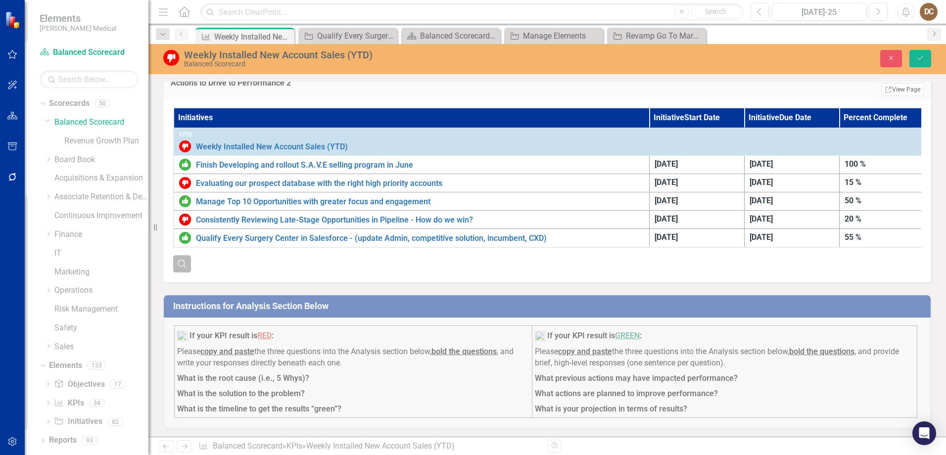
click at [178, 262] on icon "Search" at bounding box center [182, 263] width 11 height 9
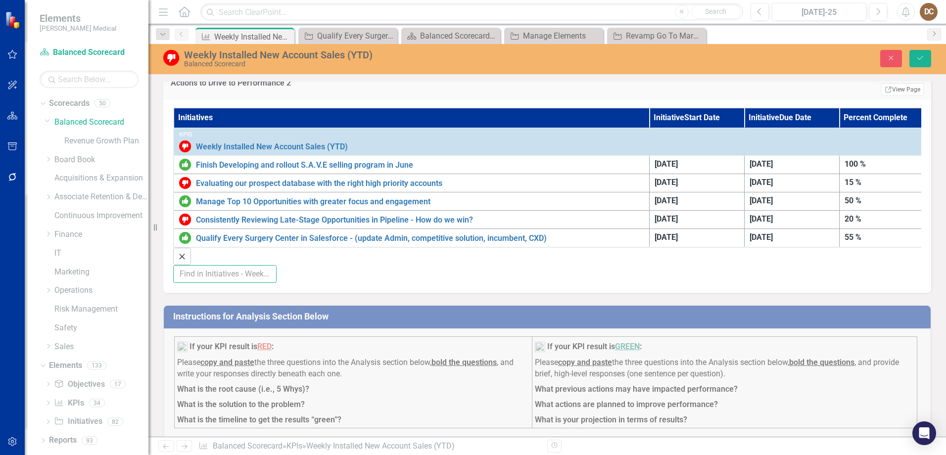
click at [252, 265] on input "text" at bounding box center [224, 274] width 103 height 18
type input "revam"
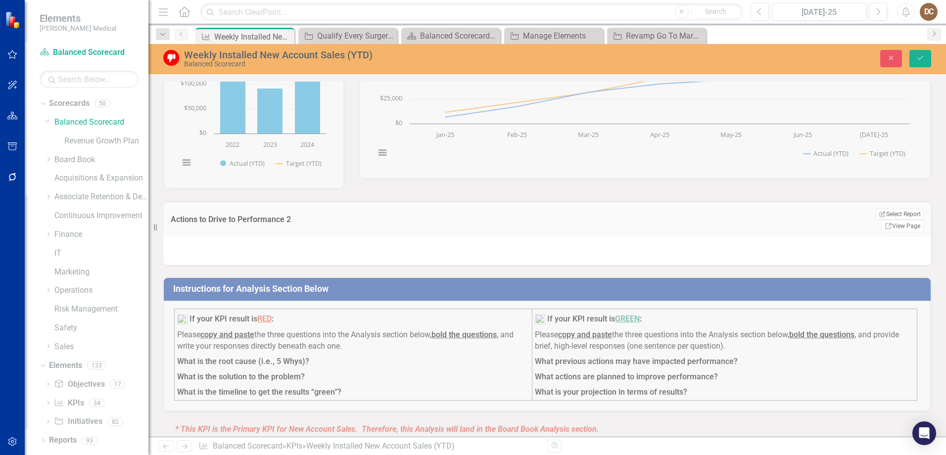
scroll to position [0, 0]
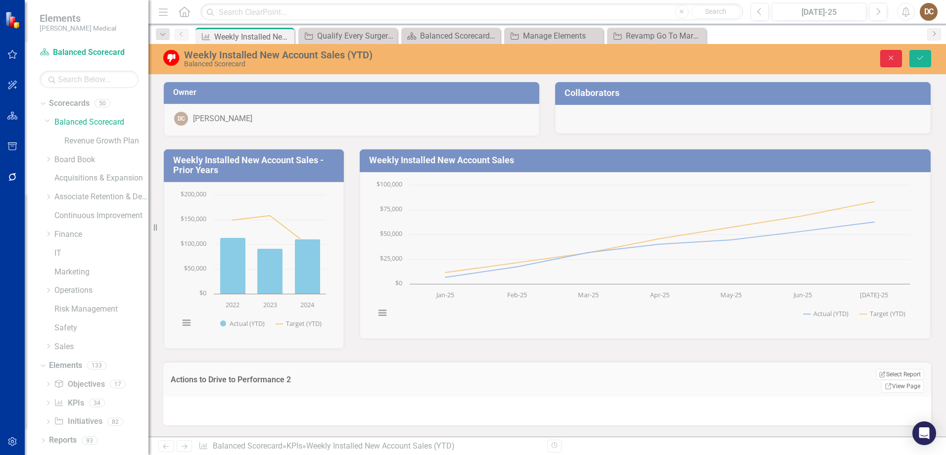
click at [891, 57] on icon "button" at bounding box center [891, 58] width 4 height 4
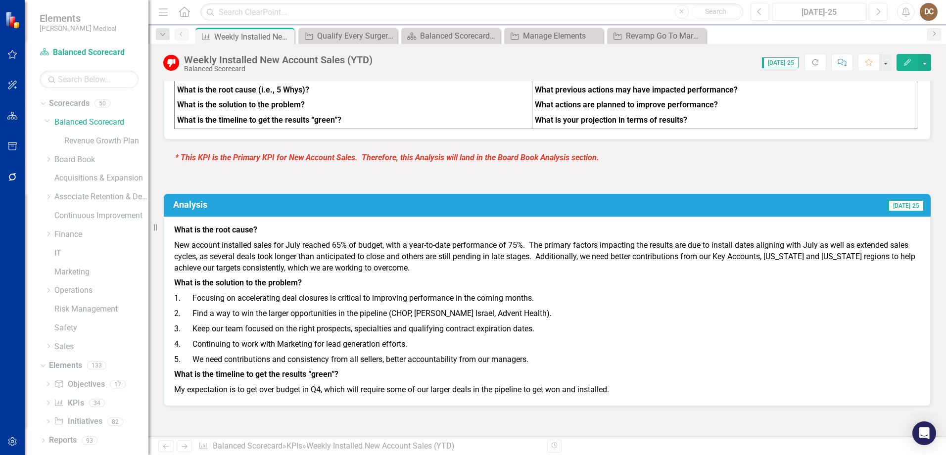
scroll to position [693, 0]
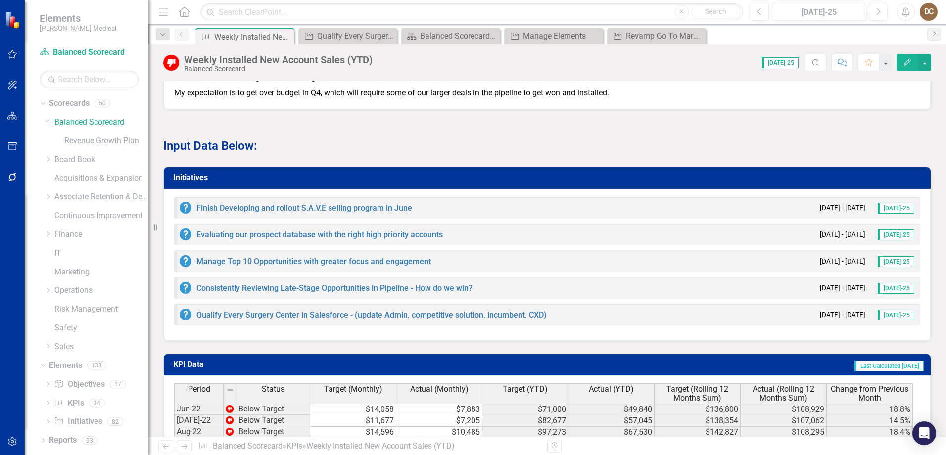
click at [730, 180] on h3 "Initiatives" at bounding box center [549, 177] width 752 height 9
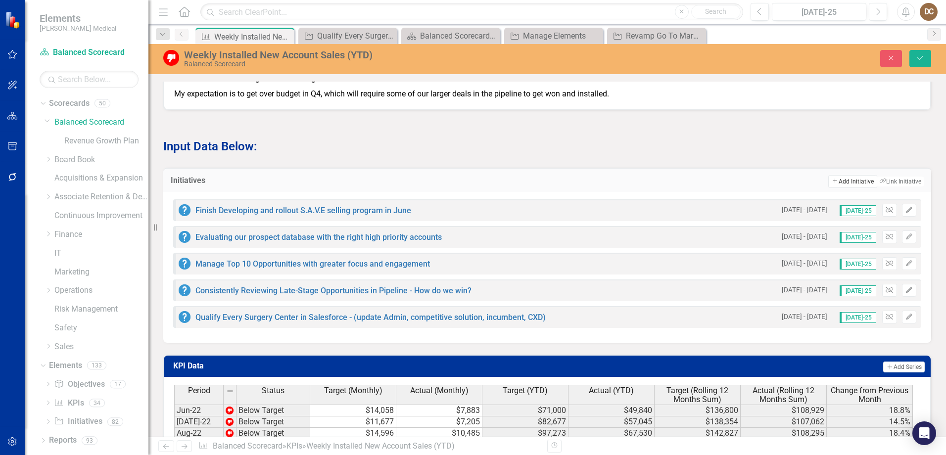
click at [839, 182] on button "Add Add Initiative" at bounding box center [852, 181] width 48 height 13
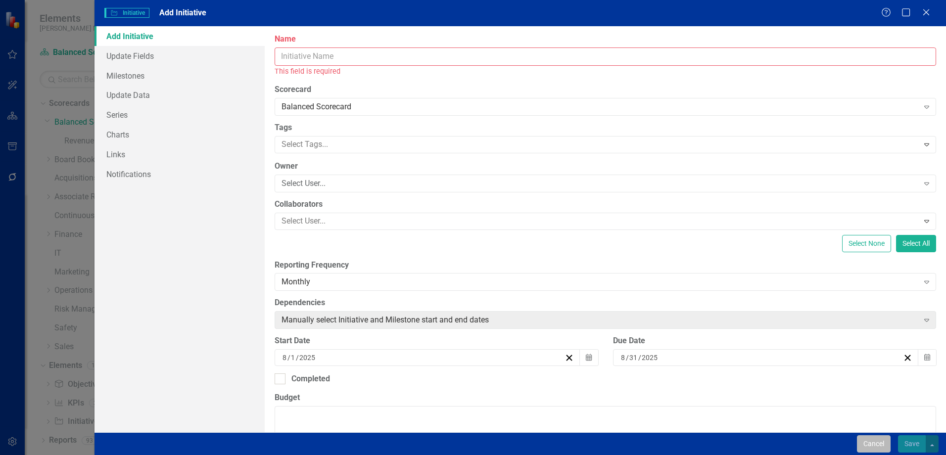
click at [867, 443] on button "Cancel" at bounding box center [874, 444] width 34 height 17
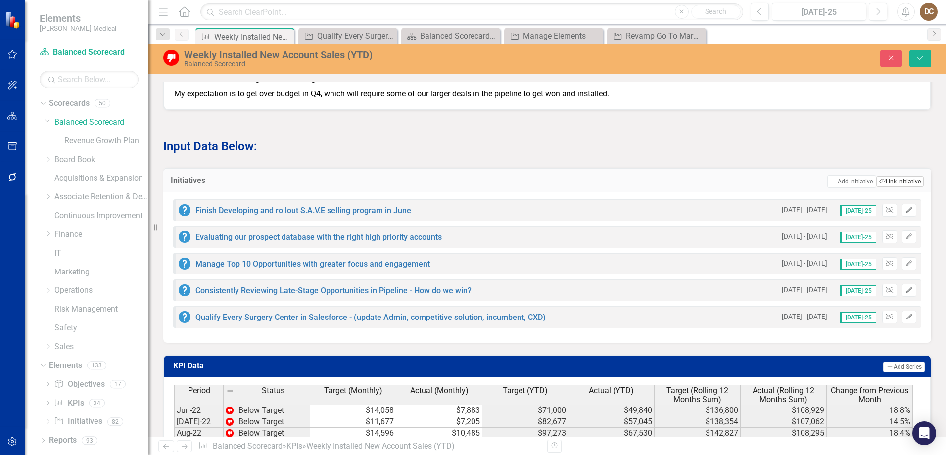
click at [890, 181] on button "Link Tag Link Initiative" at bounding box center [900, 181] width 48 height 11
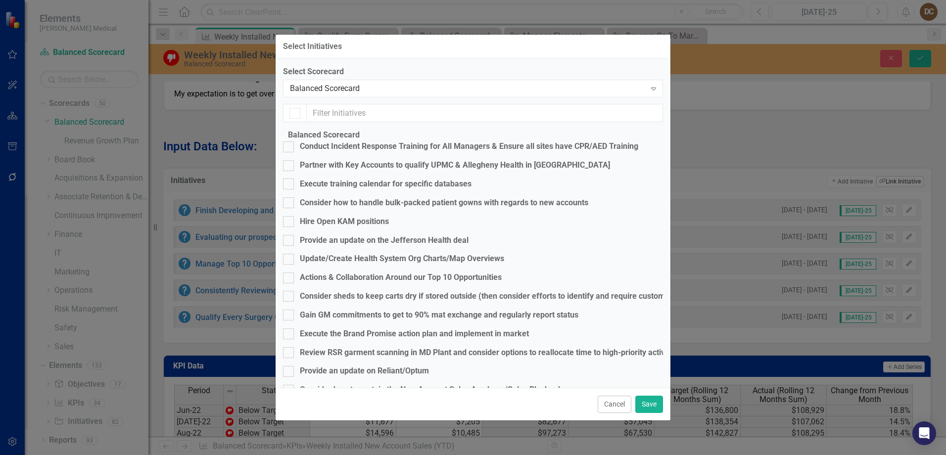
checkbox input "true"
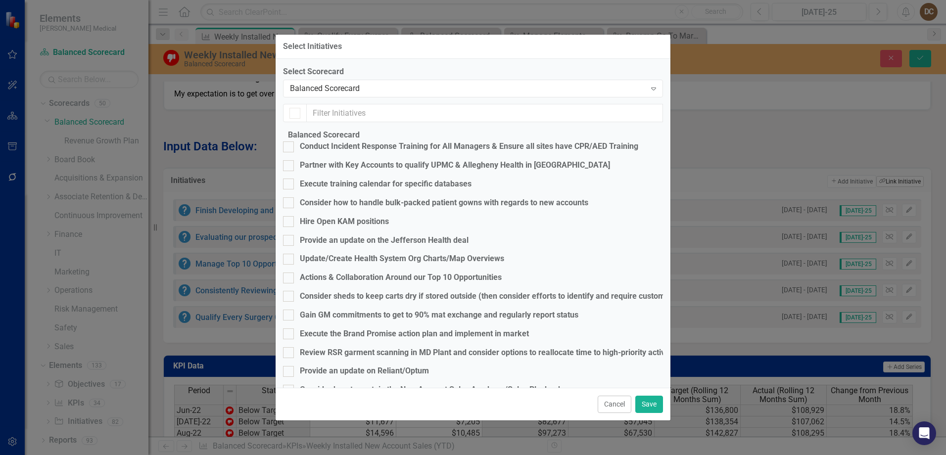
checkbox input "true"
checkbox input "false"
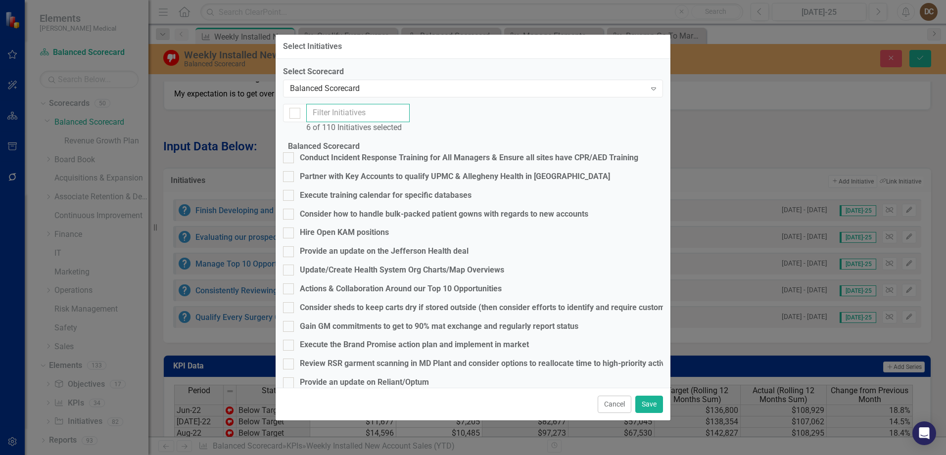
click at [355, 114] on input "text" at bounding box center [357, 113] width 103 height 18
type input "ervam"
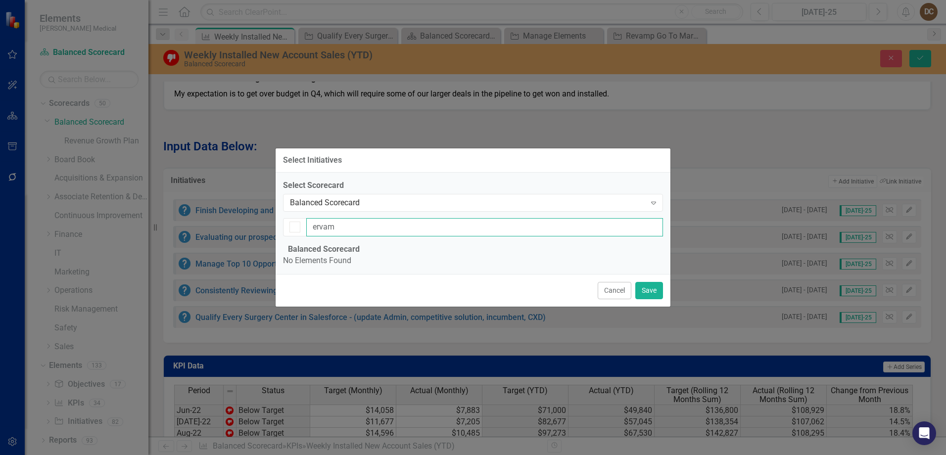
click at [362, 218] on input "ervam" at bounding box center [484, 227] width 357 height 18
type input "e"
checkbox input "false"
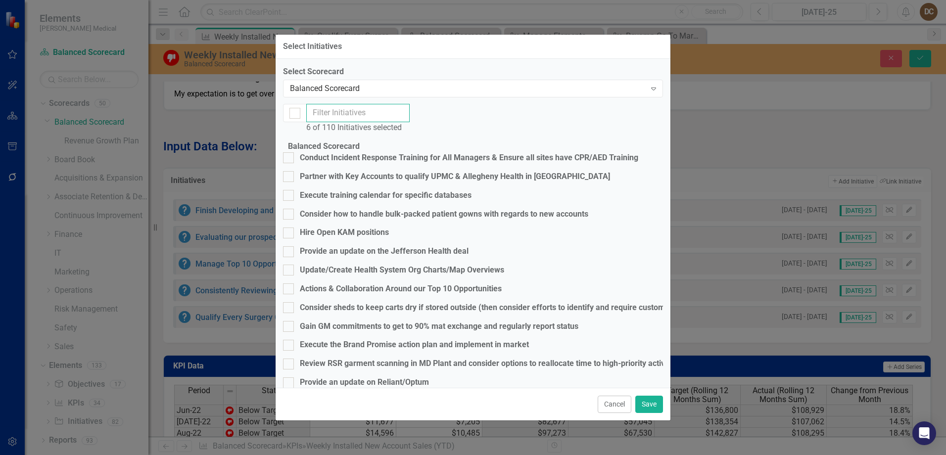
click at [362, 117] on input "text" at bounding box center [357, 113] width 103 height 18
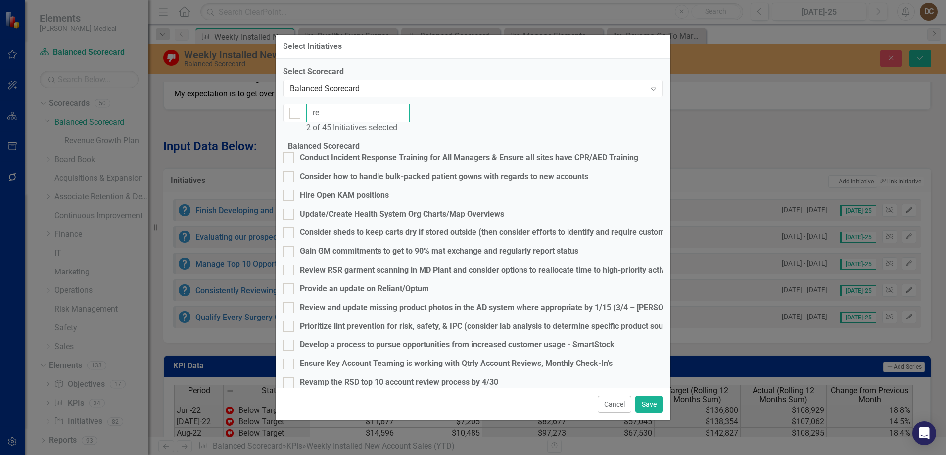
type input "rev"
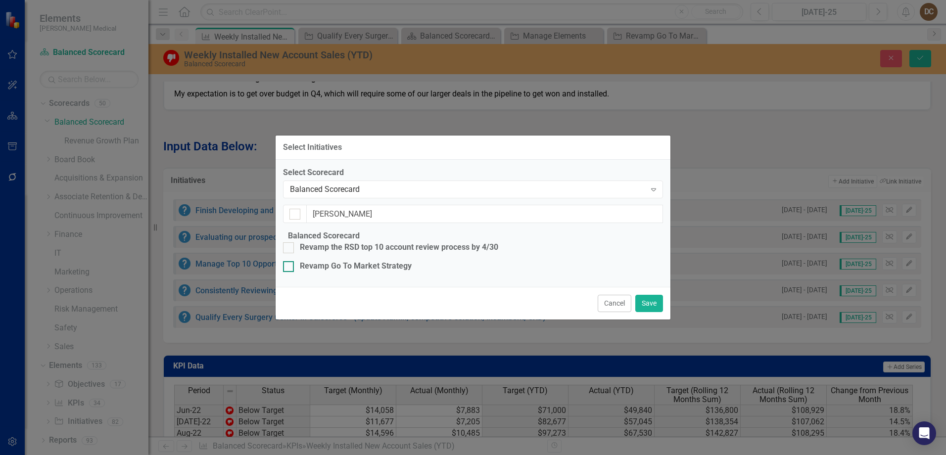
click at [294, 261] on div at bounding box center [288, 266] width 11 height 11
click at [290, 261] on input "Revamp Go To Market Strategy" at bounding box center [286, 264] width 6 height 6
checkbox input "true"
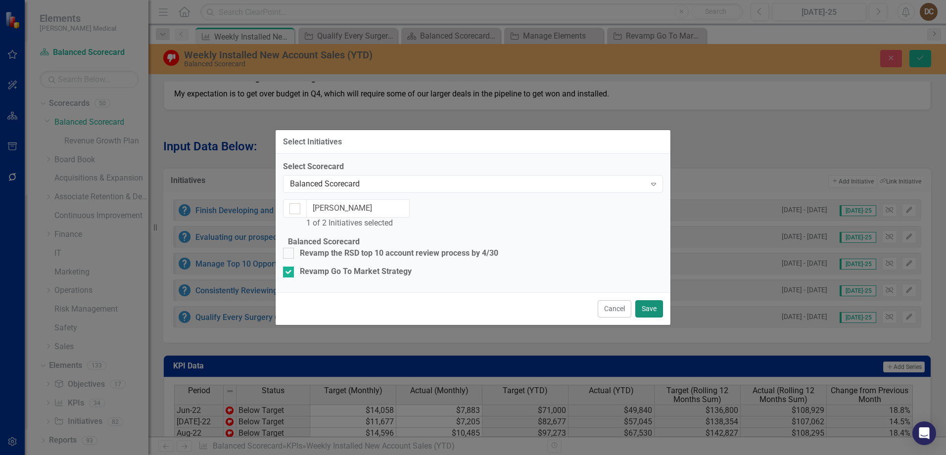
click at [648, 318] on button "Save" at bounding box center [649, 308] width 28 height 17
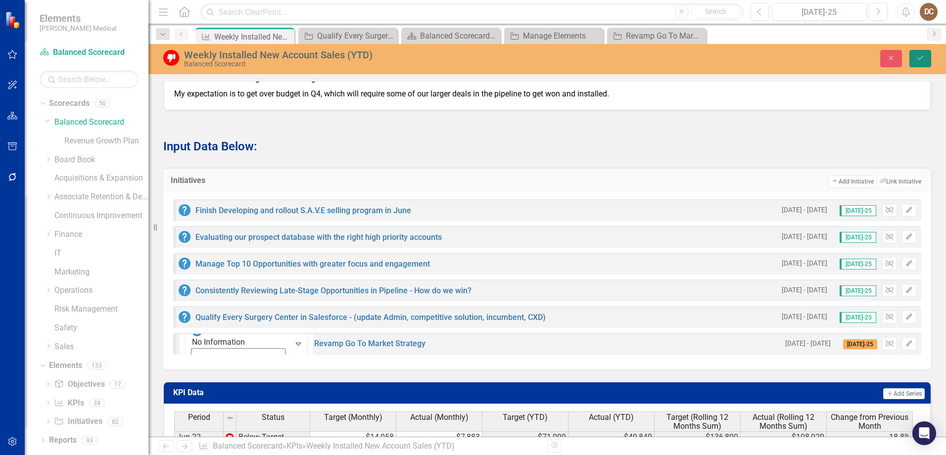
click at [915, 58] on button "Save" at bounding box center [921, 58] width 22 height 17
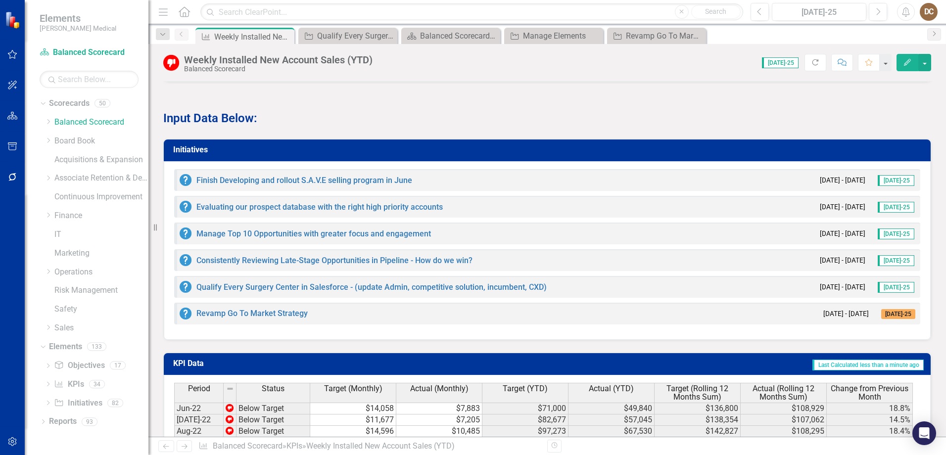
scroll to position [801, 0]
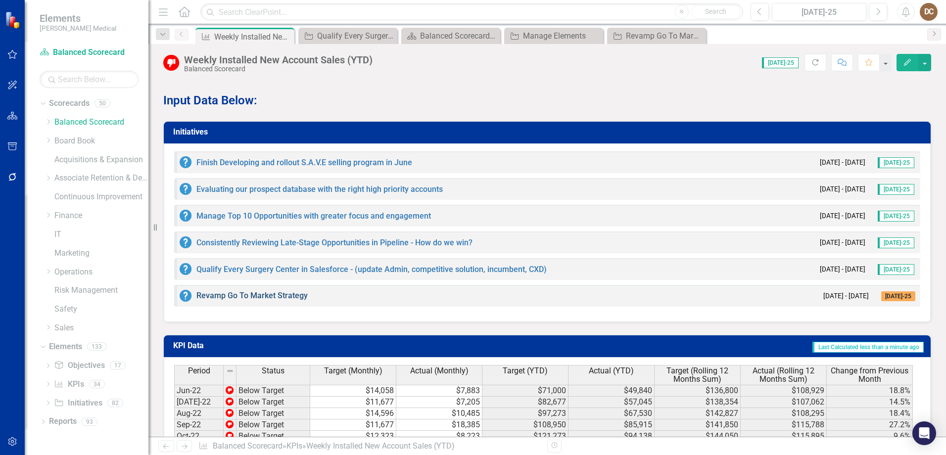
click at [264, 300] on link "Revamp Go To Market Strategy" at bounding box center [251, 295] width 111 height 9
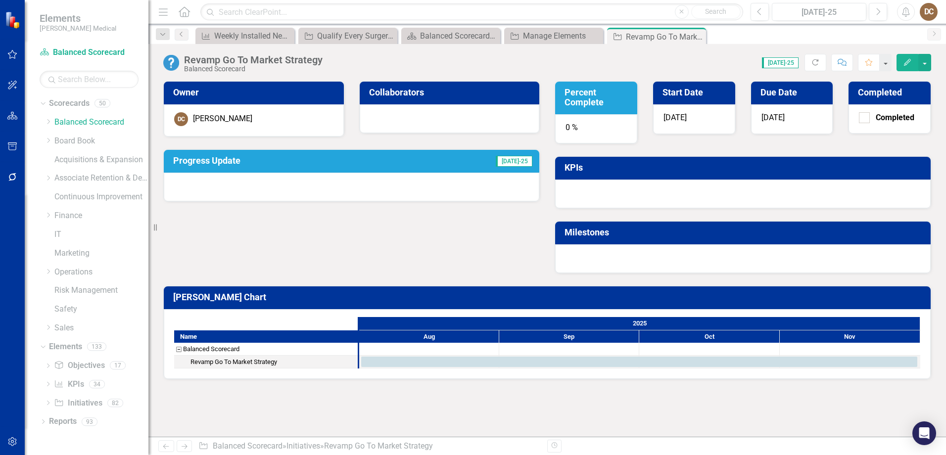
click at [414, 183] on div at bounding box center [352, 187] width 376 height 29
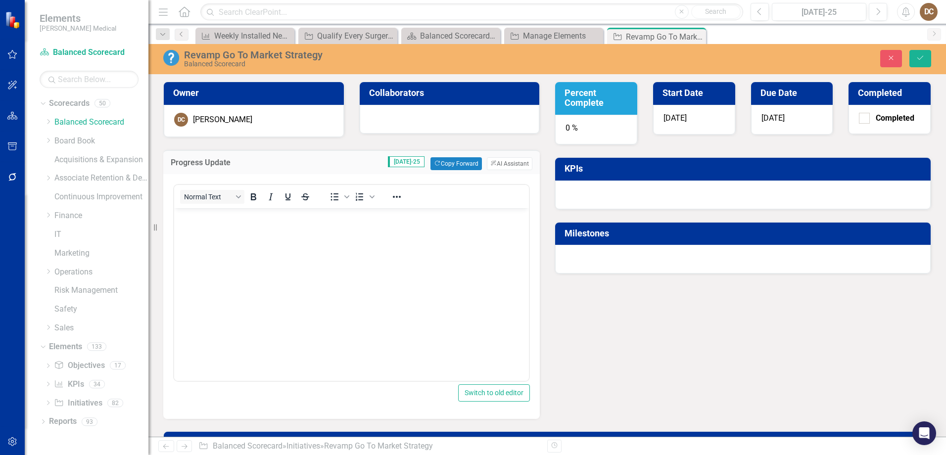
click at [446, 156] on div "Progress Update [DATE]-25 Copy Forward Copy Forward ClearPoint AI AI Assistant" at bounding box center [351, 162] width 377 height 24
click at [441, 162] on button "Copy Forward Copy Forward" at bounding box center [456, 163] width 51 height 13
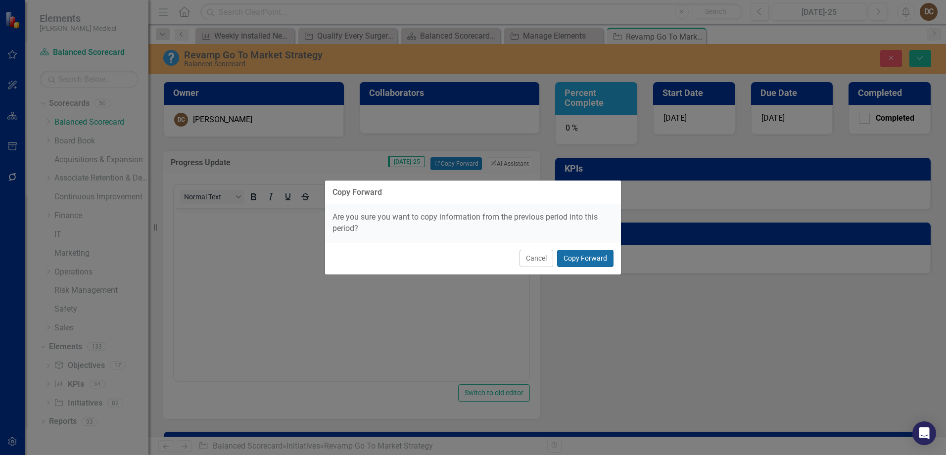
click at [576, 255] on button "Copy Forward" at bounding box center [585, 258] width 56 height 17
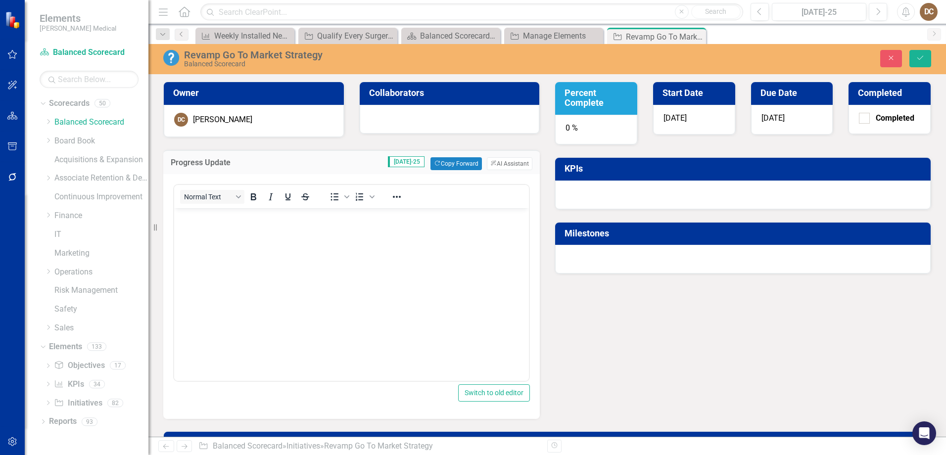
click at [211, 231] on body "Rich Text Area. Press ALT-0 for help." at bounding box center [351, 282] width 355 height 148
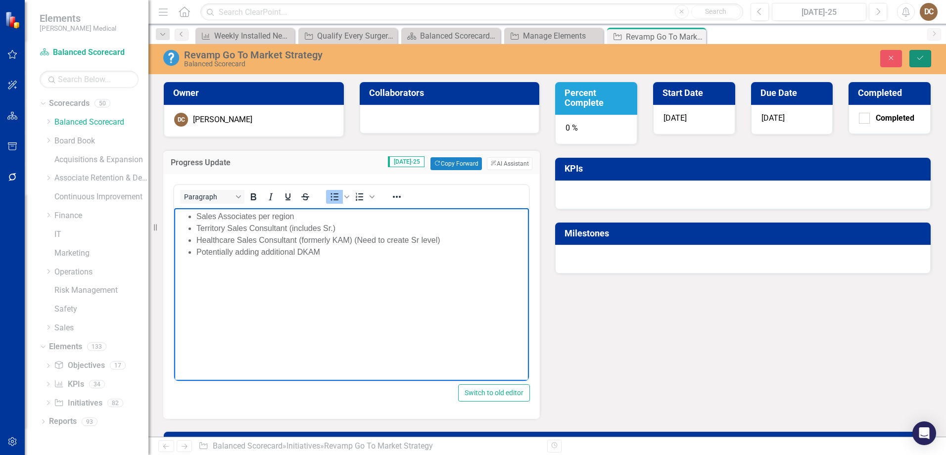
click at [920, 56] on icon "Save" at bounding box center [920, 57] width 9 height 7
